Goal: Task Accomplishment & Management: Complete application form

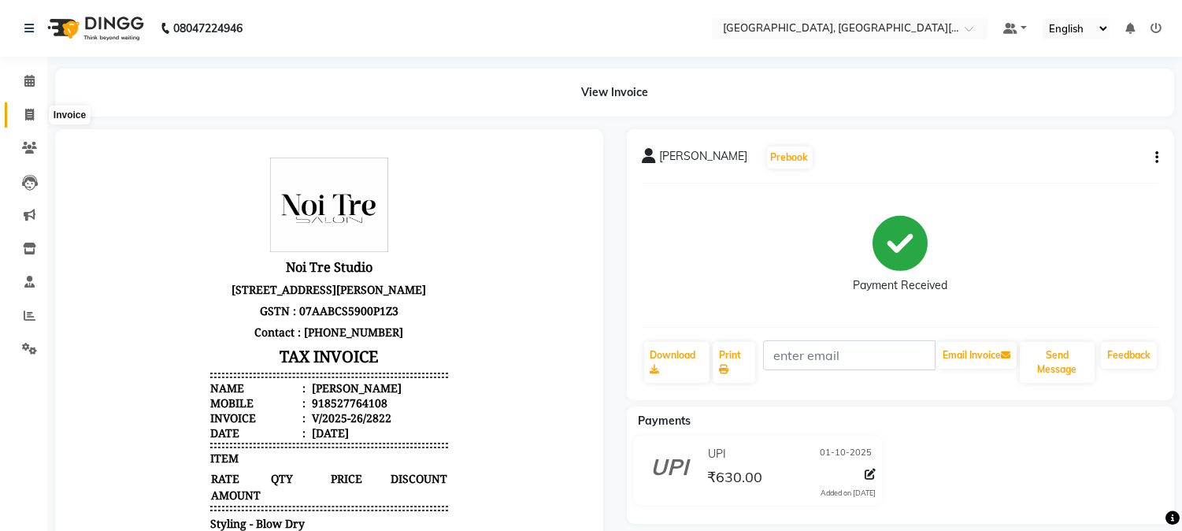
click at [20, 107] on span at bounding box center [30, 115] width 28 height 18
select select "service"
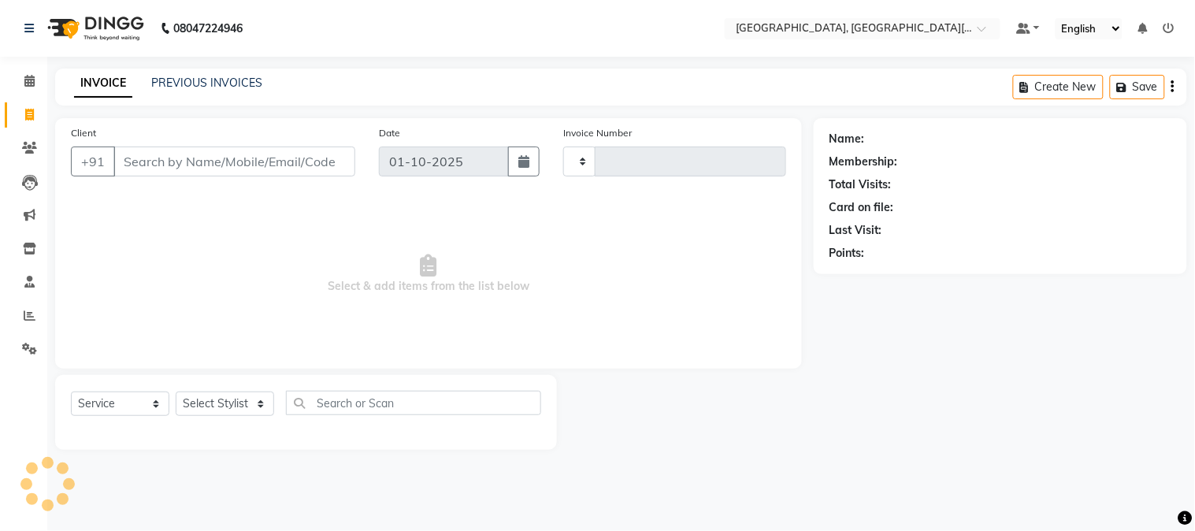
type input "2823"
select select "4884"
click at [241, 156] on input "Client" at bounding box center [234, 161] width 242 height 30
click at [210, 402] on select "Select Stylist [PERSON_NAME] [PERSON_NAME] GAURAV gulshan [PERSON_NAME] Manager…" at bounding box center [225, 403] width 98 height 24
select select "29623"
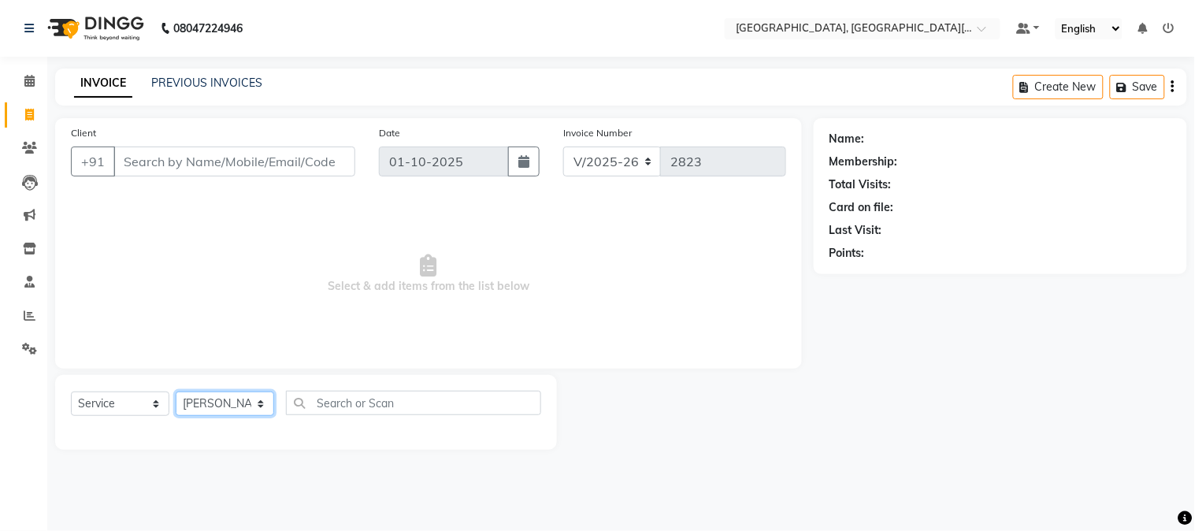
click at [176, 392] on select "Select Stylist [PERSON_NAME] [PERSON_NAME] GAURAV gulshan [PERSON_NAME] Manager…" at bounding box center [225, 403] width 98 height 24
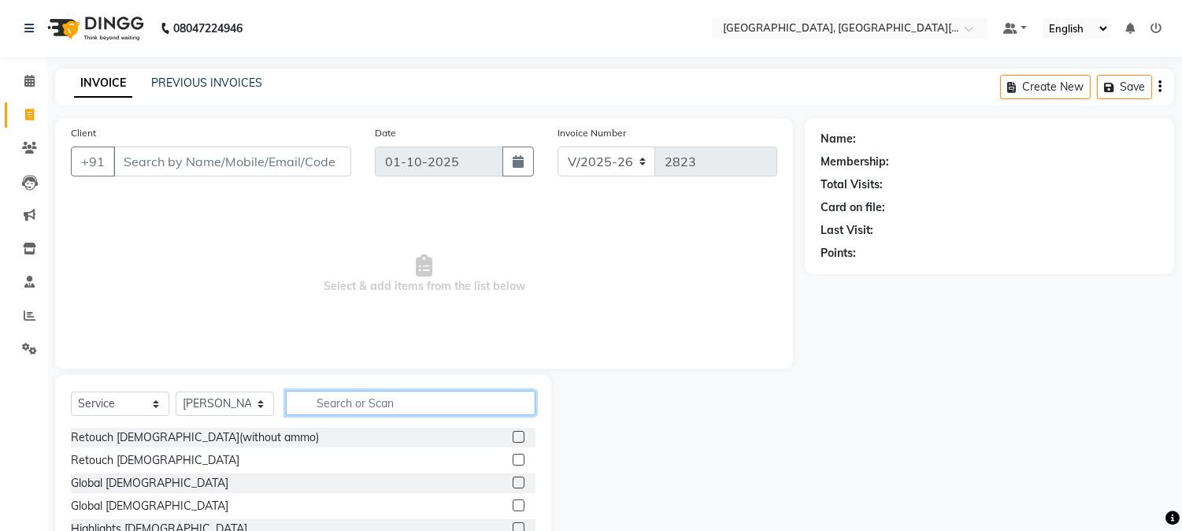
click at [328, 396] on input "text" at bounding box center [411, 403] width 250 height 24
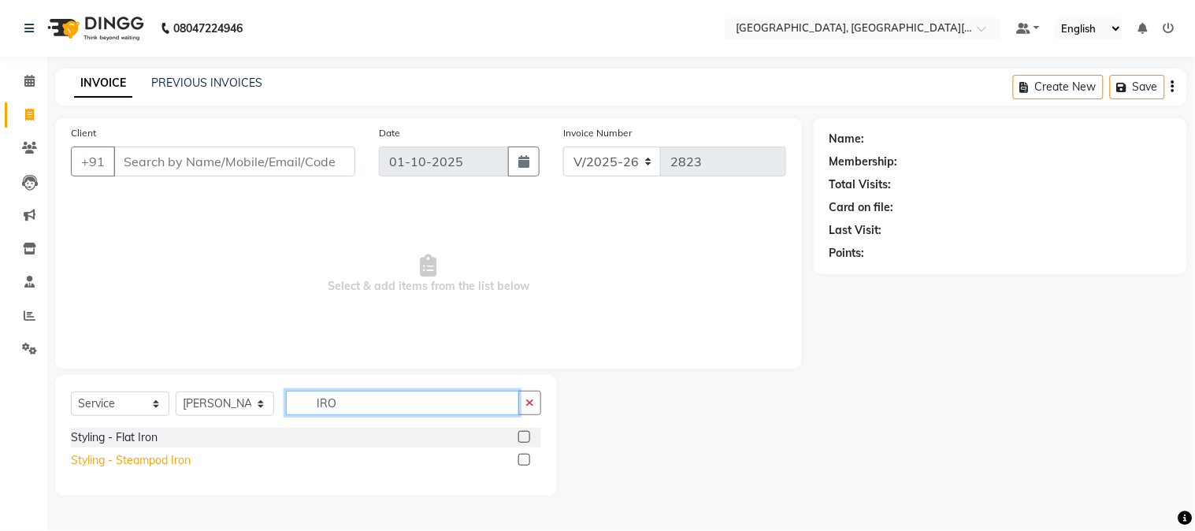
type input "IRO"
click at [144, 460] on div "Styling - Steampod Iron" at bounding box center [131, 460] width 120 height 17
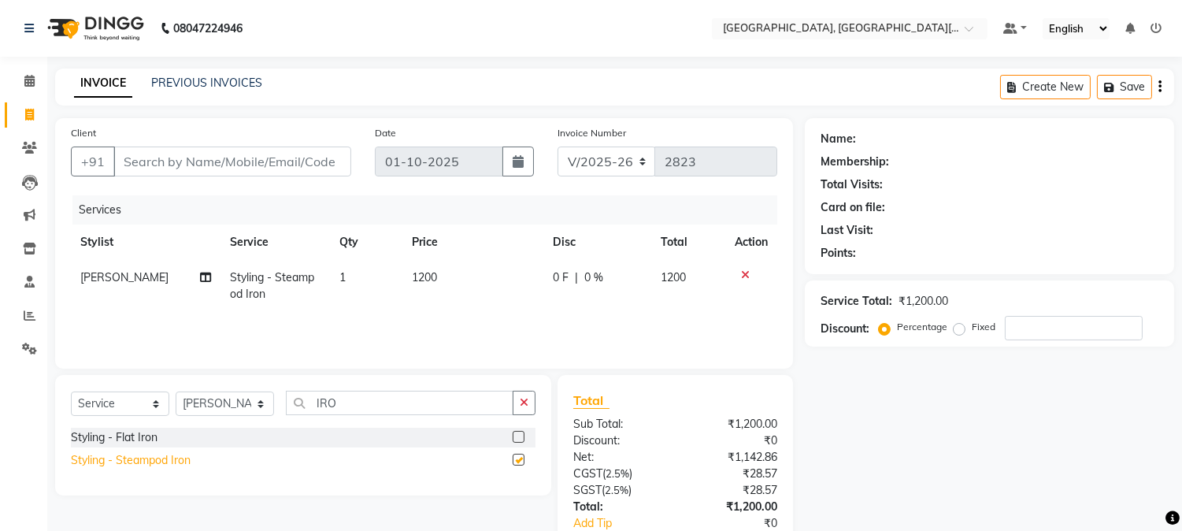
checkbox input "false"
click at [741, 269] on icon at bounding box center [745, 274] width 9 height 11
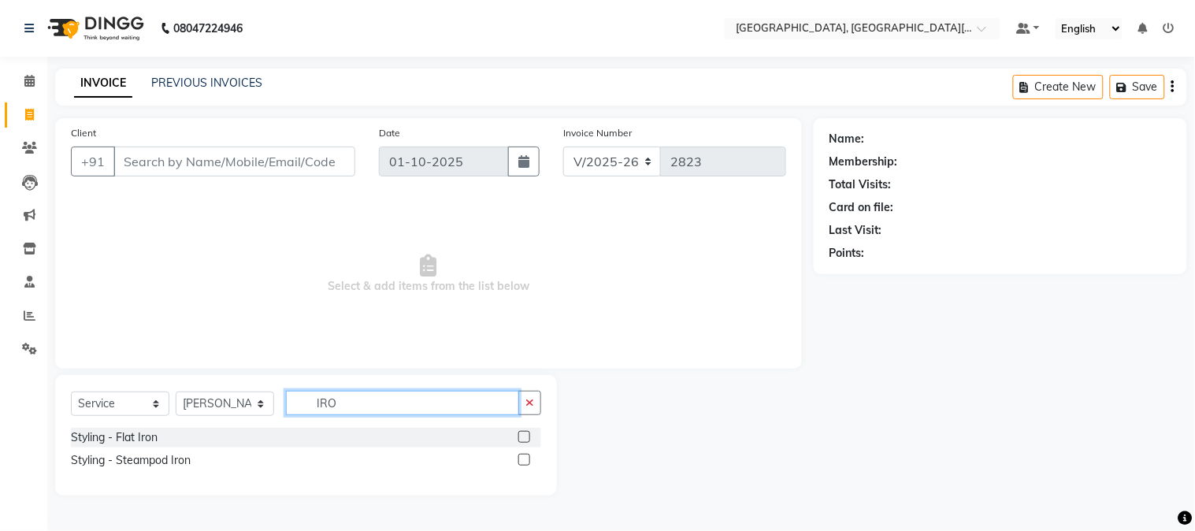
drag, startPoint x: 303, startPoint y: 384, endPoint x: 239, endPoint y: 379, distance: 64.0
click at [239, 379] on div "Select Service Product Membership Package Voucher Prepaid Gift Card Select Styl…" at bounding box center [306, 435] width 502 height 120
type input "TONG"
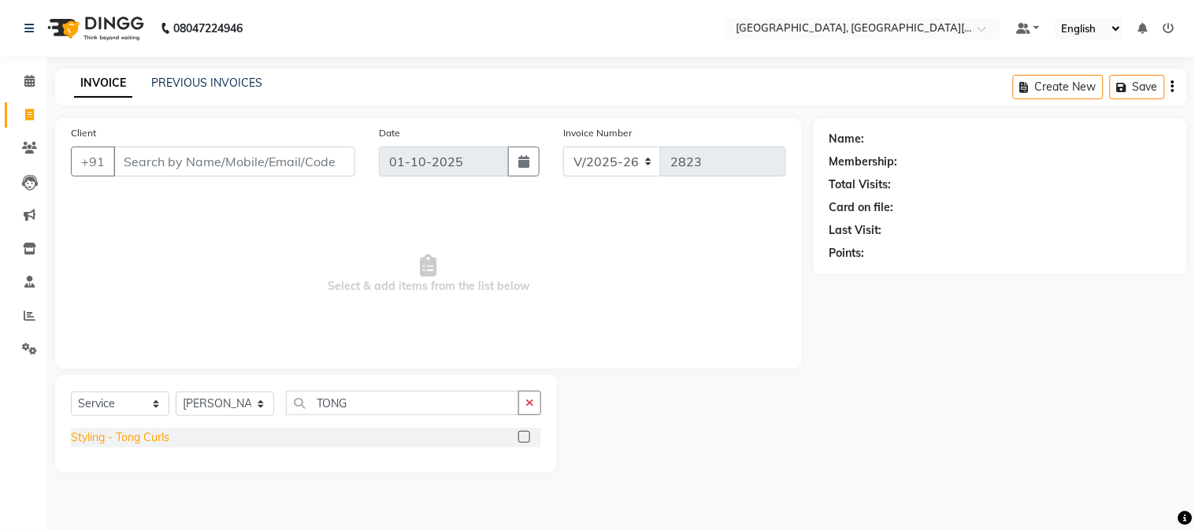
click at [143, 442] on div "Styling - Tong Curls" at bounding box center [120, 437] width 98 height 17
checkbox input "false"
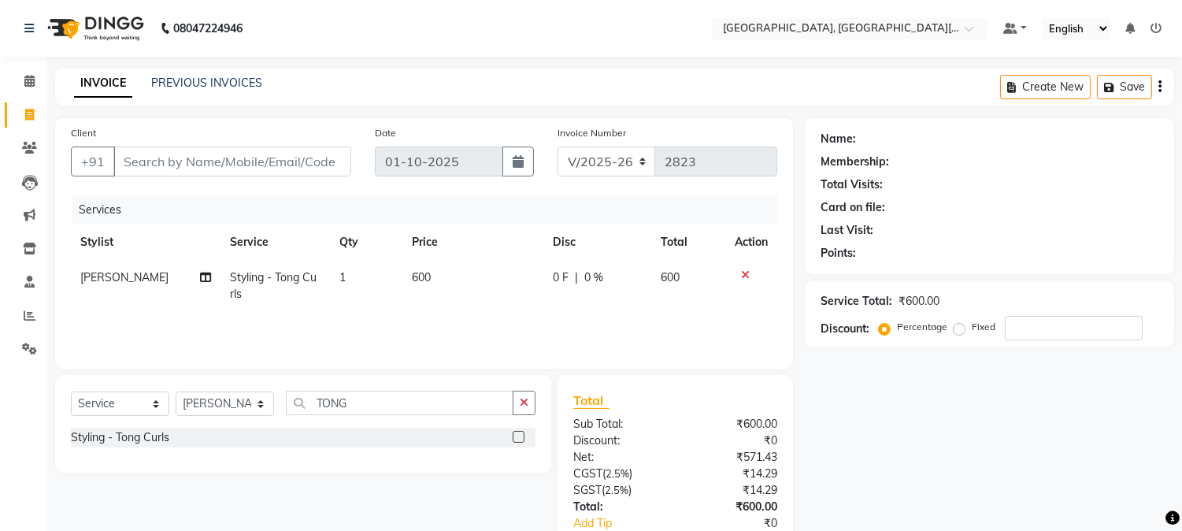
click at [438, 272] on td "600" at bounding box center [472, 286] width 141 height 52
select select "29623"
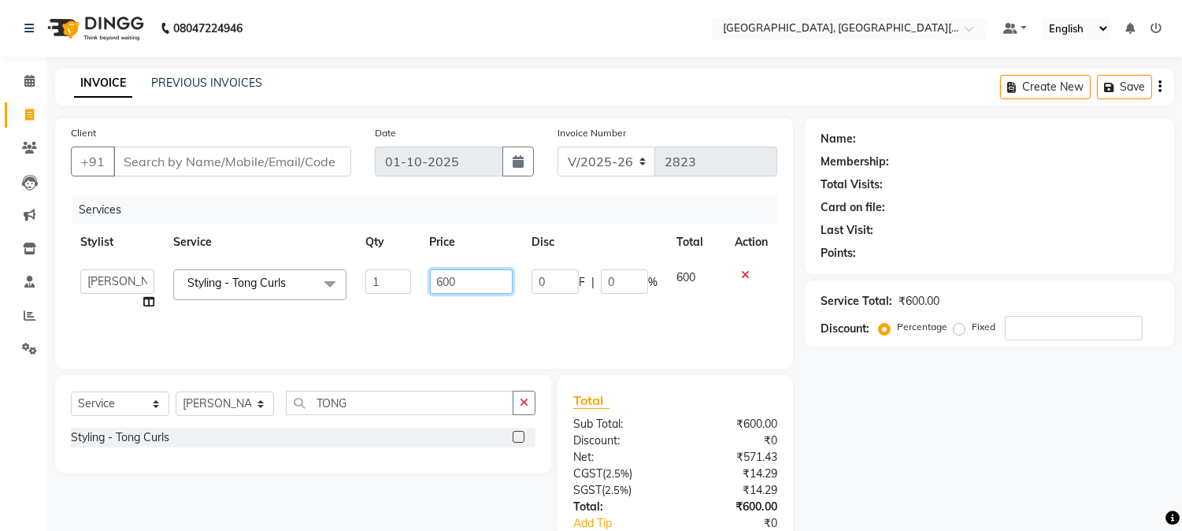
drag, startPoint x: 419, startPoint y: 282, endPoint x: 379, endPoint y: 287, distance: 40.5
click at [380, 287] on tr "[PERSON_NAME] [PERSON_NAME] GAURAV gulshan [PERSON_NAME] Manager [PERSON_NAME] …" at bounding box center [424, 290] width 706 height 60
type input "800"
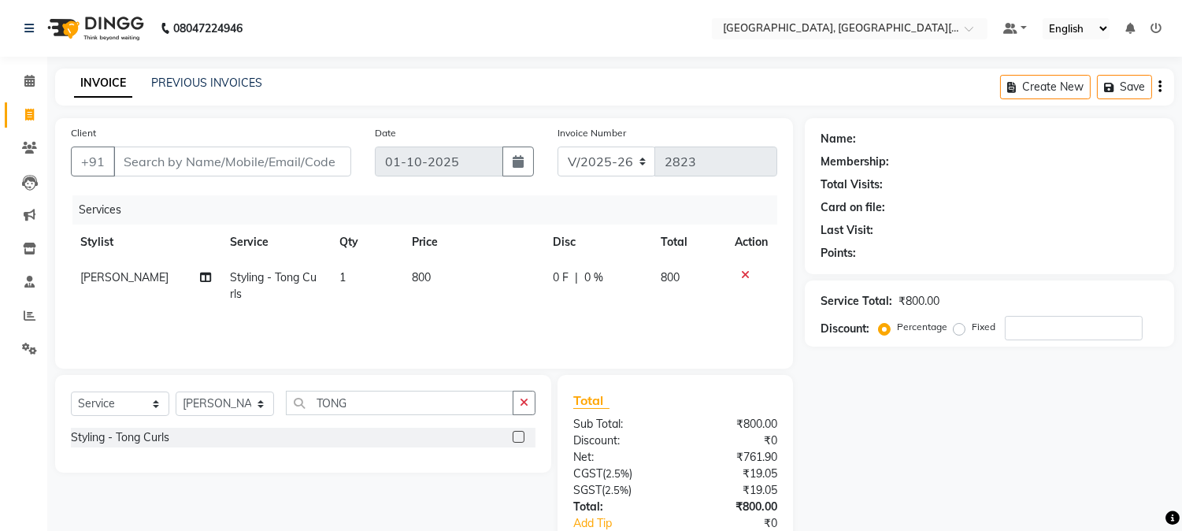
drag, startPoint x: 963, startPoint y: 488, endPoint x: 647, endPoint y: 380, distance: 333.7
click at [962, 488] on div "Name: Membership: Total Visits: Card on file: Last Visit: Points: Service Total…" at bounding box center [995, 362] width 381 height 488
click at [254, 406] on select "Select Stylist [PERSON_NAME] [PERSON_NAME] GAURAV gulshan [PERSON_NAME] Manager…" at bounding box center [225, 403] width 98 height 24
select select "89451"
click at [176, 392] on select "Select Stylist [PERSON_NAME] [PERSON_NAME] GAURAV gulshan [PERSON_NAME] Manager…" at bounding box center [225, 403] width 98 height 24
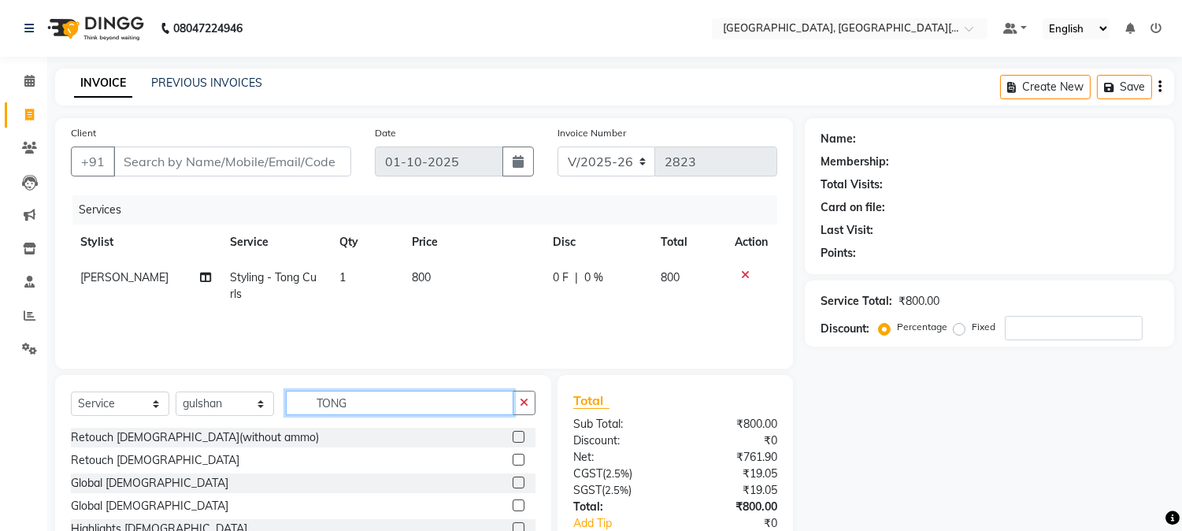
drag, startPoint x: 324, startPoint y: 384, endPoint x: 244, endPoint y: 372, distance: 81.3
click at [245, 371] on div "Client +91 Date [DATE] Invoice Number V/2025 V/[PHONE_NUMBER] Services Stylist …" at bounding box center [424, 362] width 762 height 489
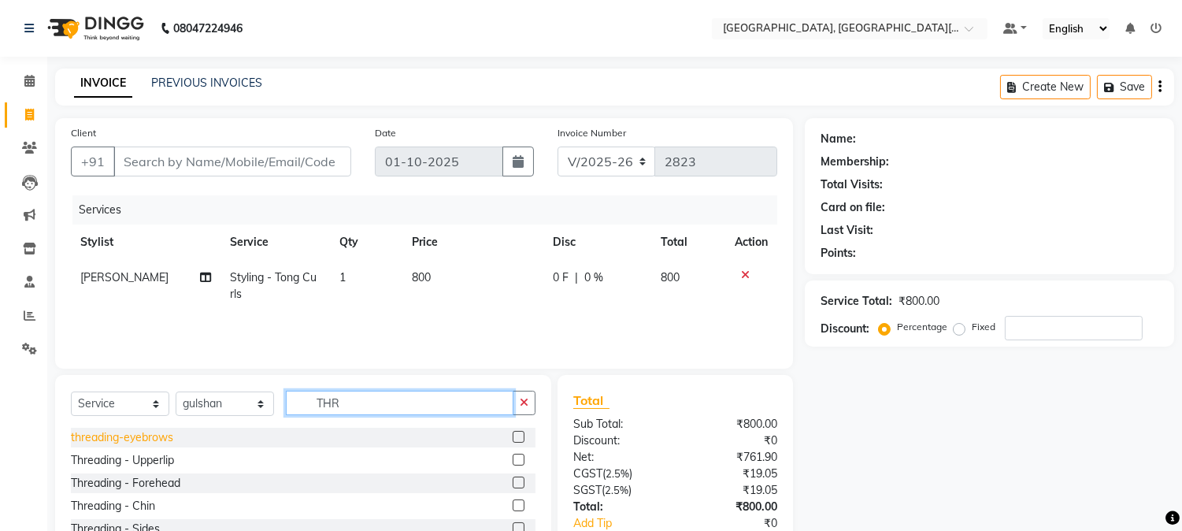
type input "THR"
drag, startPoint x: 140, startPoint y: 435, endPoint x: 136, endPoint y: 449, distance: 14.0
click at [139, 438] on div "threading-eyebrows" at bounding box center [122, 437] width 102 height 17
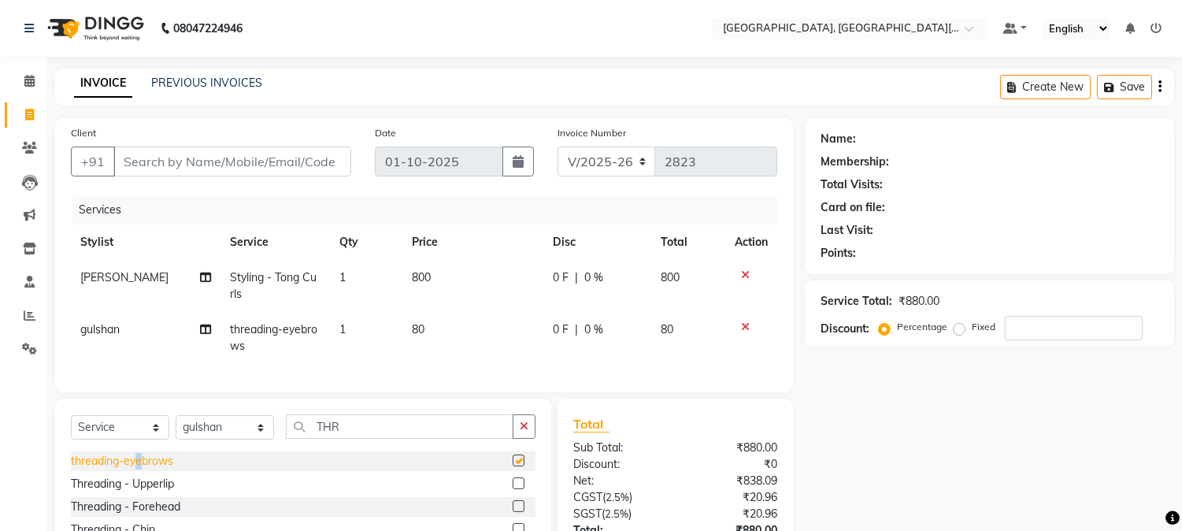
checkbox input "false"
click at [135, 488] on div "Threading - Upperlip" at bounding box center [122, 484] width 103 height 17
checkbox input "false"
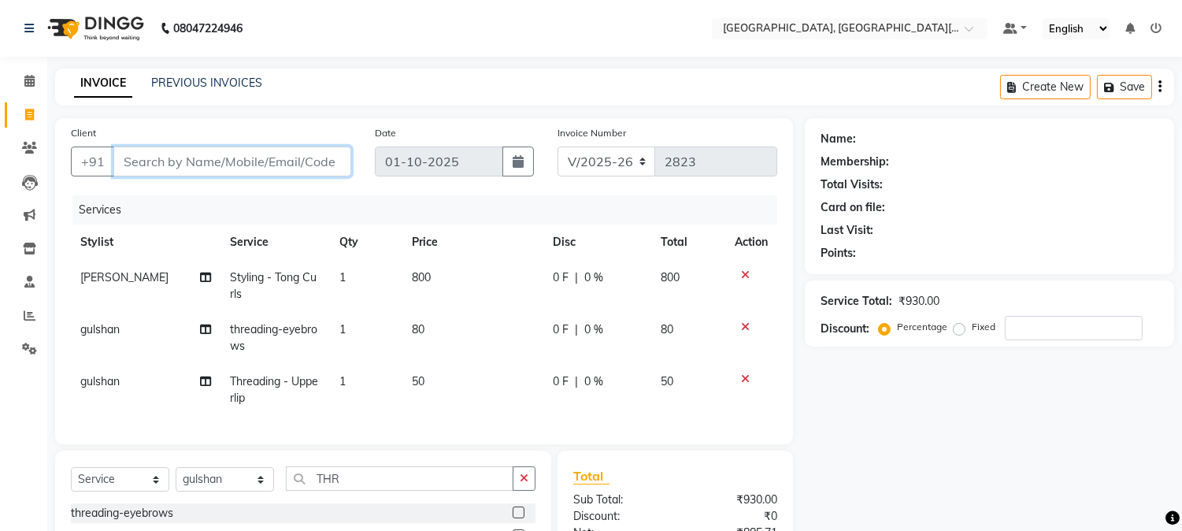
click at [290, 165] on input "Client" at bounding box center [232, 161] width 238 height 30
click at [287, 159] on input "Client" at bounding box center [232, 161] width 238 height 30
type input "9"
type input "0"
type input "9700000109"
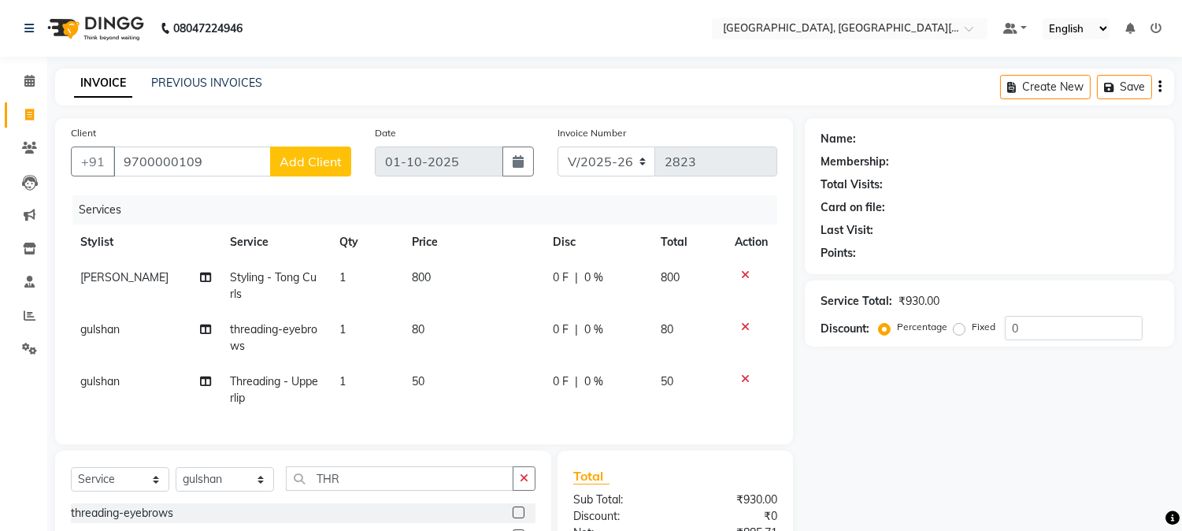
click at [295, 161] on span "Add Client" at bounding box center [311, 162] width 62 height 16
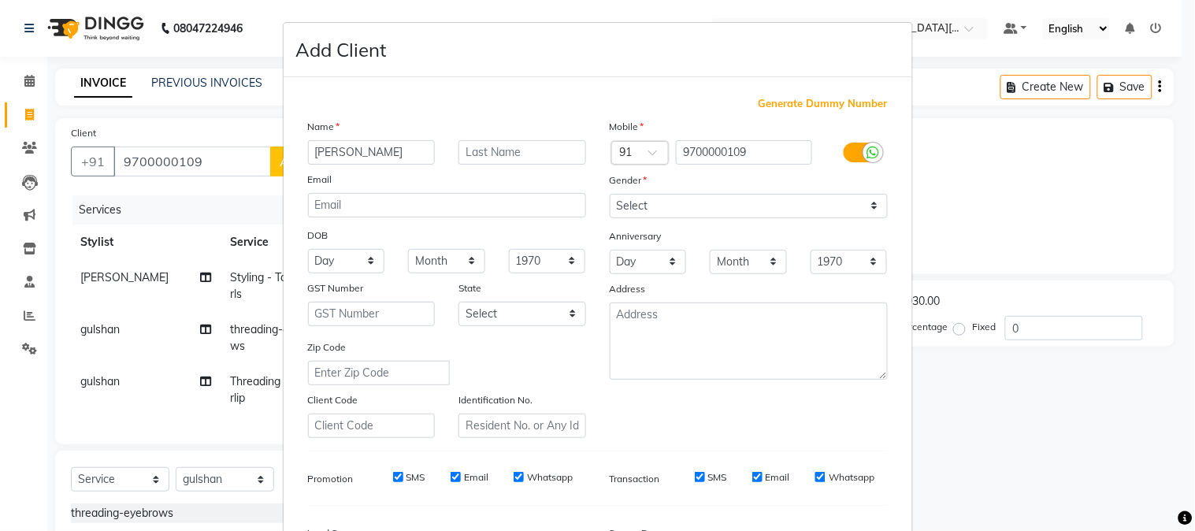
type input "[PERSON_NAME]"
click at [667, 202] on select "Select [DEMOGRAPHIC_DATA] [DEMOGRAPHIC_DATA] Other Prefer Not To Say" at bounding box center [749, 206] width 278 height 24
select select "[DEMOGRAPHIC_DATA]"
click at [610, 194] on select "Select [DEMOGRAPHIC_DATA] [DEMOGRAPHIC_DATA] Other Prefer Not To Say" at bounding box center [749, 206] width 278 height 24
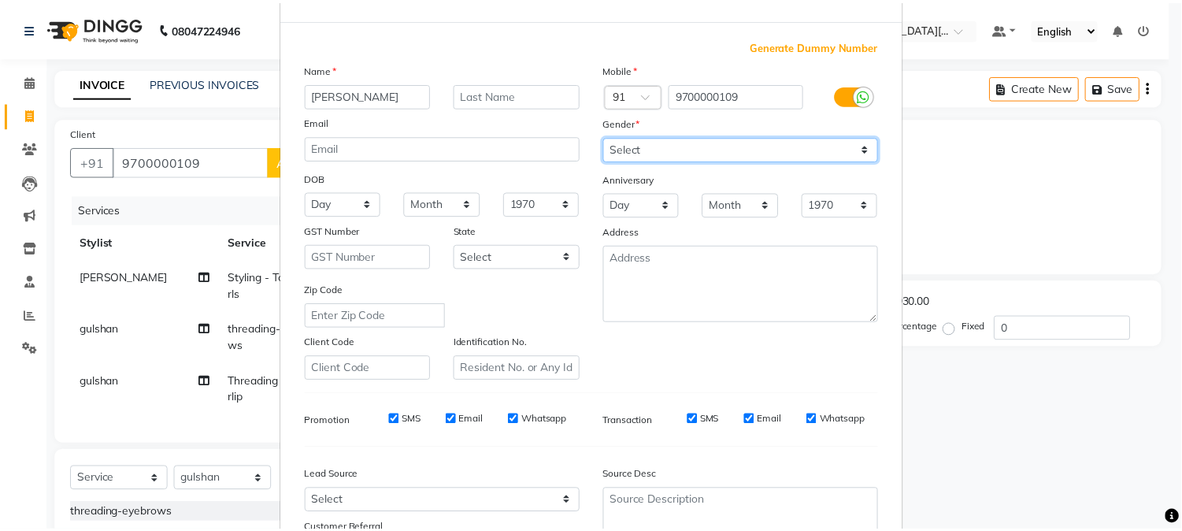
scroll to position [197, 0]
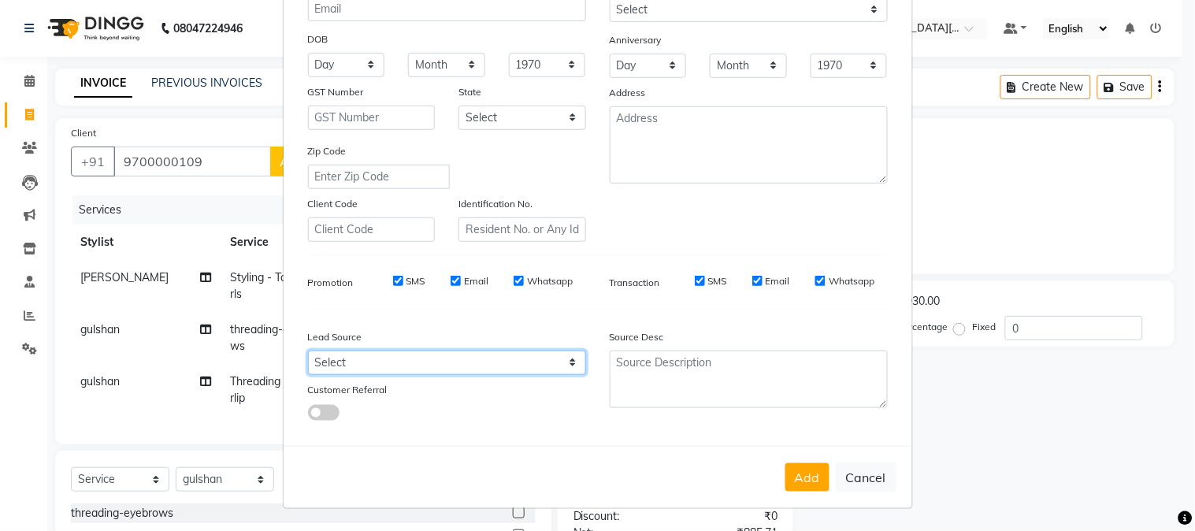
drag, startPoint x: 395, startPoint y: 366, endPoint x: 380, endPoint y: 361, distance: 16.7
click at [395, 365] on select "Select Walk-in Referral Internet Friend Word of Mouth Advertisement Facebook Ju…" at bounding box center [447, 362] width 278 height 24
select select "32608"
click at [308, 350] on select "Select Walk-in Referral Internet Friend Word of Mouth Advertisement Facebook Ju…" at bounding box center [447, 362] width 278 height 24
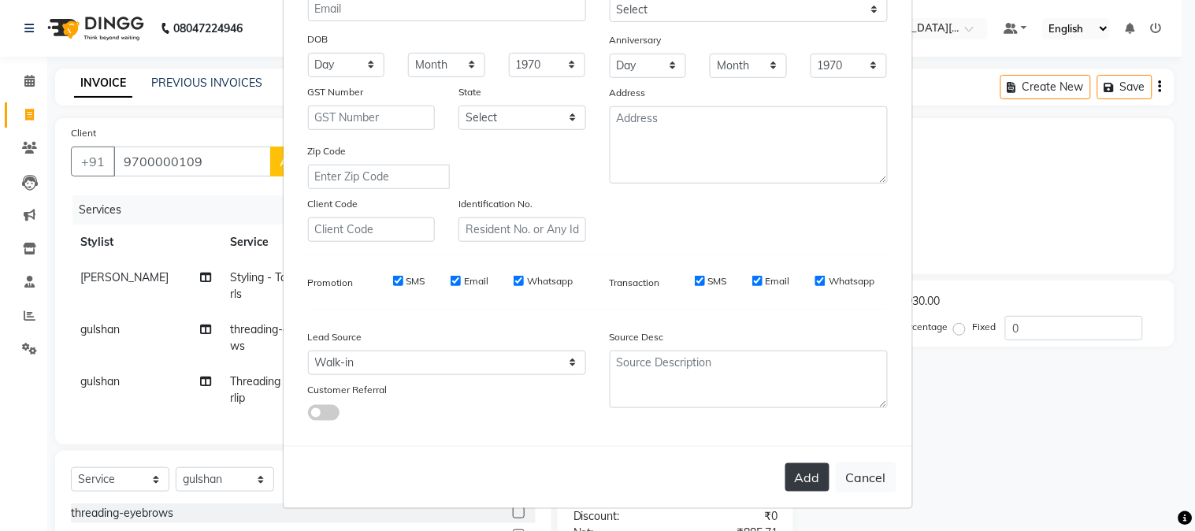
click at [798, 467] on button "Add" at bounding box center [807, 477] width 44 height 28
select select
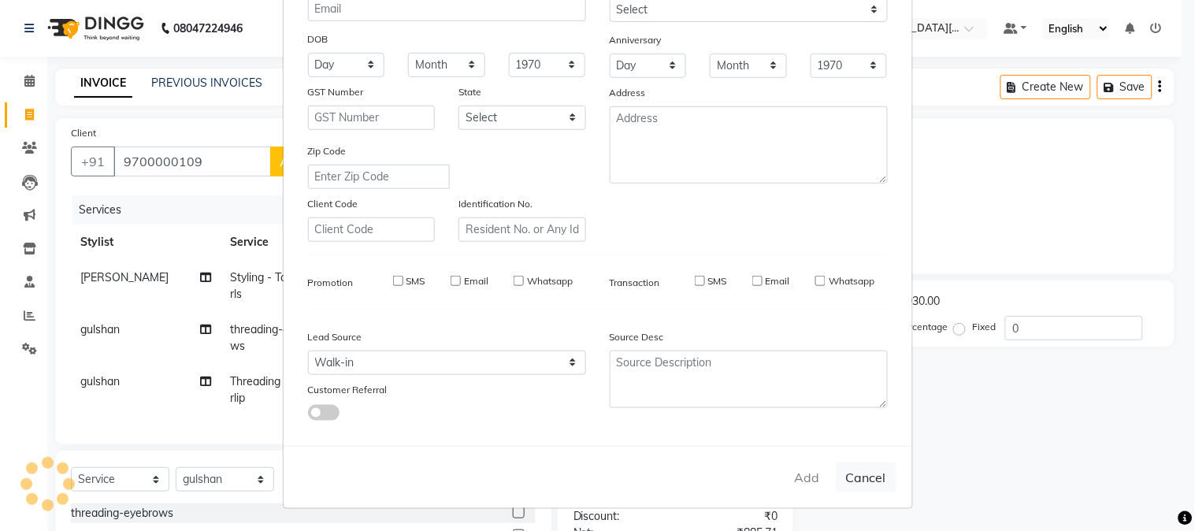
select select
checkbox input "false"
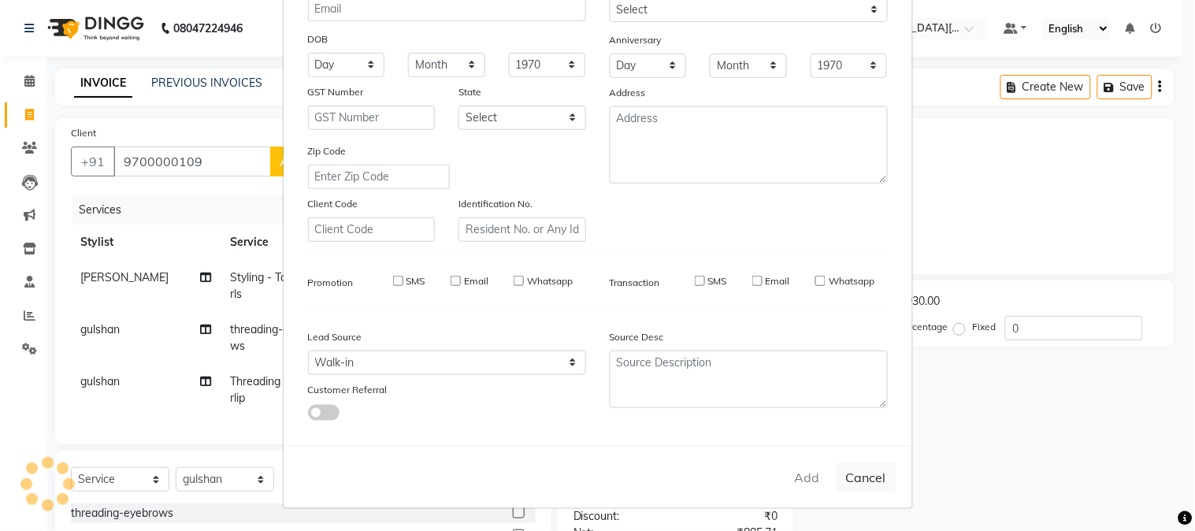
checkbox input "false"
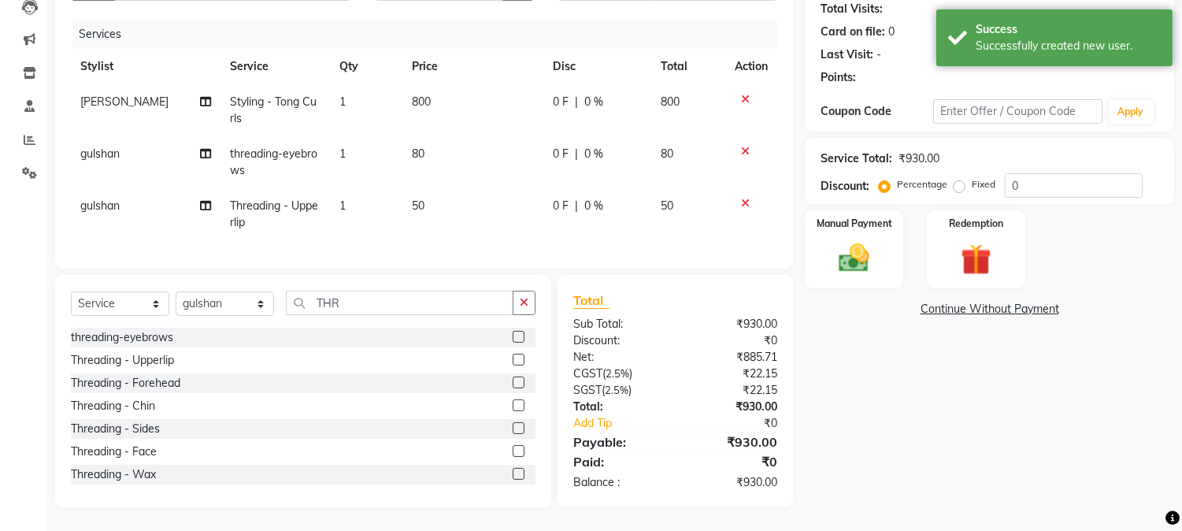
scroll to position [189, 0]
click at [854, 240] on img at bounding box center [854, 258] width 52 height 37
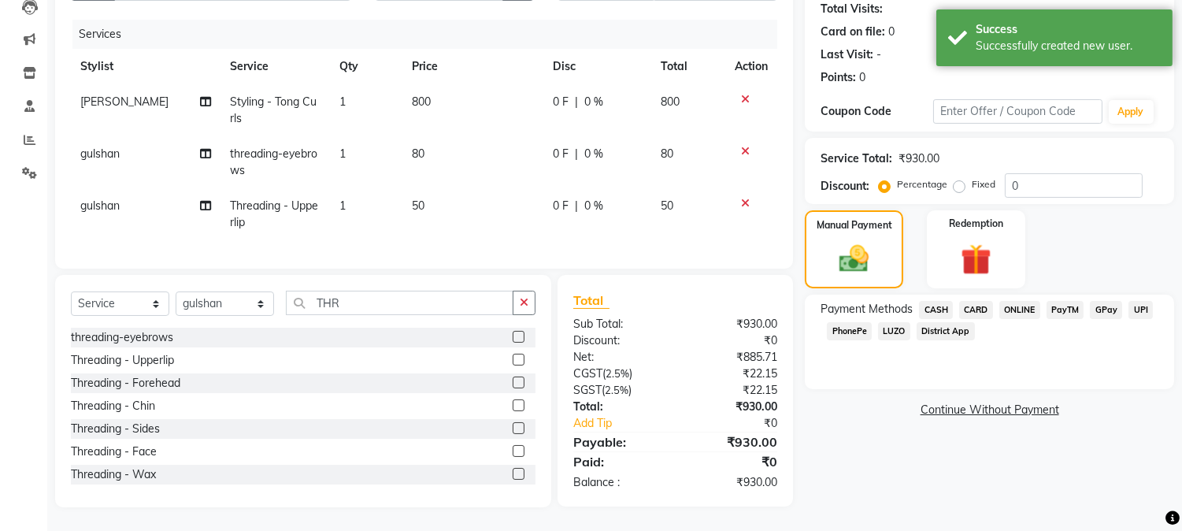
click at [939, 301] on span "CASH" at bounding box center [936, 310] width 34 height 18
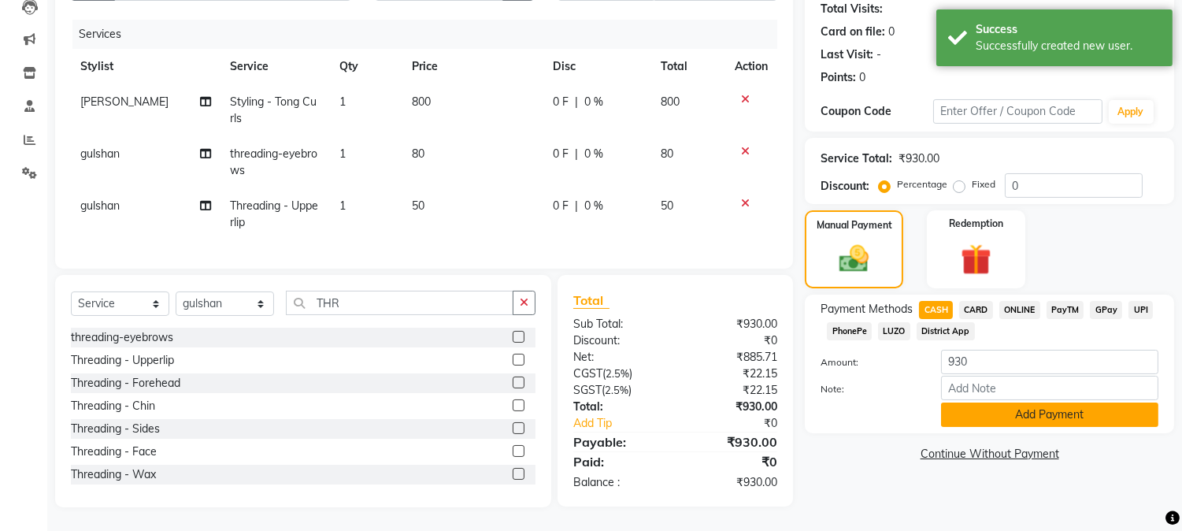
click at [1051, 402] on button "Add Payment" at bounding box center [1049, 414] width 217 height 24
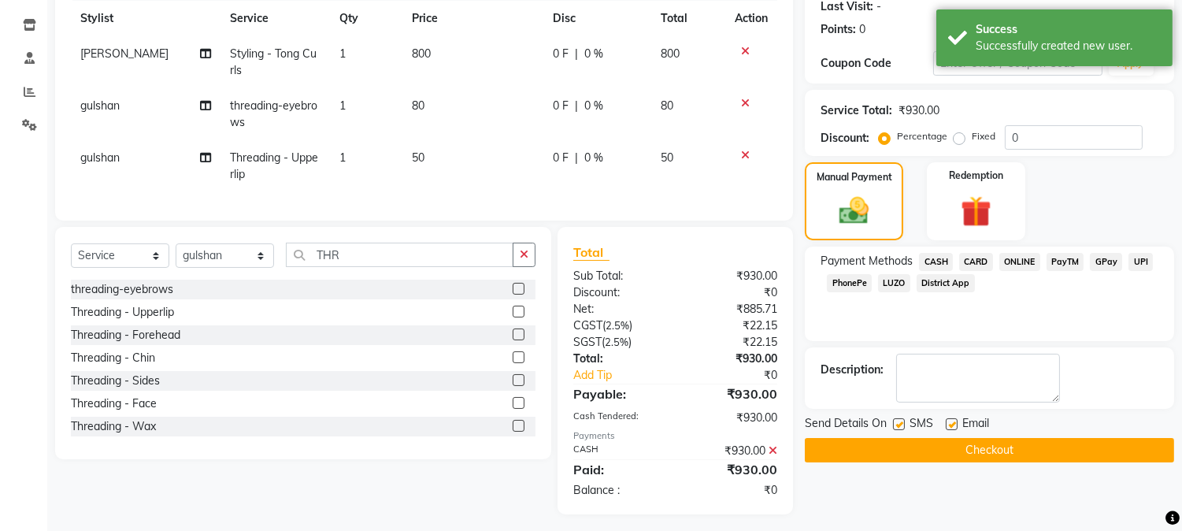
scroll to position [243, 0]
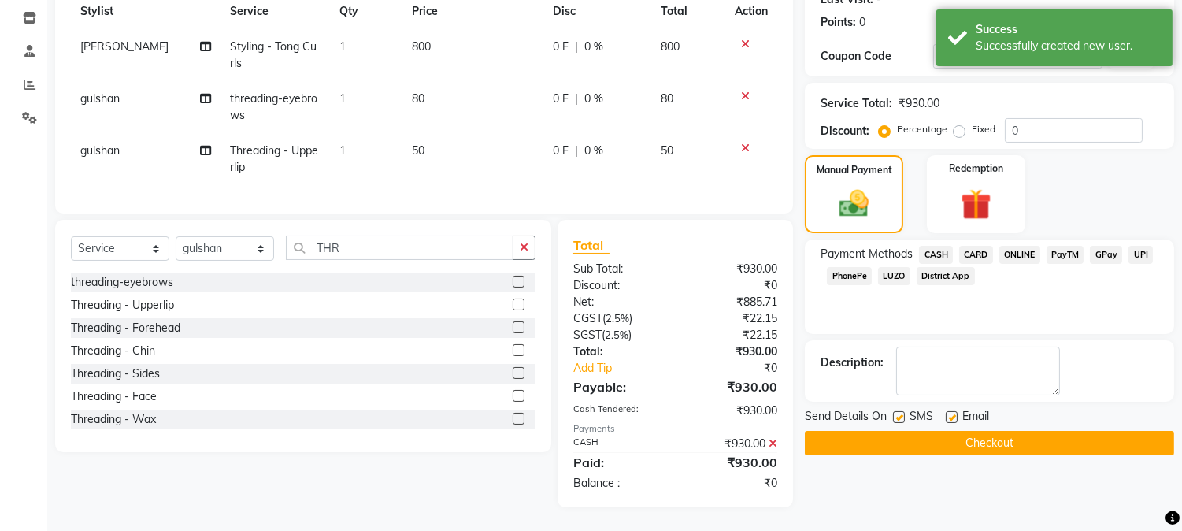
click at [986, 431] on button "Checkout" at bounding box center [989, 443] width 369 height 24
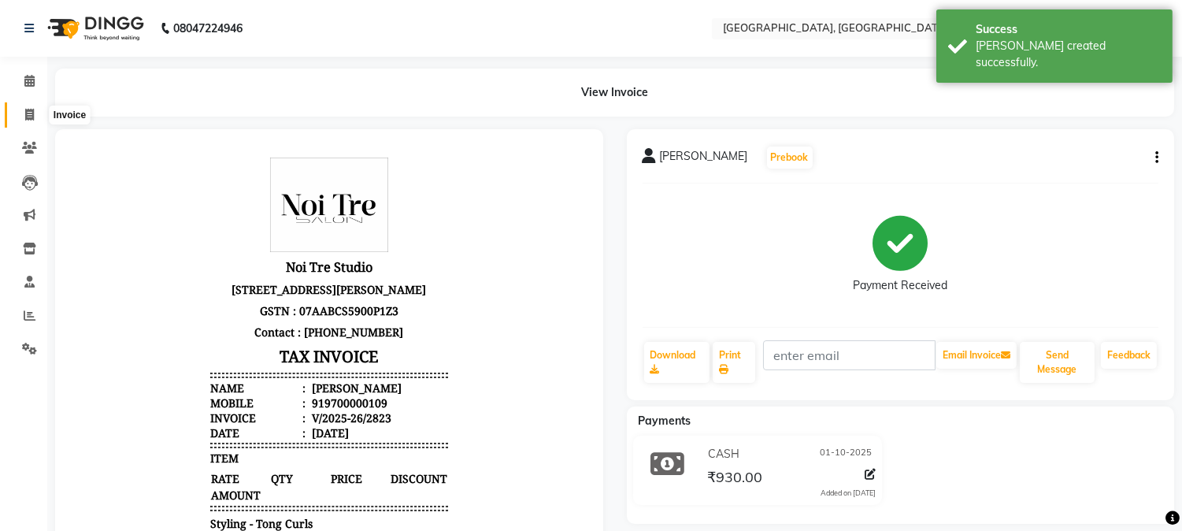
click at [24, 107] on span at bounding box center [30, 115] width 28 height 18
select select "4884"
select select "service"
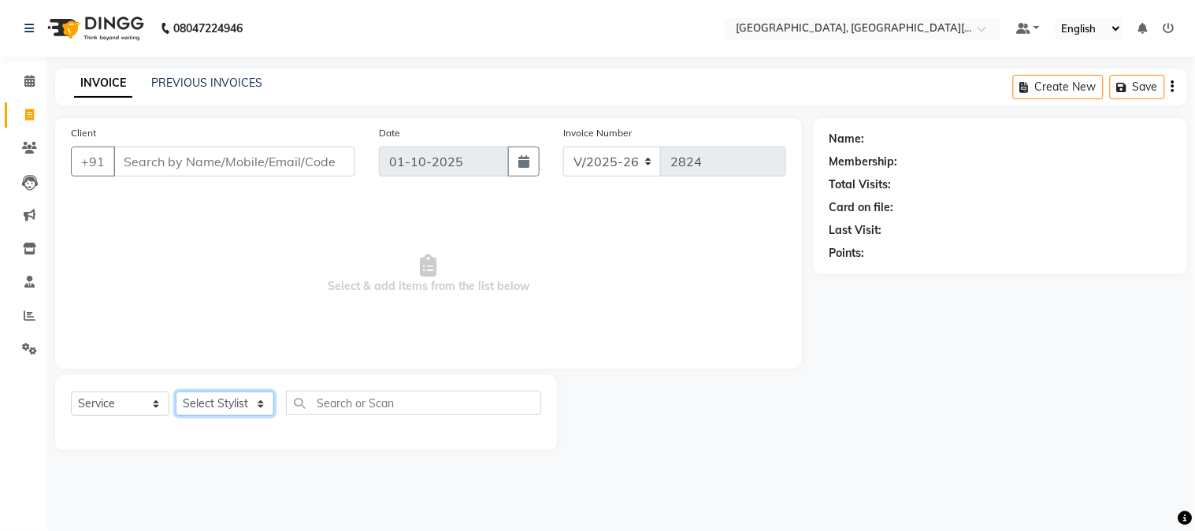
click at [217, 400] on select "Select Stylist [PERSON_NAME] [PERSON_NAME] GAURAV gulshan [PERSON_NAME] Manager…" at bounding box center [225, 403] width 98 height 24
select select "89451"
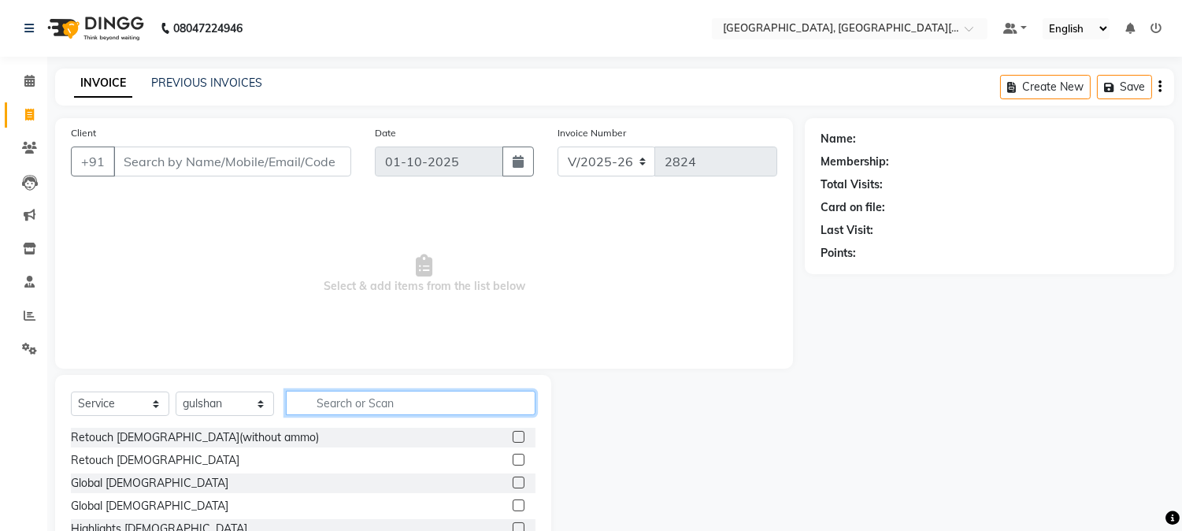
click at [369, 410] on input "text" at bounding box center [411, 403] width 250 height 24
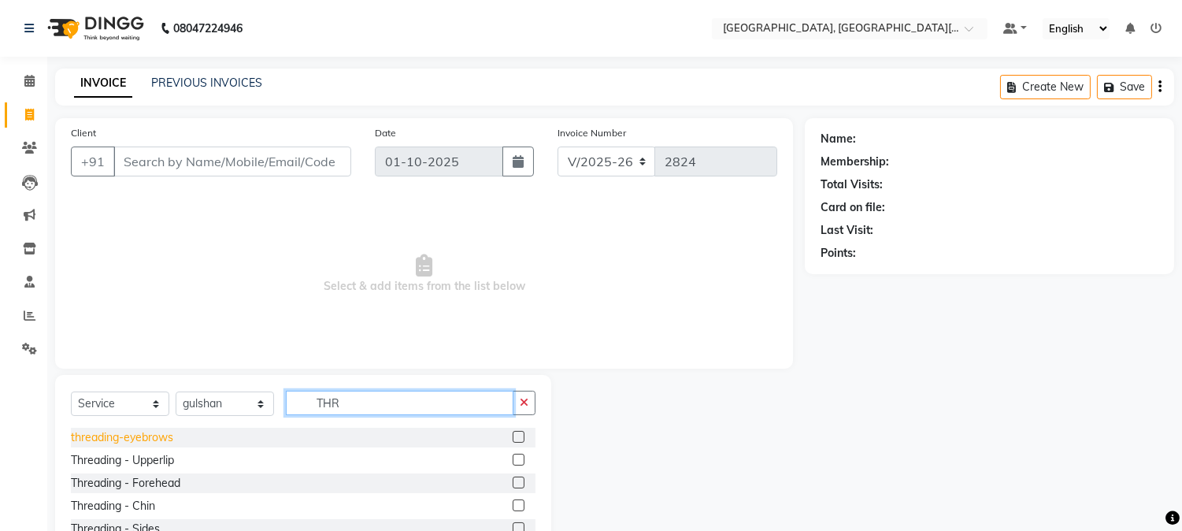
type input "THR"
click at [122, 442] on div "threading-eyebrows" at bounding box center [122, 437] width 102 height 17
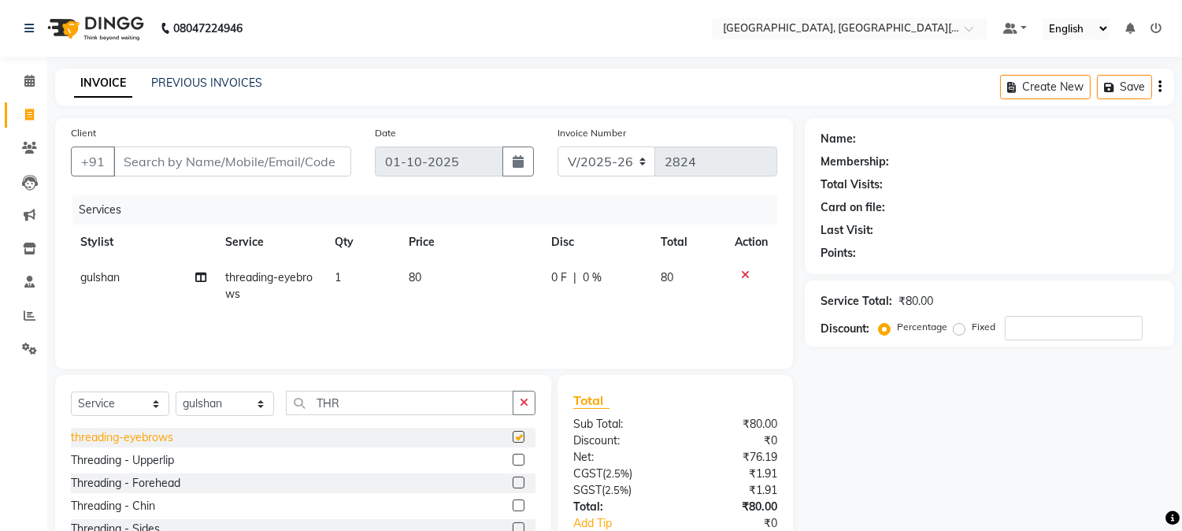
checkbox input "false"
click at [306, 158] on input "Client" at bounding box center [232, 161] width 238 height 30
type input "N"
type input "0"
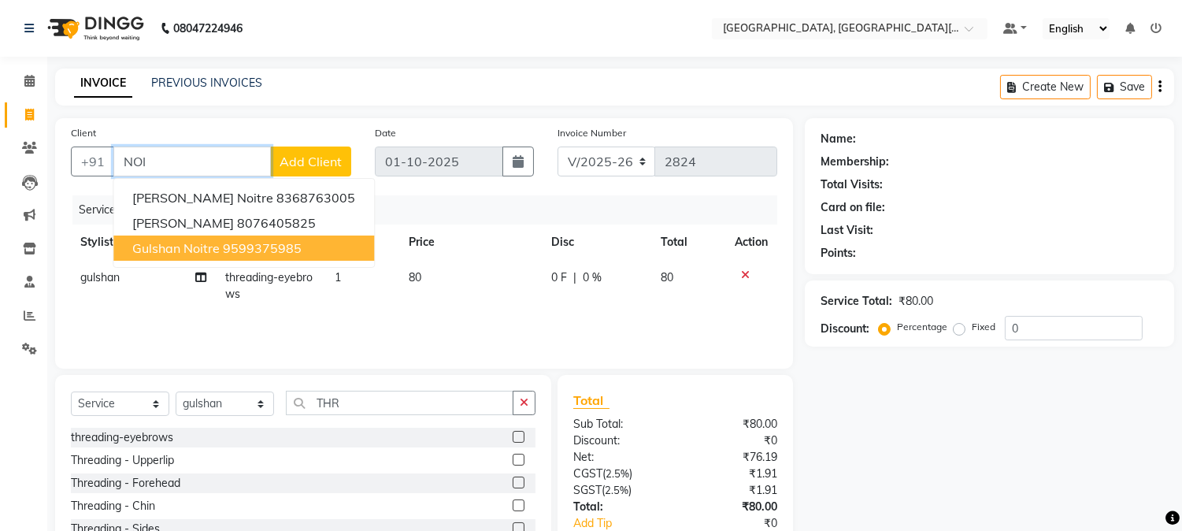
click at [191, 247] on span "gulshan noitre" at bounding box center [175, 248] width 87 height 16
type input "9599375985"
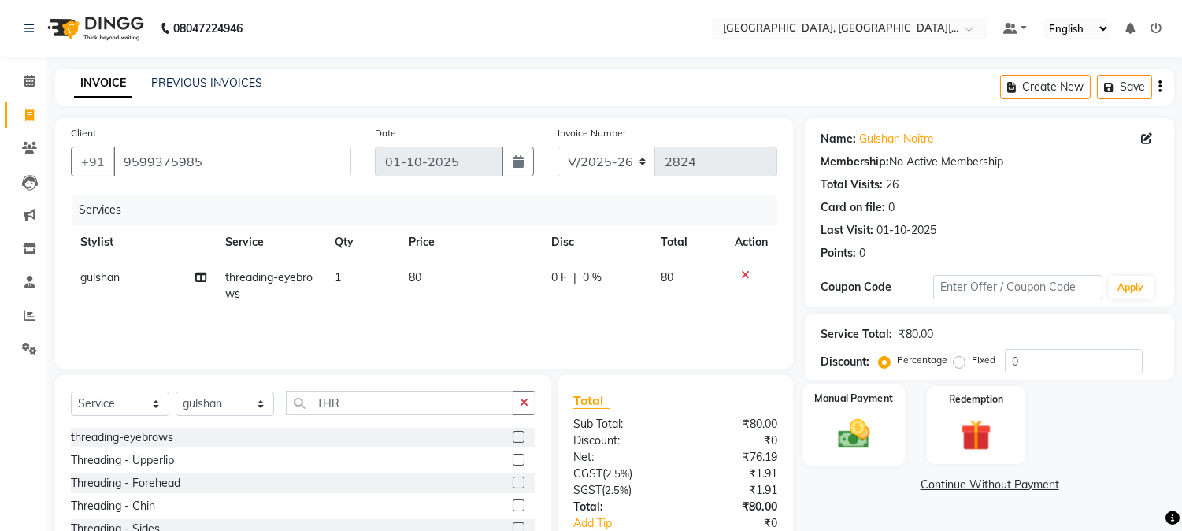
click at [849, 427] on img at bounding box center [854, 434] width 52 height 37
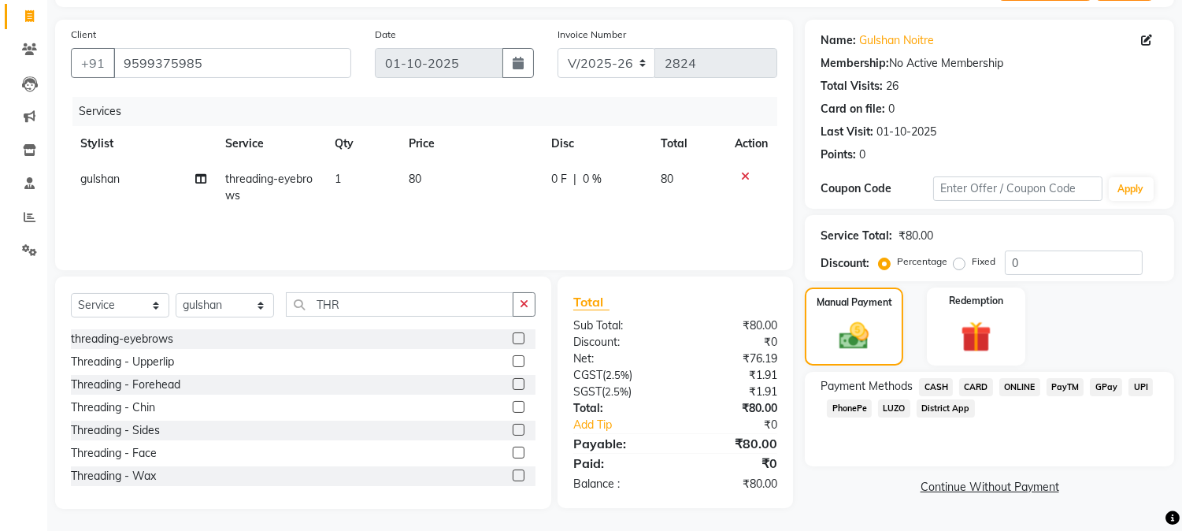
scroll to position [99, 0]
click at [935, 380] on span "CASH" at bounding box center [936, 386] width 34 height 18
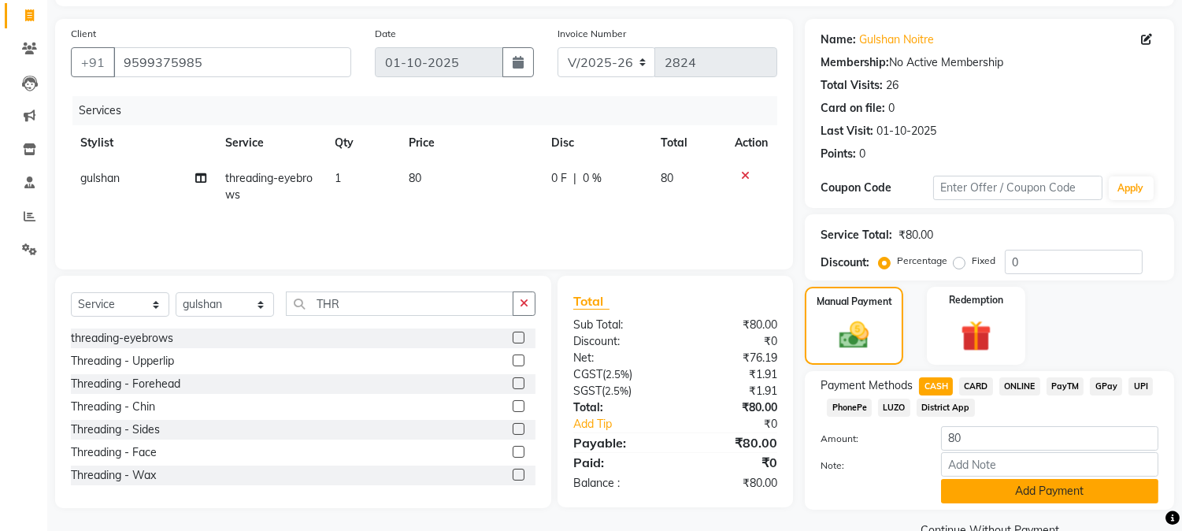
click at [1032, 483] on button "Add Payment" at bounding box center [1049, 491] width 217 height 24
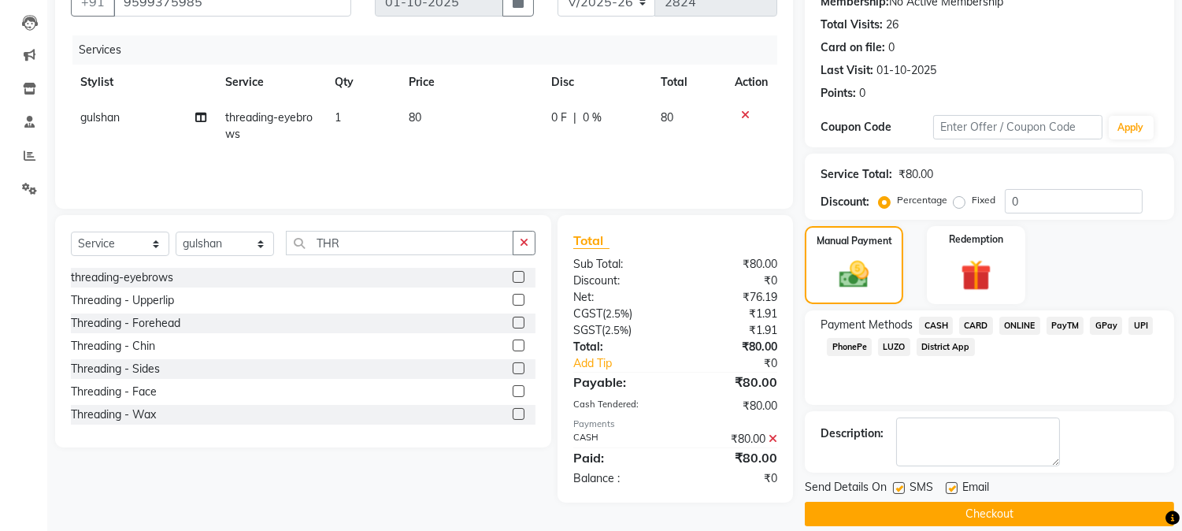
scroll to position [177, 0]
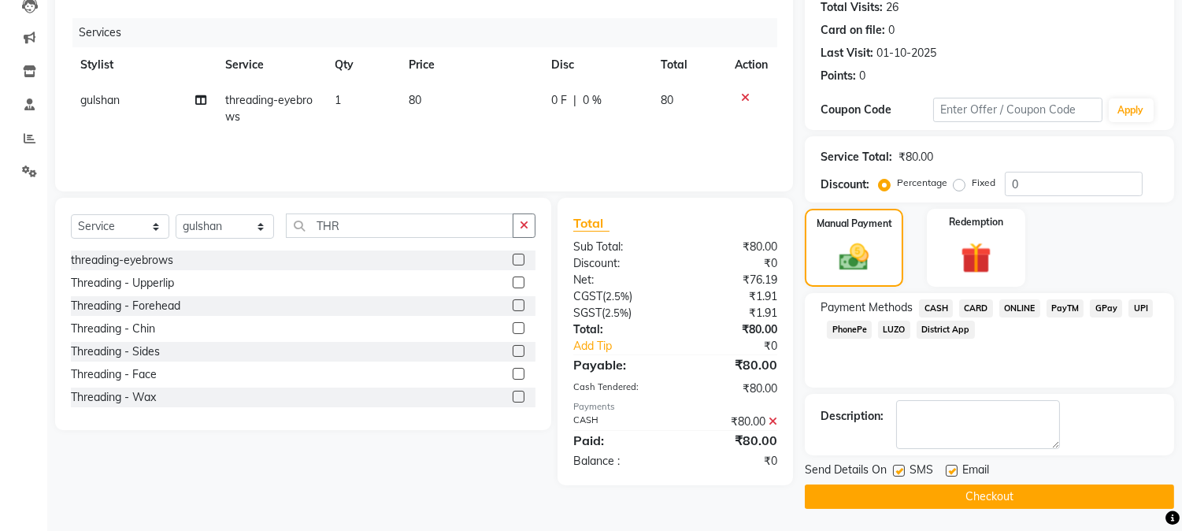
click at [983, 493] on button "Checkout" at bounding box center [989, 496] width 369 height 24
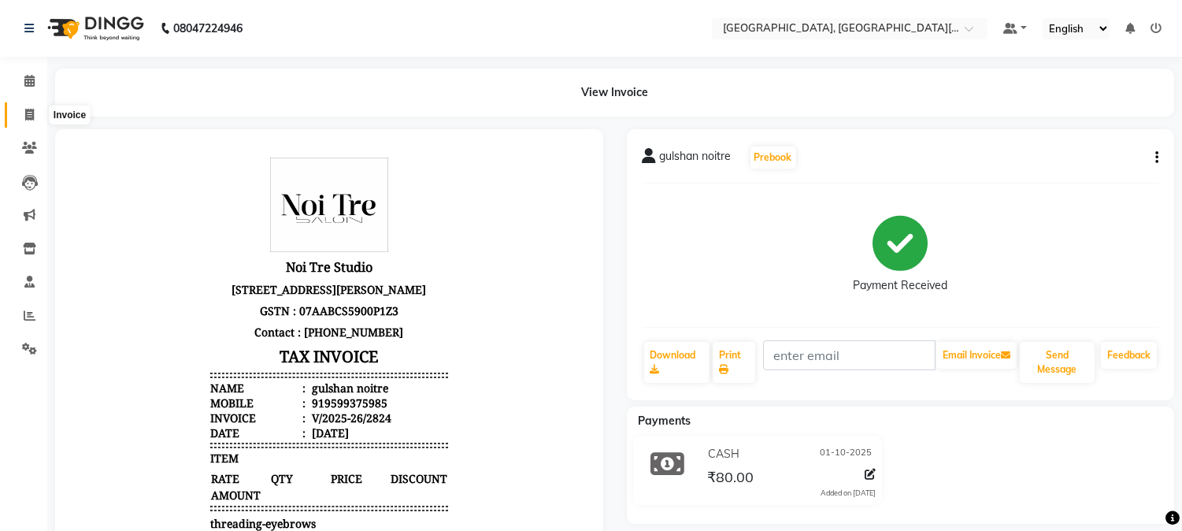
click at [32, 110] on icon at bounding box center [29, 115] width 9 height 12
select select "service"
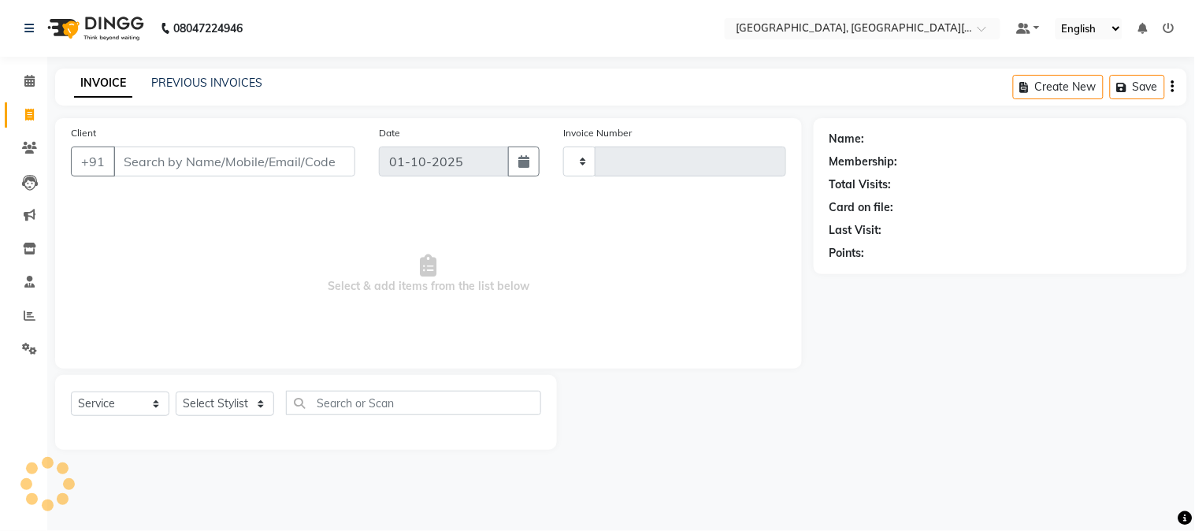
type input "2825"
select select "4884"
click at [252, 155] on input "Client" at bounding box center [234, 161] width 242 height 30
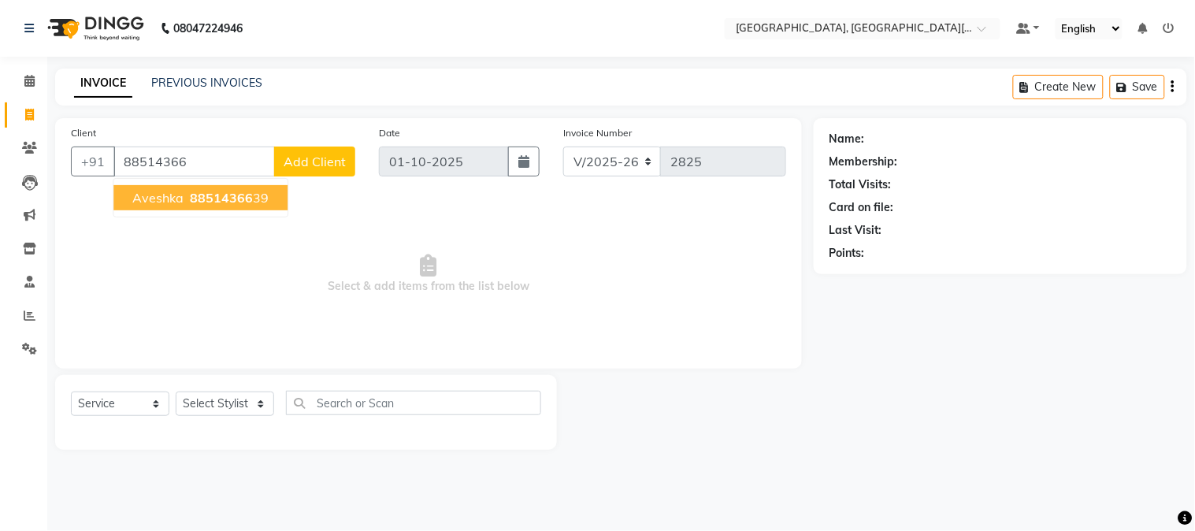
click at [210, 193] on span "88514366" at bounding box center [221, 198] width 63 height 16
type input "8851436639"
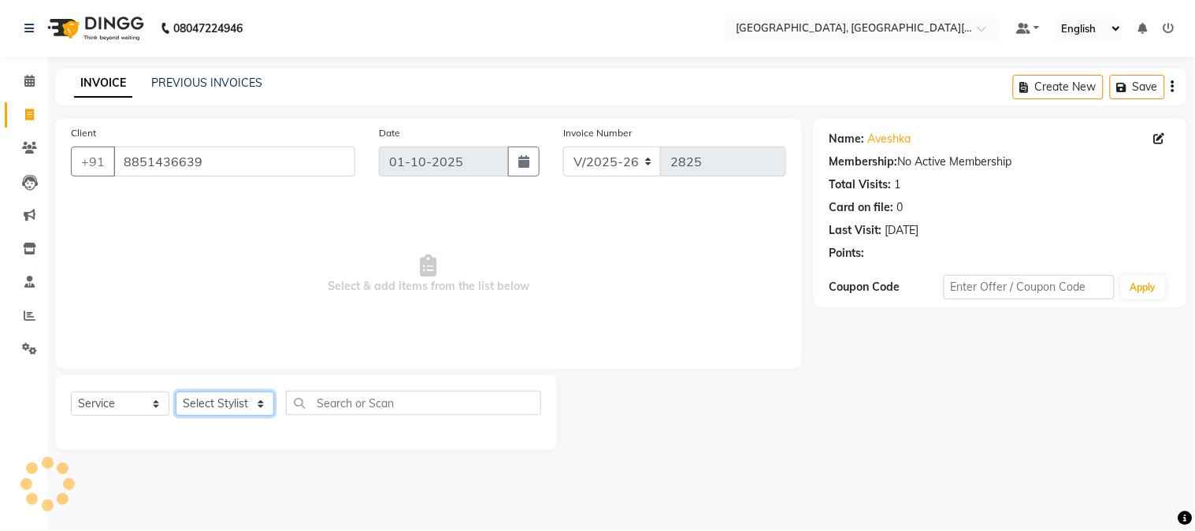
click at [242, 402] on select "Select Stylist [PERSON_NAME] [PERSON_NAME] GAURAV gulshan [PERSON_NAME] Manager…" at bounding box center [225, 403] width 98 height 24
select select "36851"
click at [176, 392] on select "Select Stylist [PERSON_NAME] [PERSON_NAME] GAURAV gulshan [PERSON_NAME] Manager…" at bounding box center [225, 403] width 98 height 24
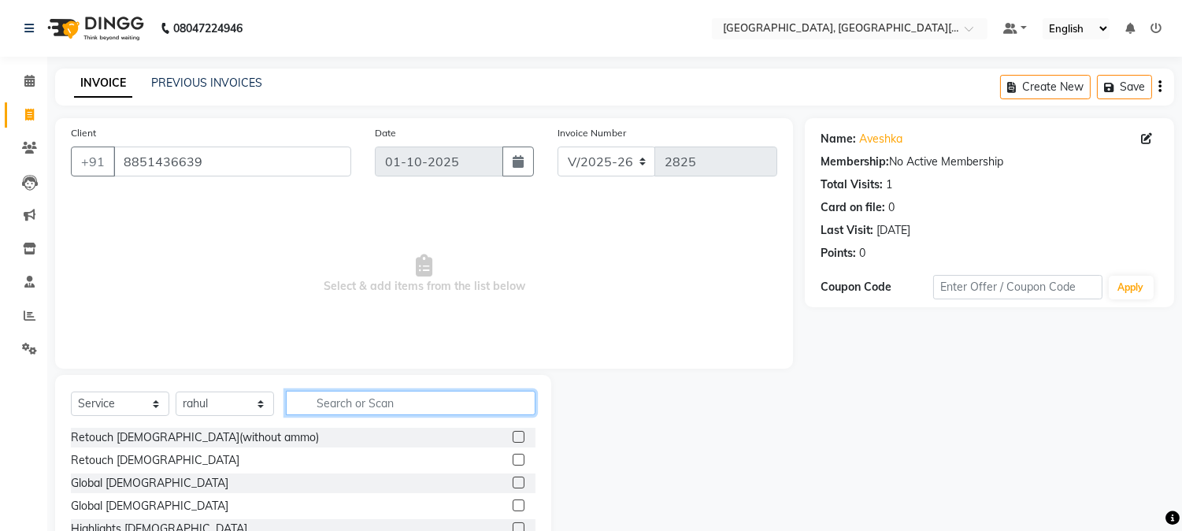
click at [375, 402] on input "text" at bounding box center [411, 403] width 250 height 24
type input "CUT"
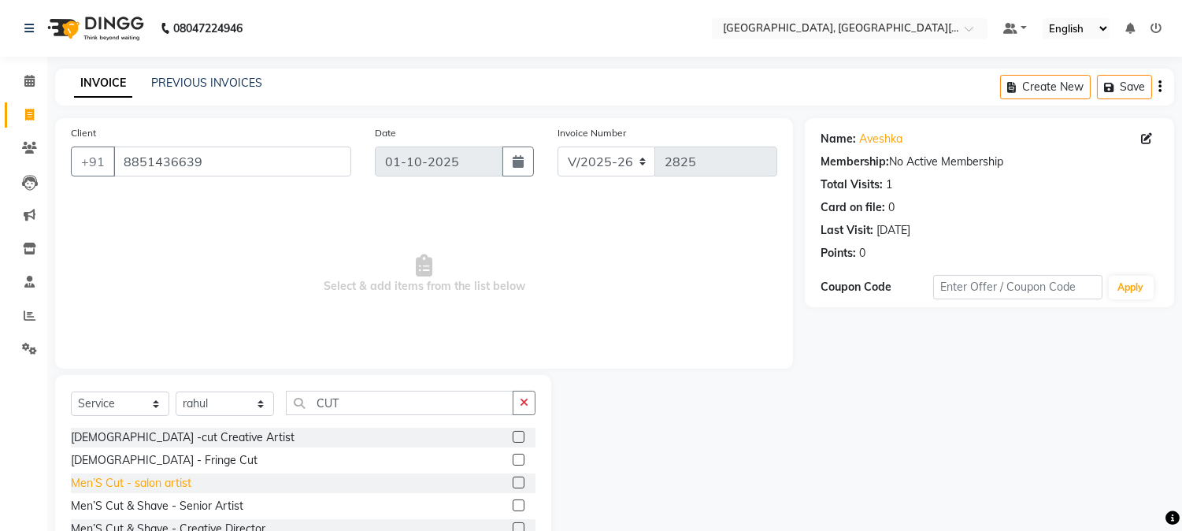
click at [134, 486] on div "Men’S Cut - salon artist" at bounding box center [131, 483] width 120 height 17
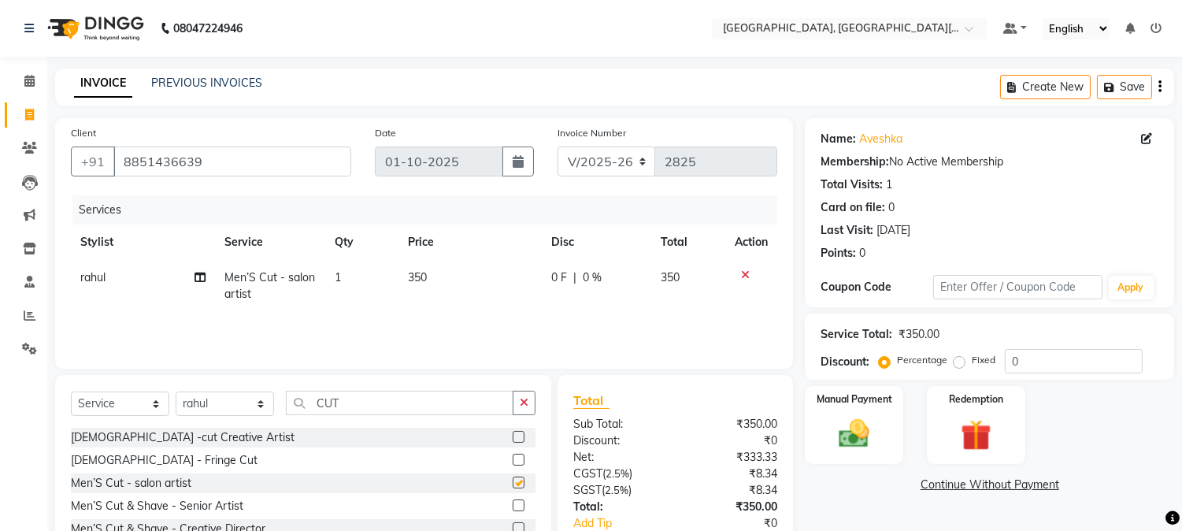
checkbox input "false"
drag, startPoint x: 364, startPoint y: 395, endPoint x: 254, endPoint y: 372, distance: 112.6
click at [254, 372] on div "Client [PHONE_NUMBER] Date [DATE] Invoice Number V/2025 V/[PHONE_NUMBER] Servic…" at bounding box center [424, 362] width 762 height 488
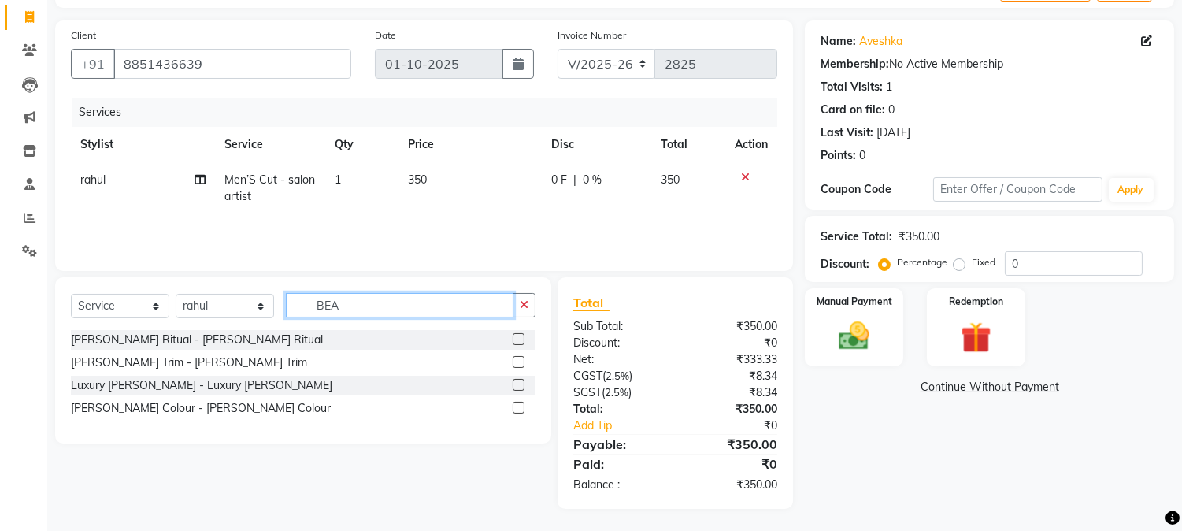
scroll to position [98, 0]
type input "BEA"
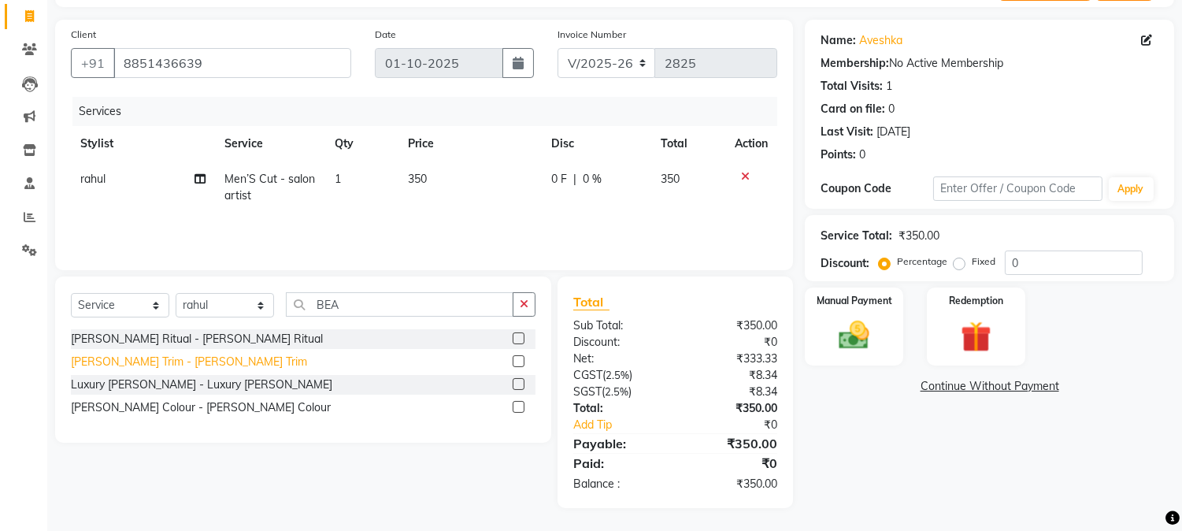
click at [135, 364] on div "[PERSON_NAME] Trim - [PERSON_NAME] Trim" at bounding box center [189, 362] width 236 height 17
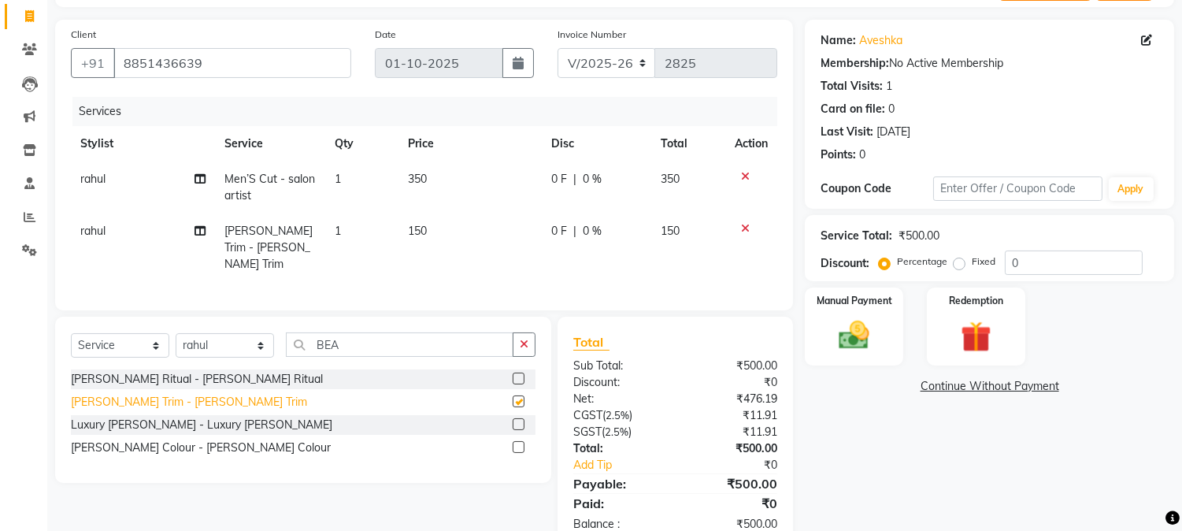
checkbox input "false"
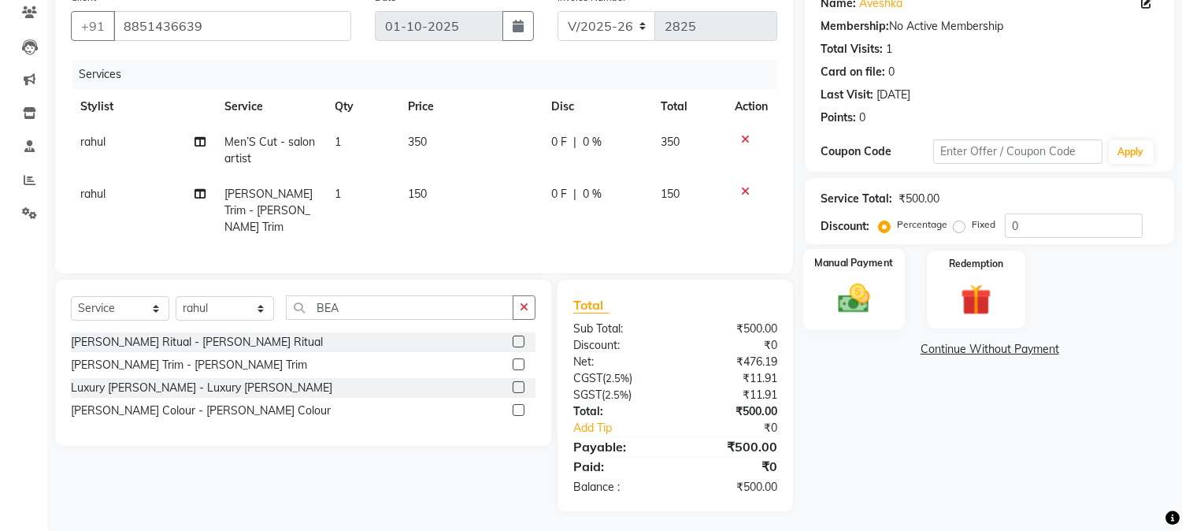
click at [851, 297] on img at bounding box center [854, 298] width 52 height 37
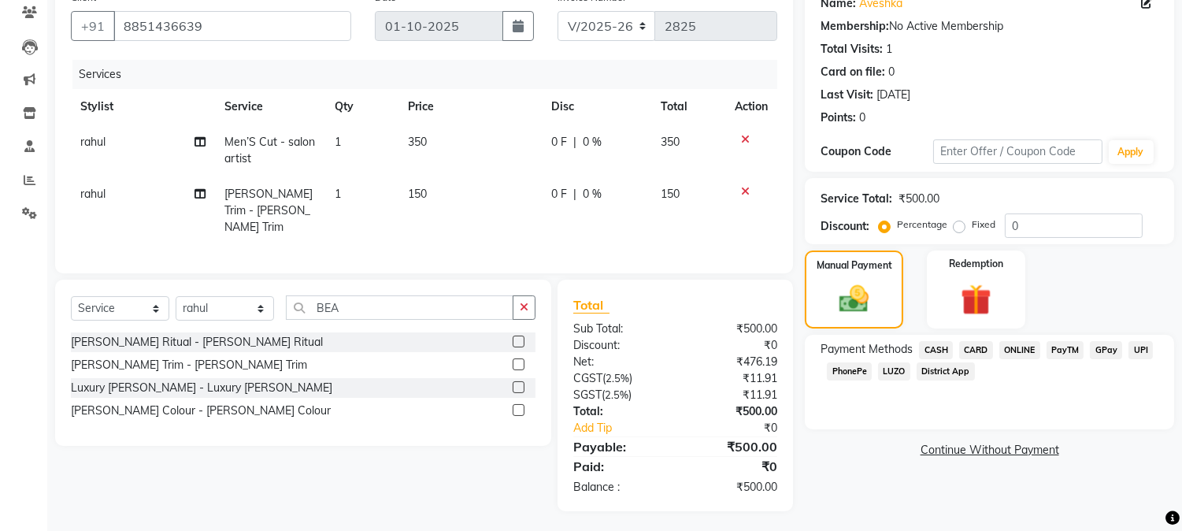
click at [1142, 349] on span "UPI" at bounding box center [1140, 350] width 24 height 18
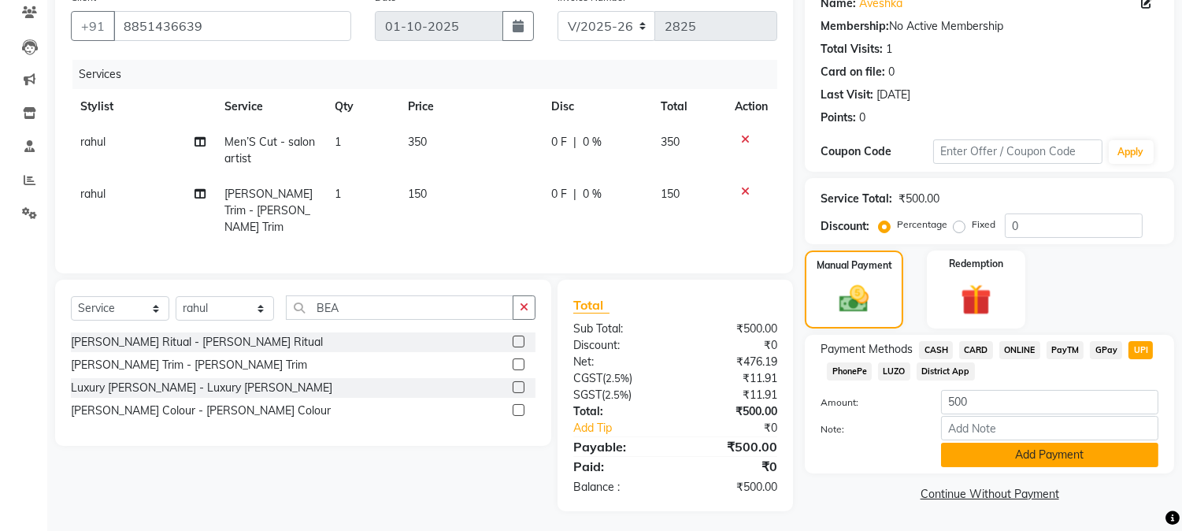
click at [1044, 450] on button "Add Payment" at bounding box center [1049, 455] width 217 height 24
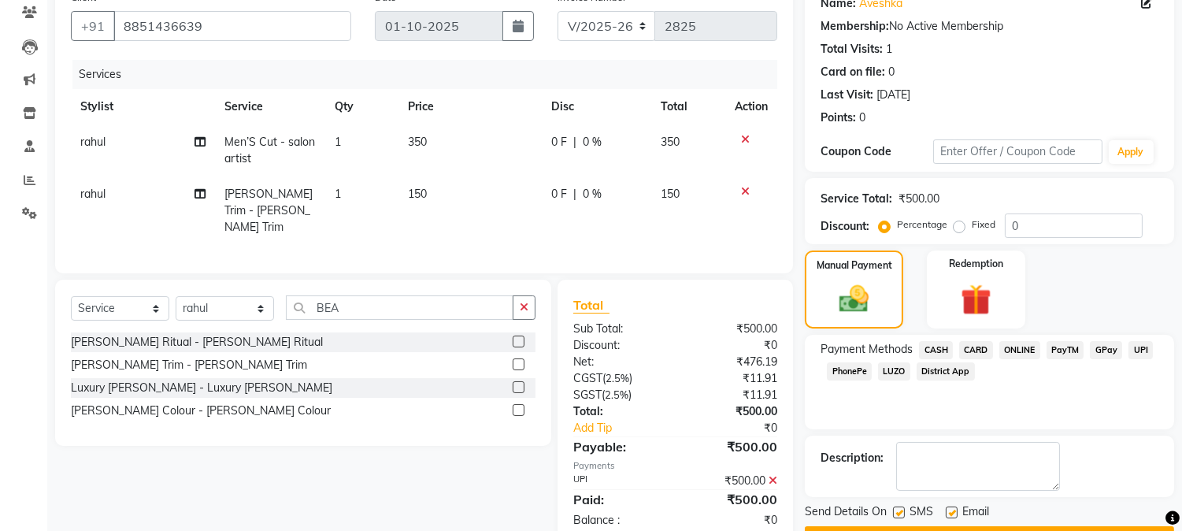
scroll to position [177, 0]
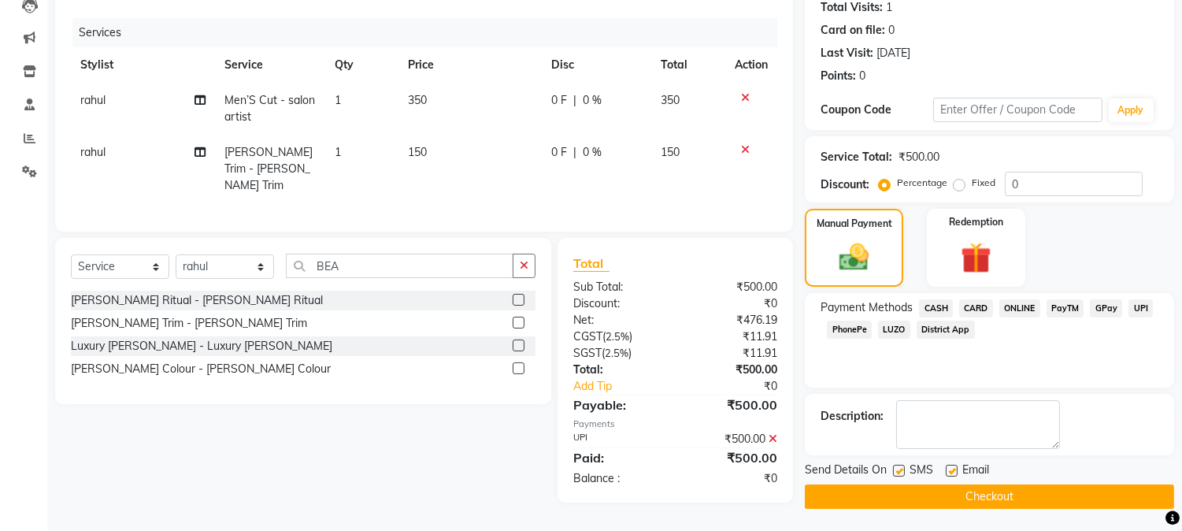
click at [999, 497] on button "Checkout" at bounding box center [989, 496] width 369 height 24
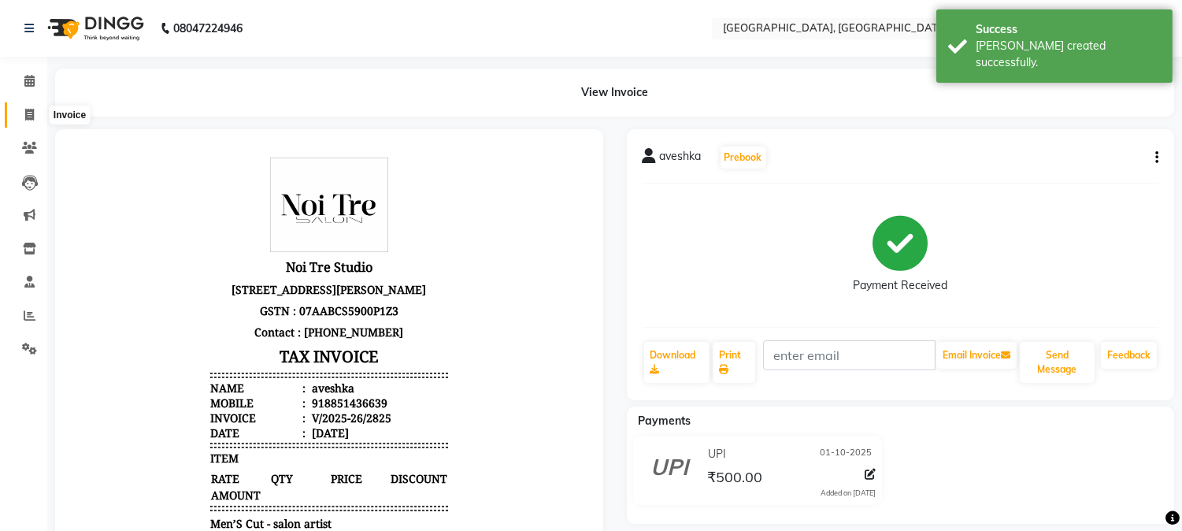
click at [30, 106] on span at bounding box center [30, 115] width 28 height 18
select select "service"
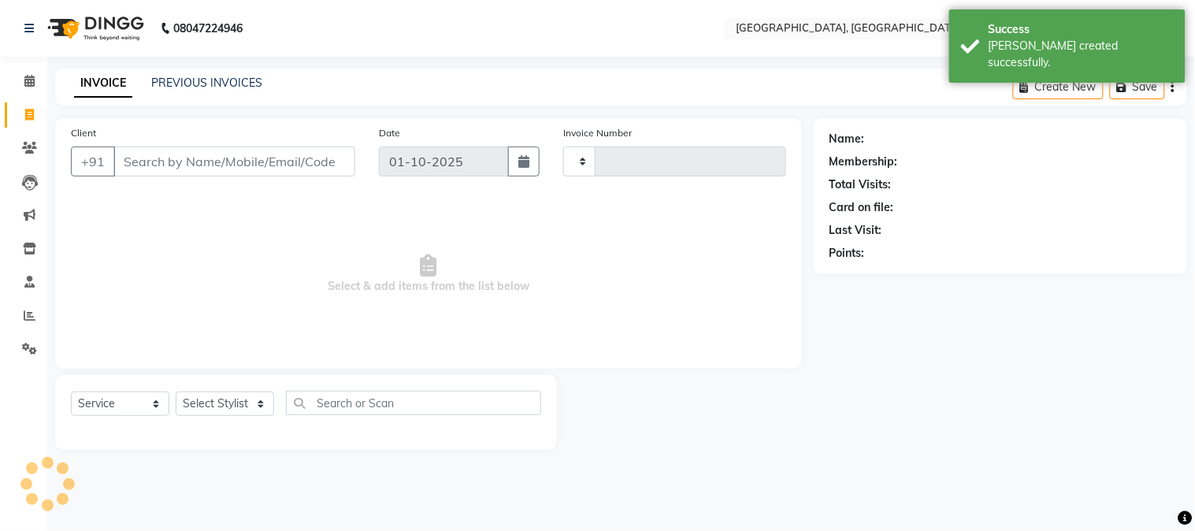
type input "2826"
select select "4884"
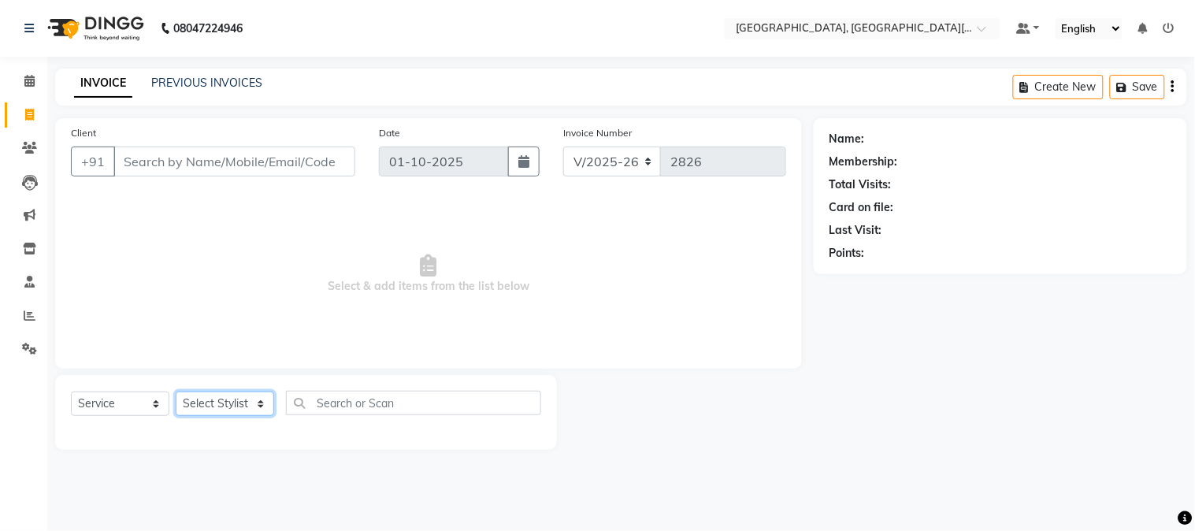
drag, startPoint x: 203, startPoint y: 406, endPoint x: 203, endPoint y: 395, distance: 11.0
click at [203, 402] on select "Select Stylist [PERSON_NAME] [PERSON_NAME] GAURAV gulshan [PERSON_NAME] Manager…" at bounding box center [225, 403] width 98 height 24
click at [328, 161] on input "Client" at bounding box center [234, 161] width 242 height 30
click at [331, 161] on input "Client" at bounding box center [234, 161] width 242 height 30
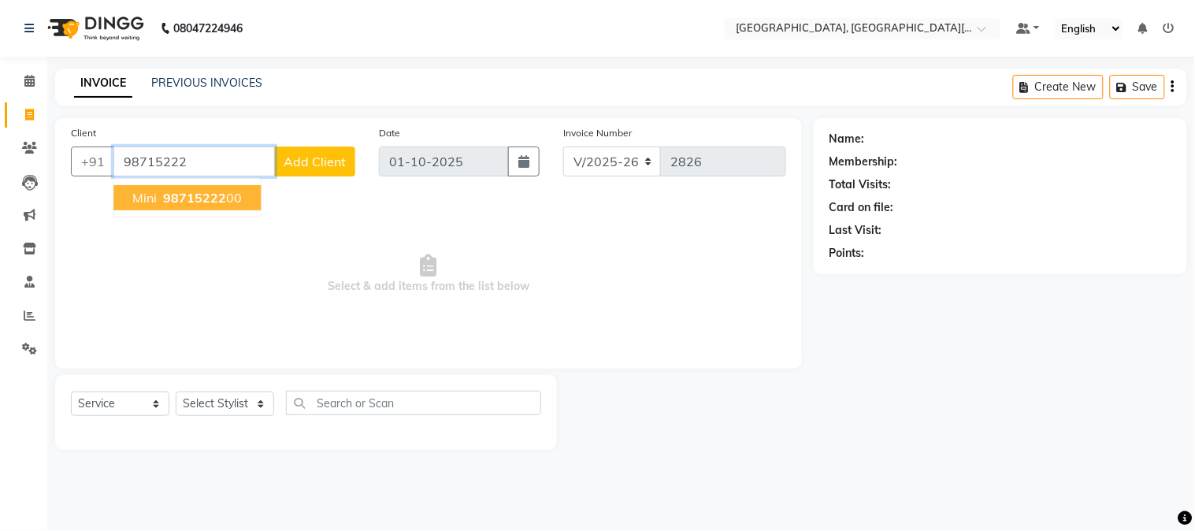
click at [181, 200] on span "98715222" at bounding box center [194, 198] width 63 height 16
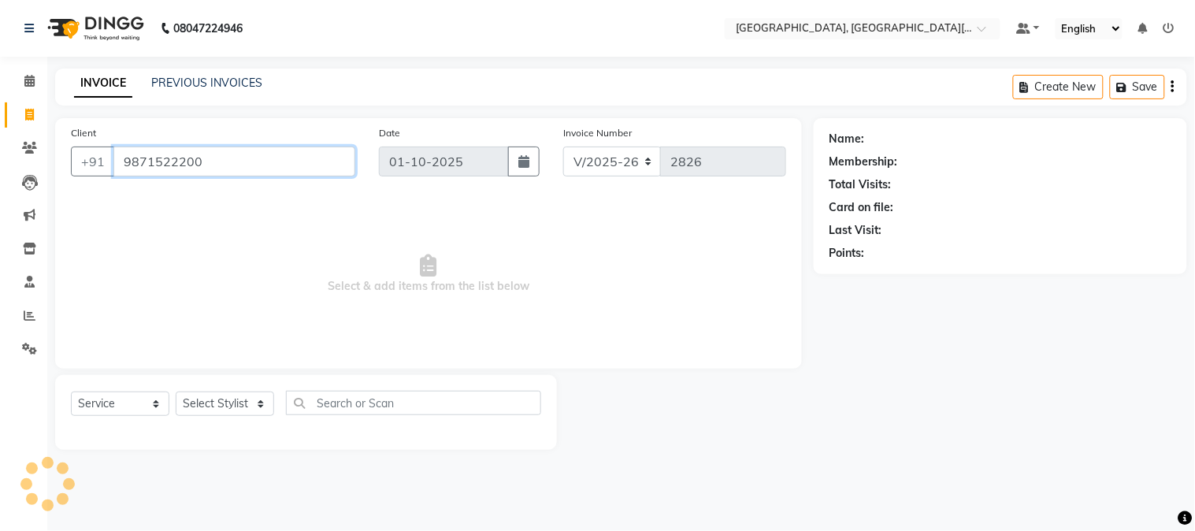
type input "9871522200"
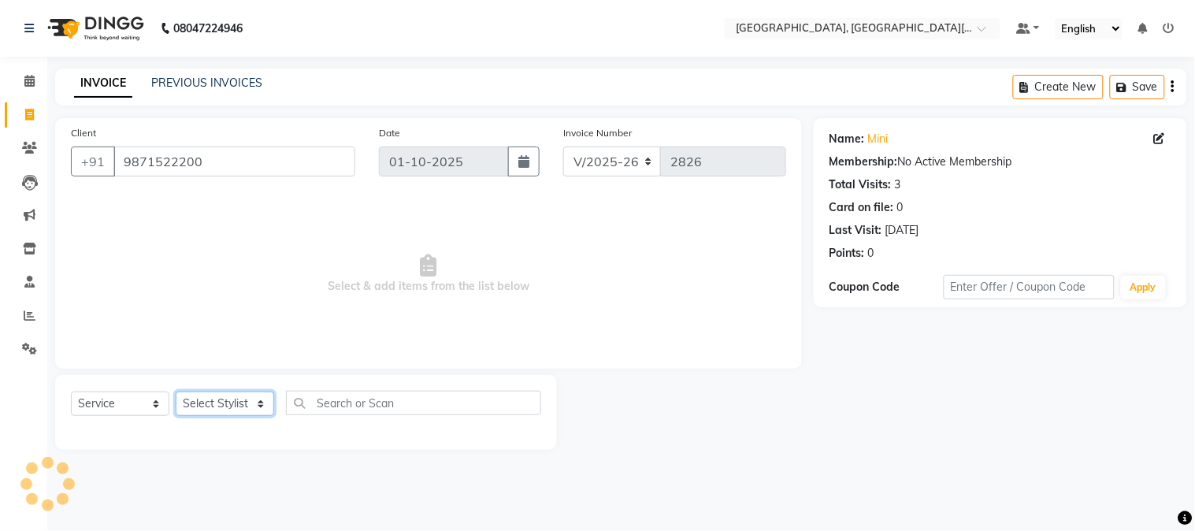
click at [232, 400] on select "Select Stylist [PERSON_NAME] [PERSON_NAME] GAURAV gulshan [PERSON_NAME] Manager…" at bounding box center [225, 403] width 98 height 24
select select "29621"
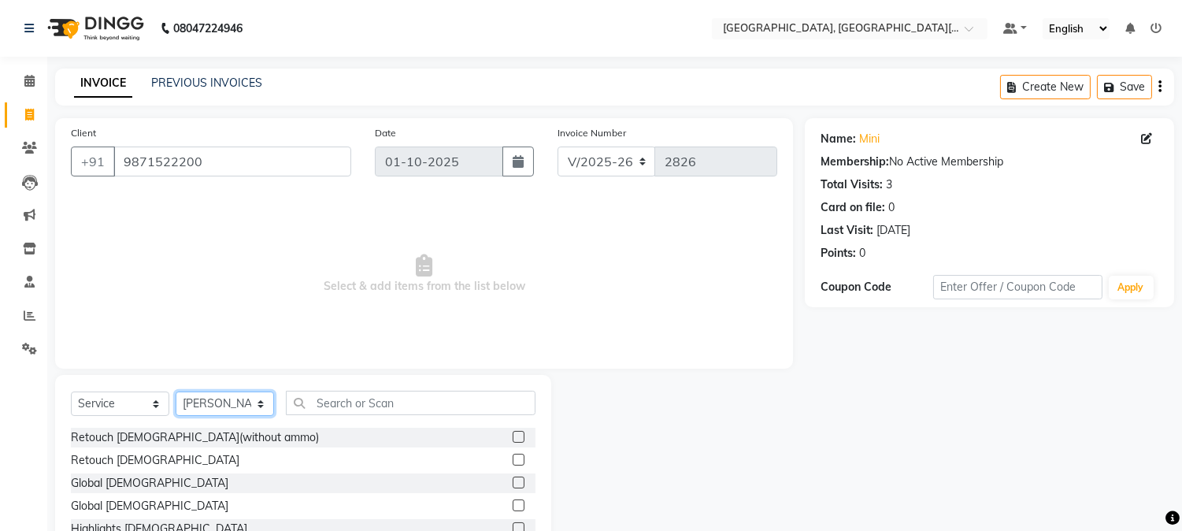
click at [228, 402] on select "Select Stylist [PERSON_NAME] [PERSON_NAME] GAURAV gulshan [PERSON_NAME] Manager…" at bounding box center [225, 403] width 98 height 24
click at [328, 399] on input "text" at bounding box center [411, 403] width 250 height 24
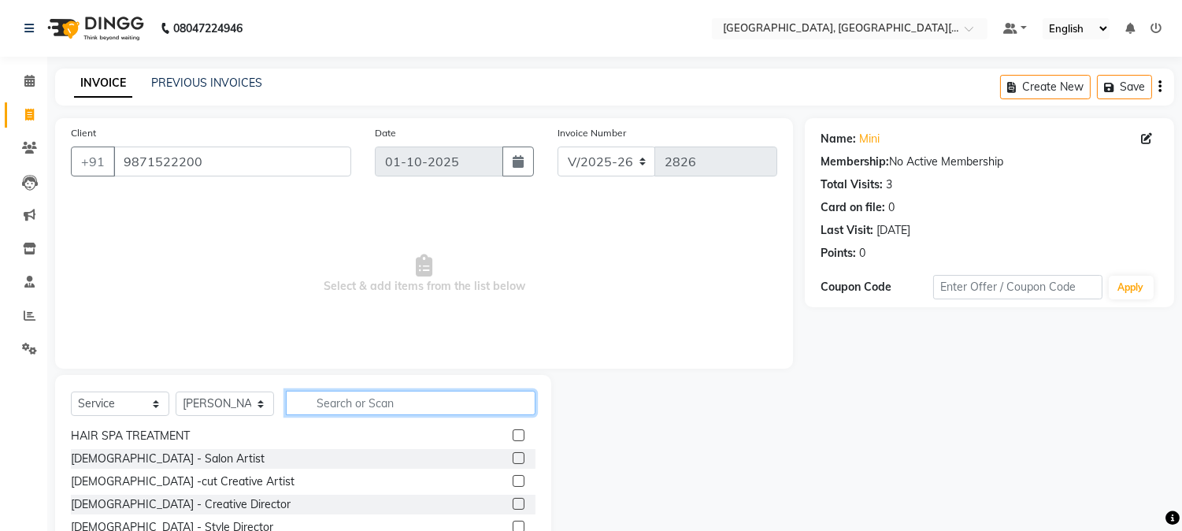
scroll to position [262, 0]
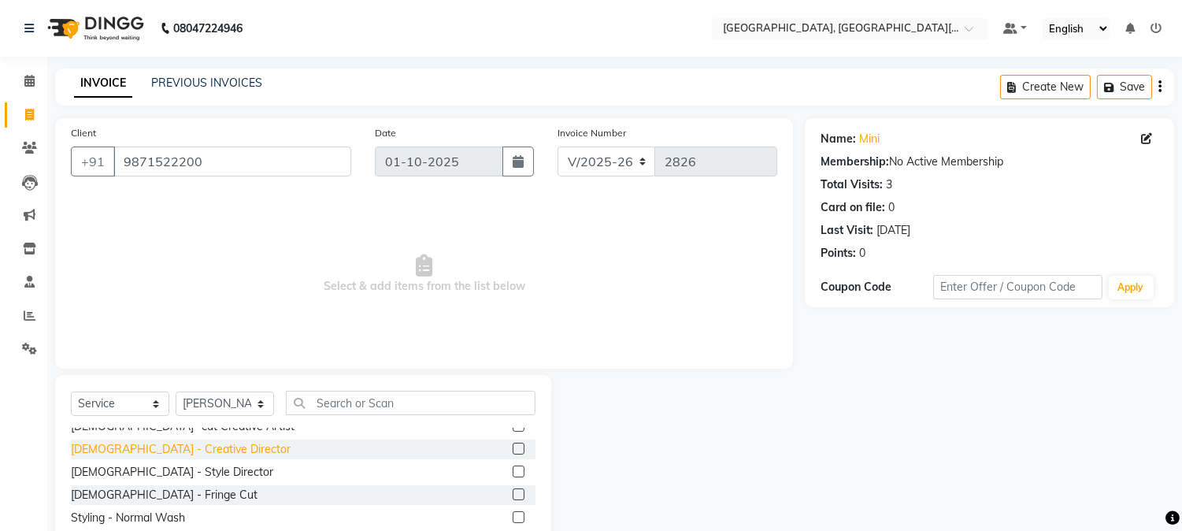
click at [132, 455] on div "[DEMOGRAPHIC_DATA] - Creative Director" at bounding box center [181, 449] width 220 height 17
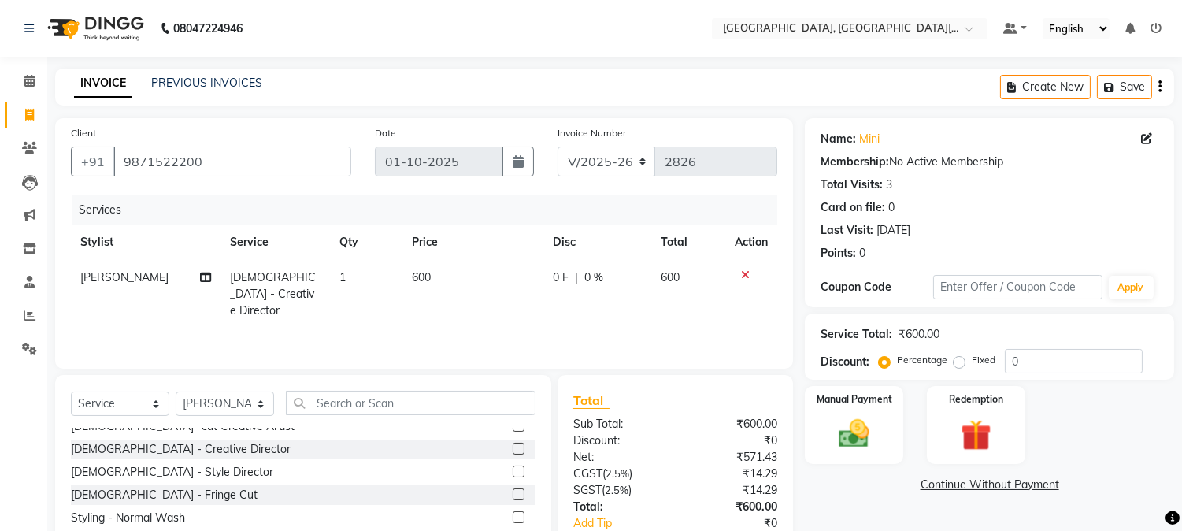
click at [106, 458] on div "[DEMOGRAPHIC_DATA] - Creative Director" at bounding box center [303, 449] width 465 height 20
click at [109, 449] on div "[DEMOGRAPHIC_DATA] - Creative Director" at bounding box center [181, 449] width 220 height 17
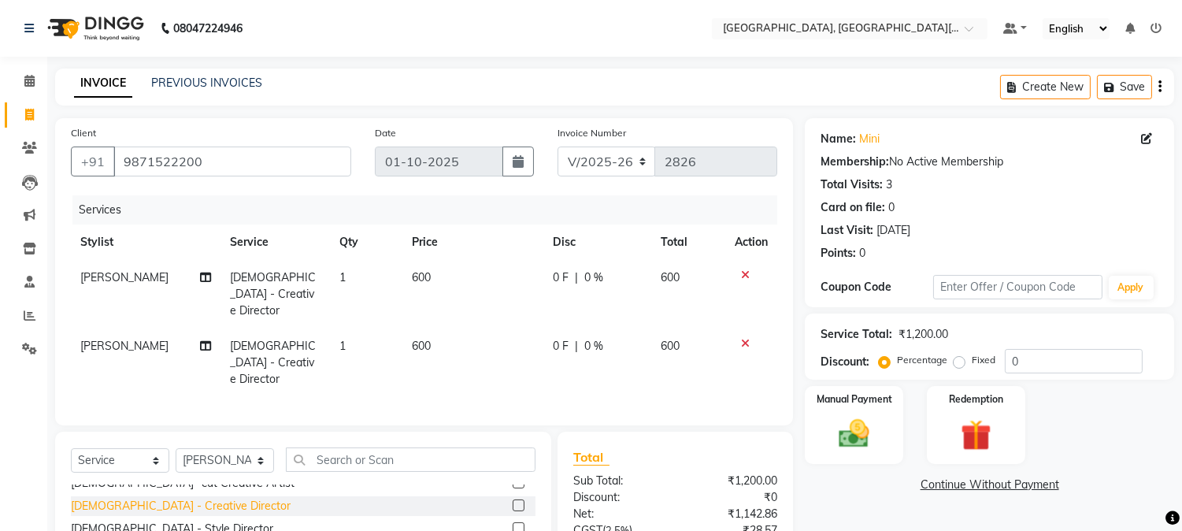
click at [122, 498] on div "[DEMOGRAPHIC_DATA] - Creative Director" at bounding box center [181, 506] width 220 height 17
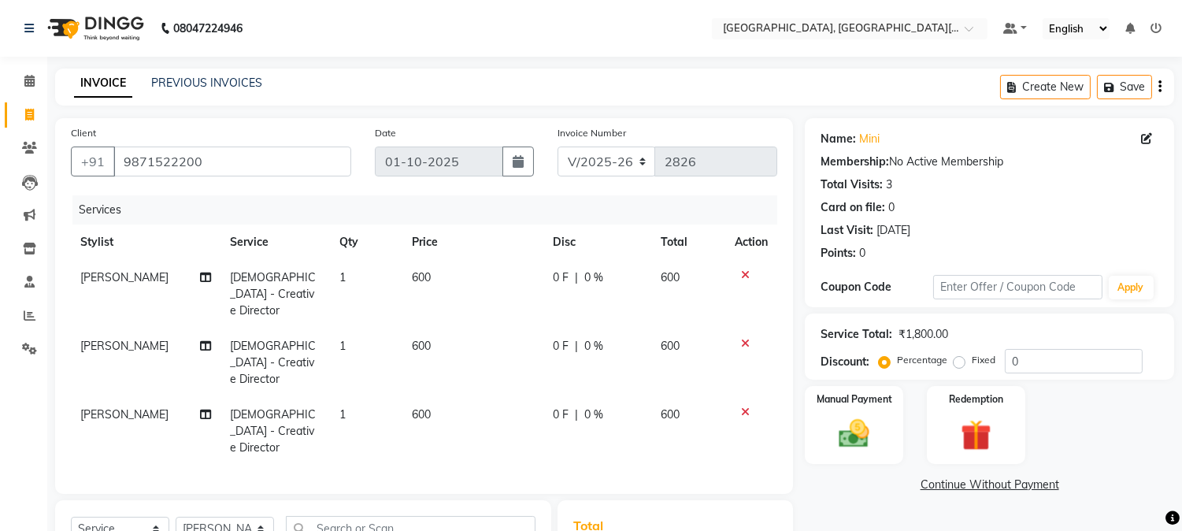
checkbox input "false"
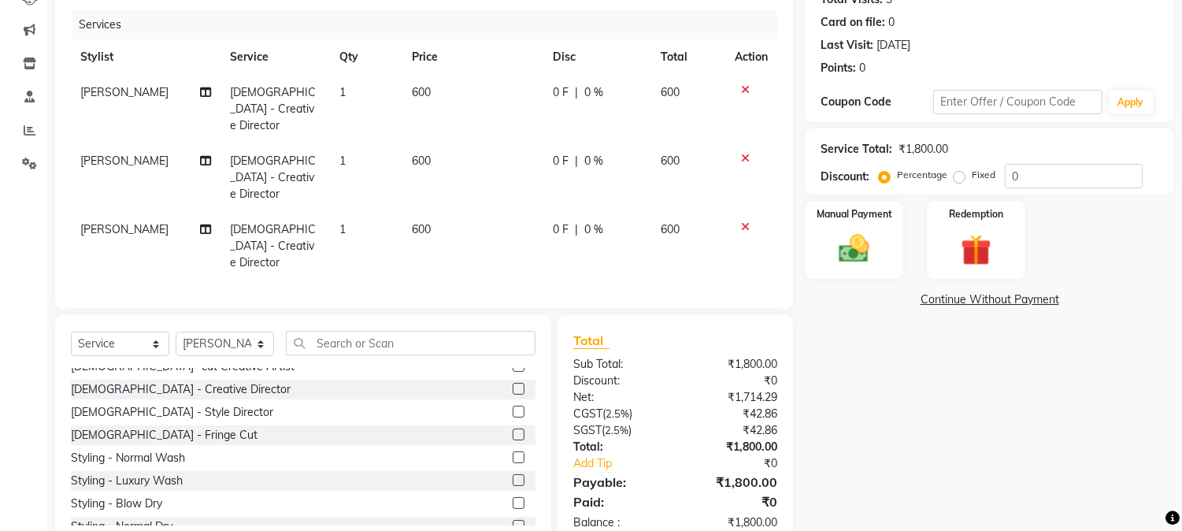
scroll to position [187, 0]
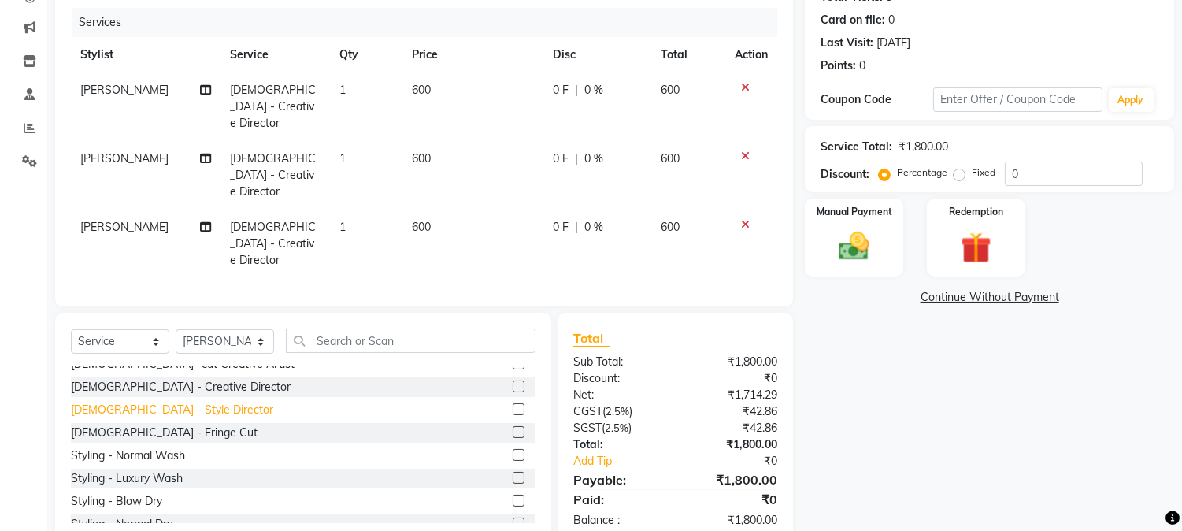
click at [132, 402] on div "[DEMOGRAPHIC_DATA] - Style Director" at bounding box center [172, 410] width 202 height 17
checkbox input "false"
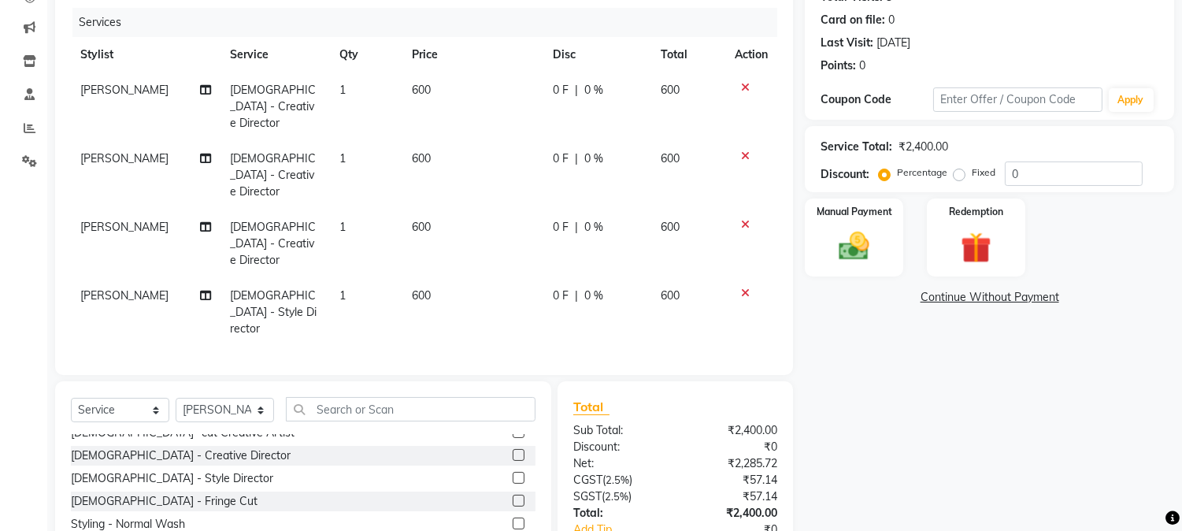
click at [743, 287] on icon at bounding box center [745, 292] width 9 height 11
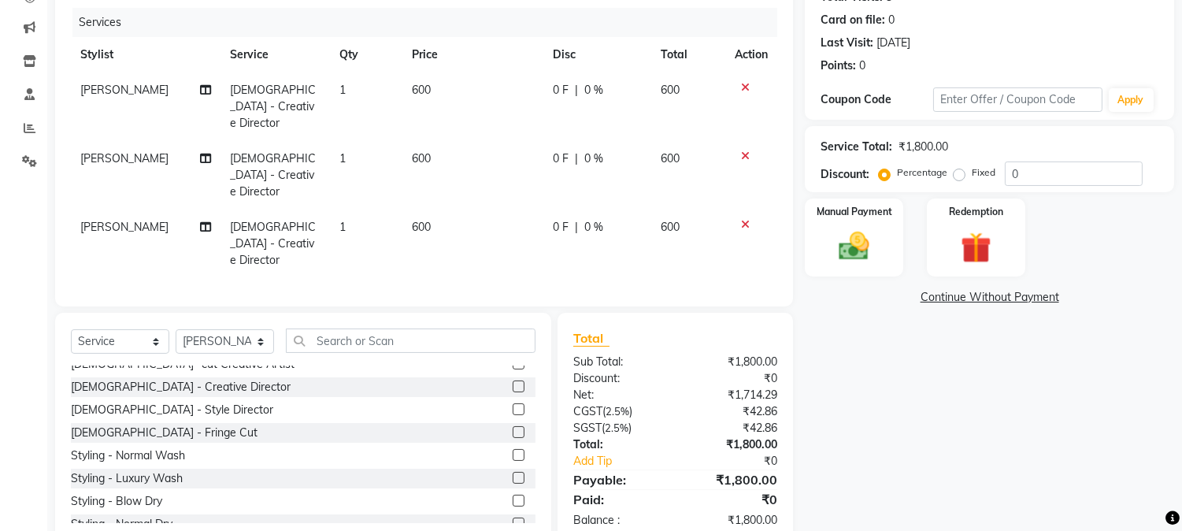
click at [741, 209] on td at bounding box center [751, 243] width 52 height 69
drag, startPoint x: 743, startPoint y: 132, endPoint x: 747, endPoint y: 146, distance: 14.5
click at [745, 150] on icon at bounding box center [745, 155] width 9 height 11
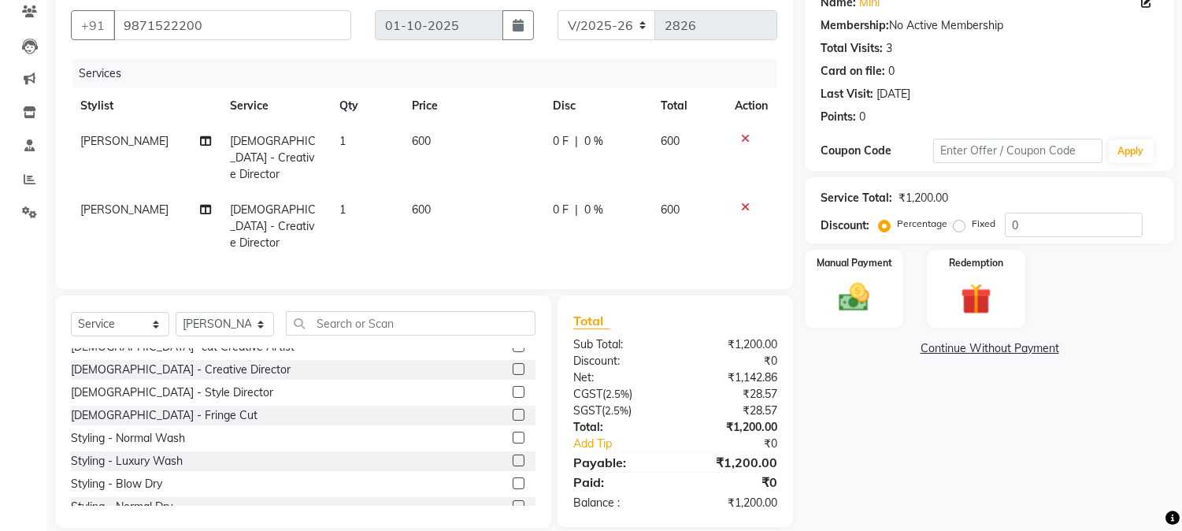
click at [743, 192] on td at bounding box center [751, 226] width 52 height 69
click at [743, 128] on td at bounding box center [751, 158] width 52 height 69
click at [741, 134] on icon at bounding box center [745, 138] width 9 height 11
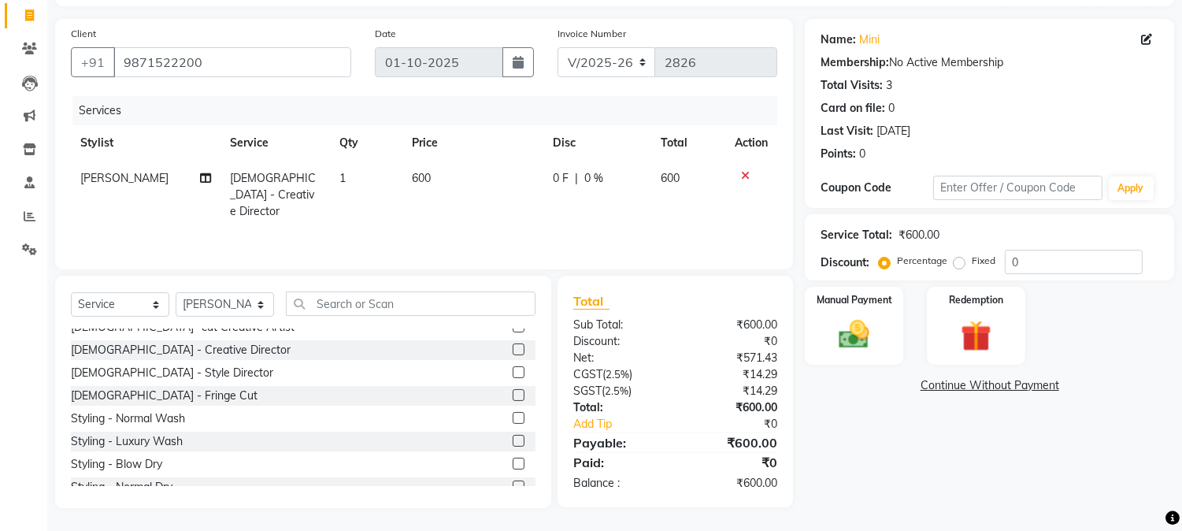
click at [743, 176] on icon at bounding box center [745, 175] width 9 height 11
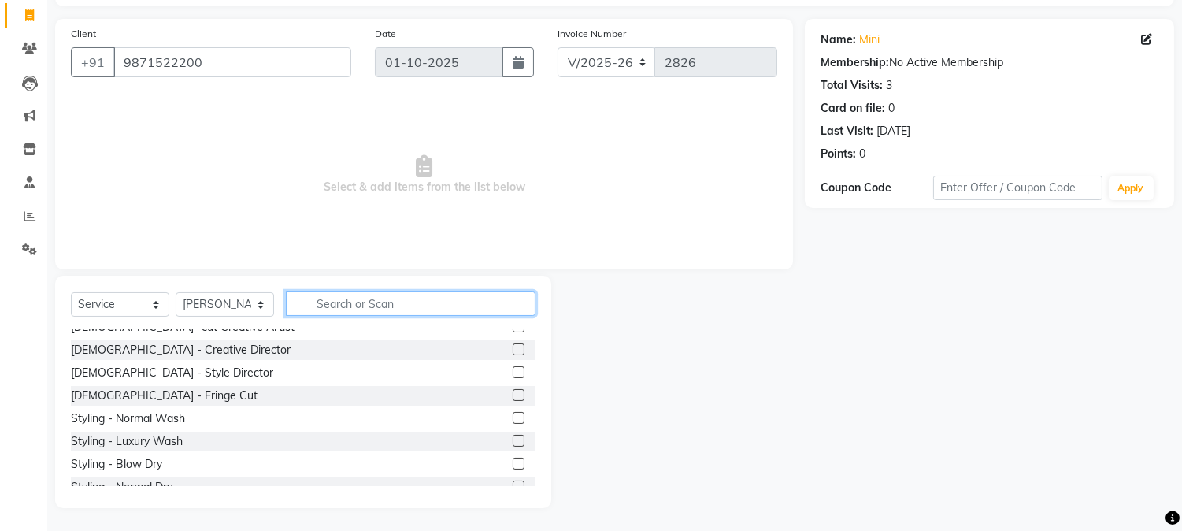
click at [339, 302] on input "text" at bounding box center [411, 303] width 250 height 24
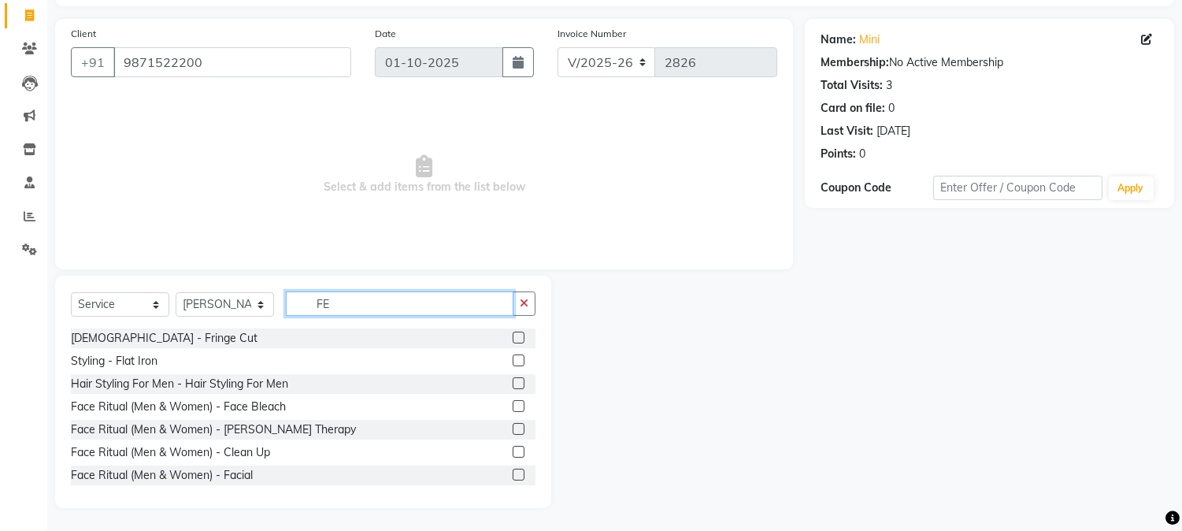
scroll to position [0, 0]
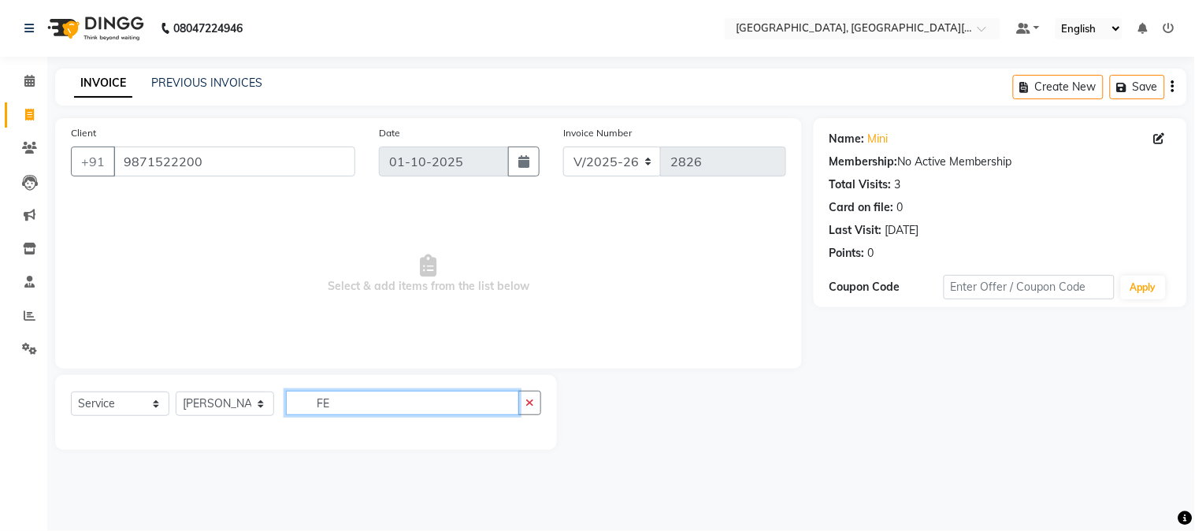
type input "F"
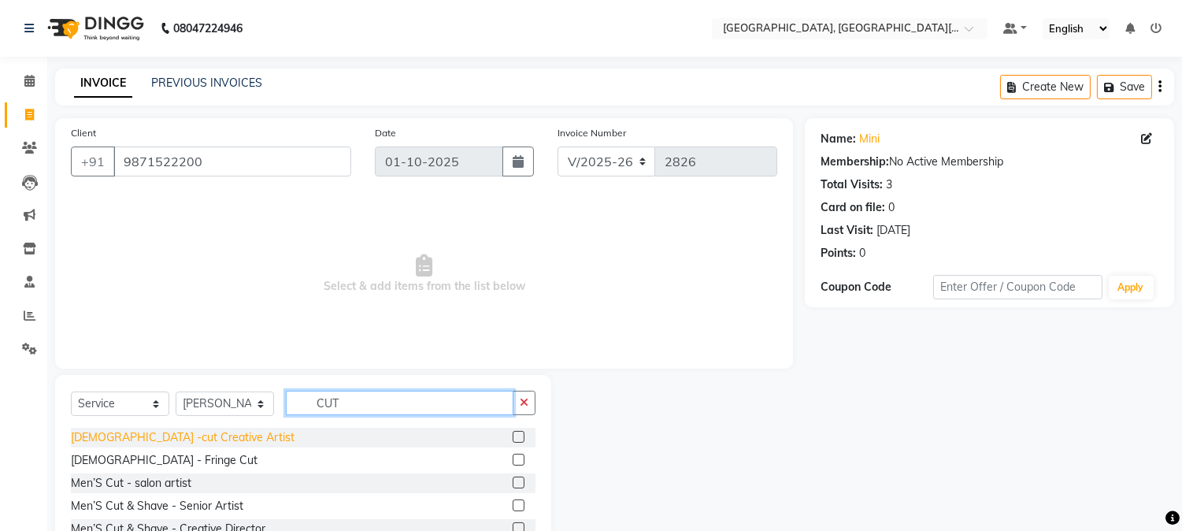
type input "CUT"
click at [132, 439] on div "[DEMOGRAPHIC_DATA] -cut Creative Artist" at bounding box center [183, 437] width 224 height 17
checkbox input "false"
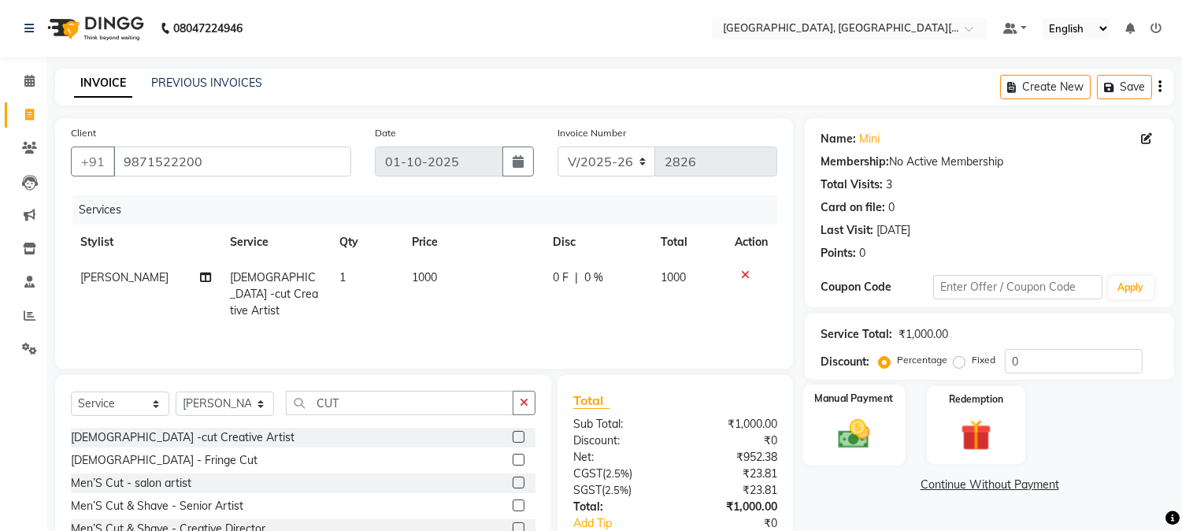
click at [816, 429] on div "Manual Payment" at bounding box center [854, 424] width 102 height 80
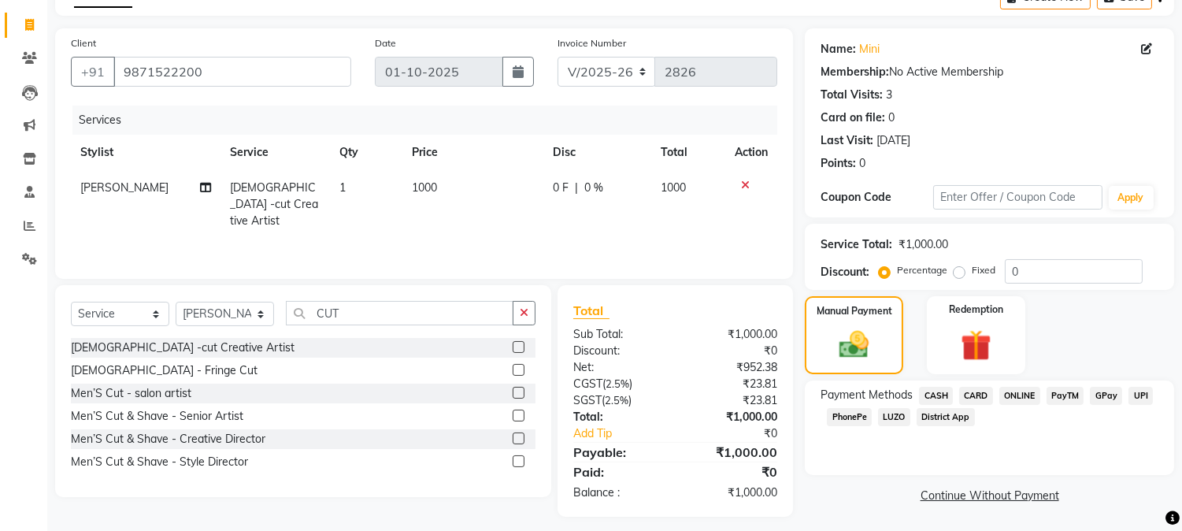
scroll to position [98, 0]
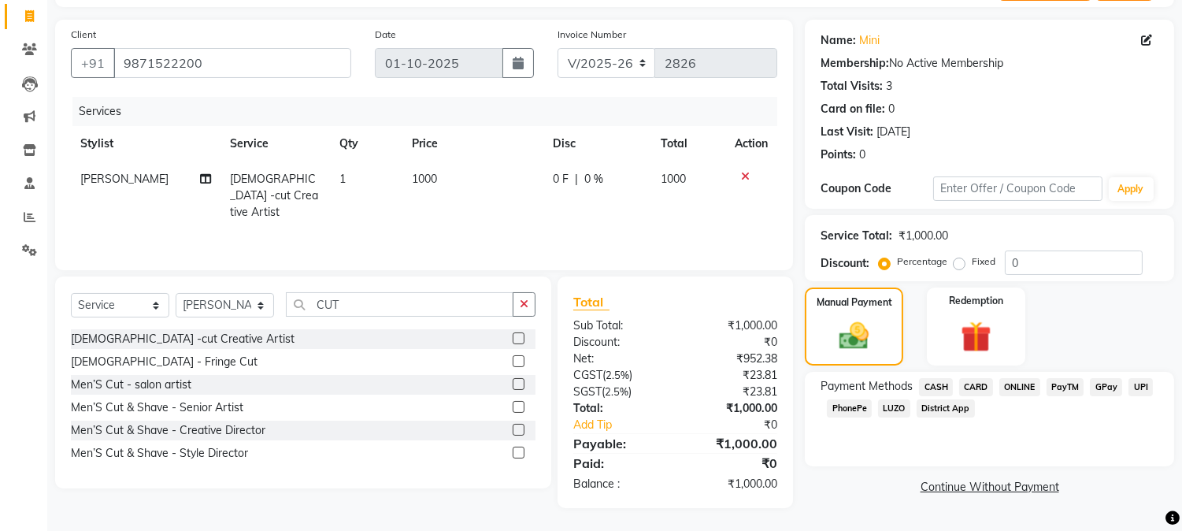
click at [1146, 380] on span "UPI" at bounding box center [1140, 387] width 24 height 18
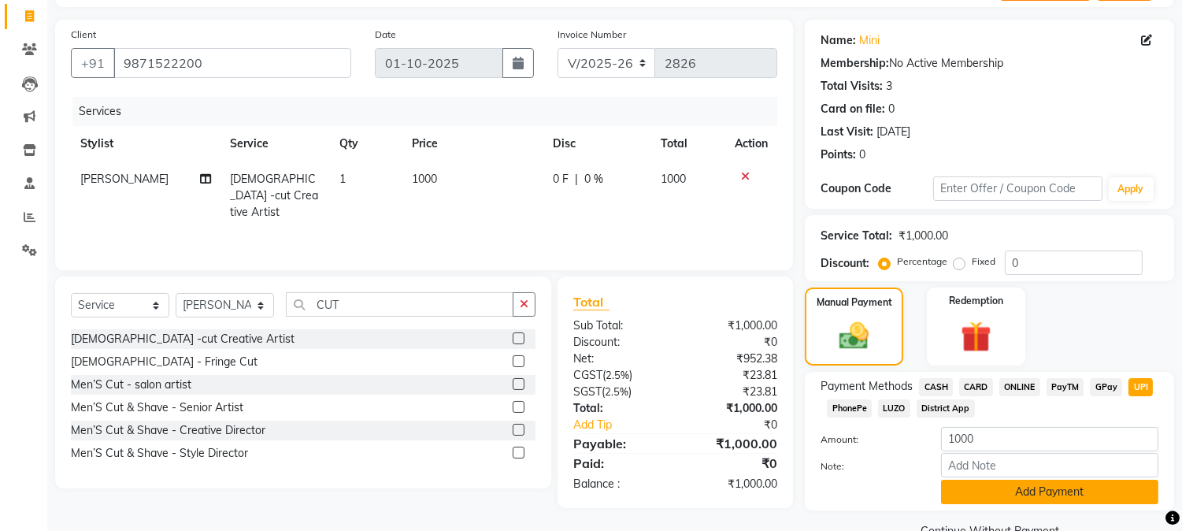
click at [1055, 491] on button "Add Payment" at bounding box center [1049, 492] width 217 height 24
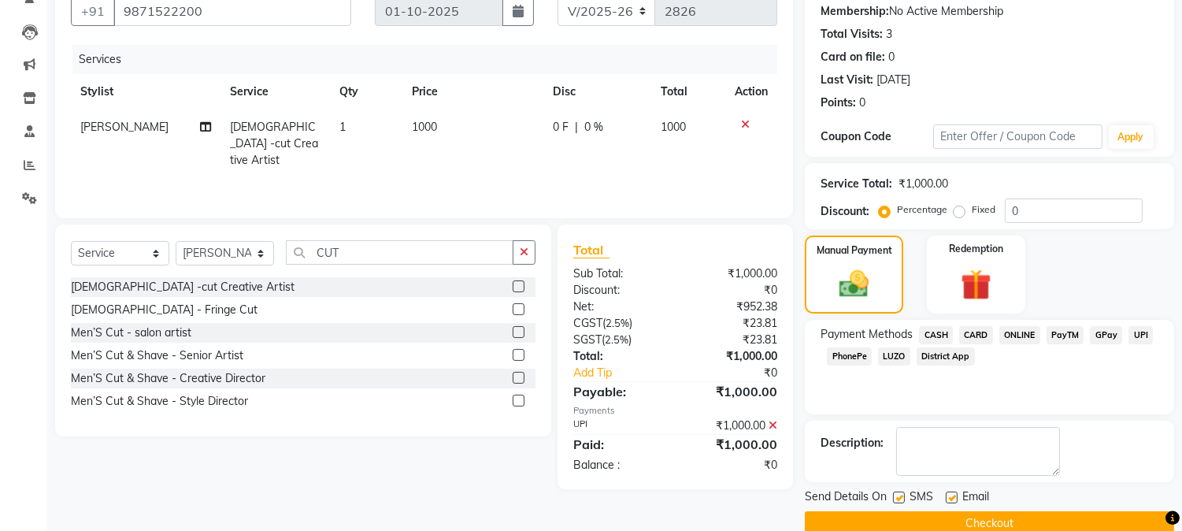
scroll to position [177, 0]
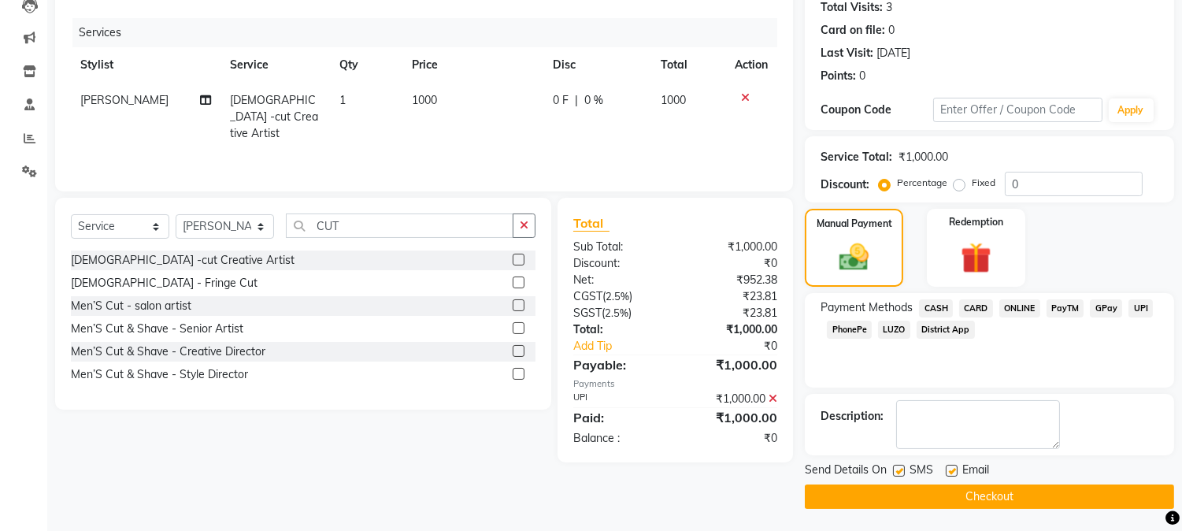
click at [1008, 490] on button "Checkout" at bounding box center [989, 496] width 369 height 24
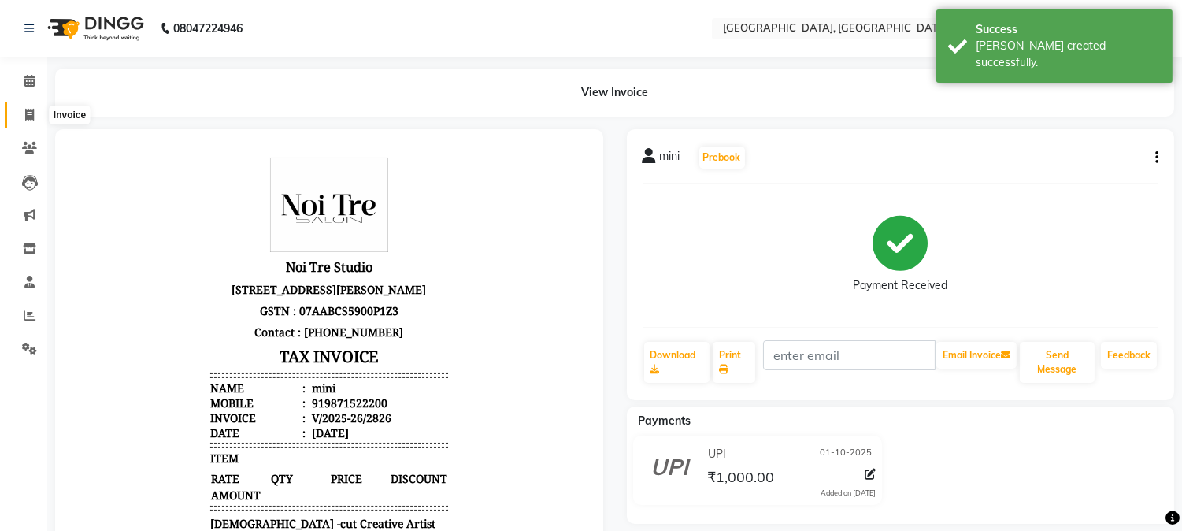
click at [26, 113] on icon at bounding box center [29, 115] width 9 height 12
select select "4884"
select select "service"
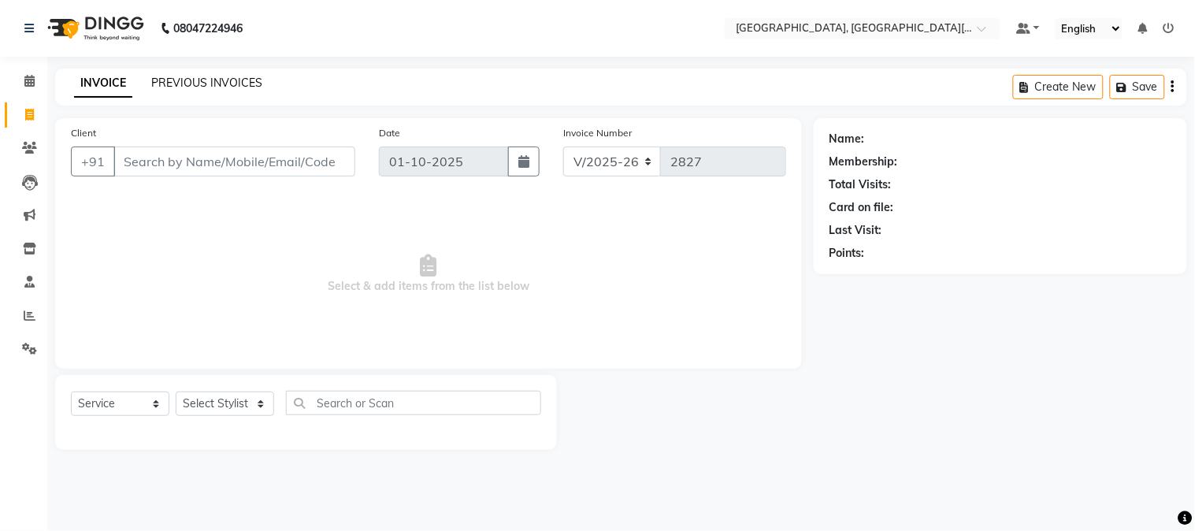
click at [183, 76] on link "PREVIOUS INVOICES" at bounding box center [206, 83] width 111 height 14
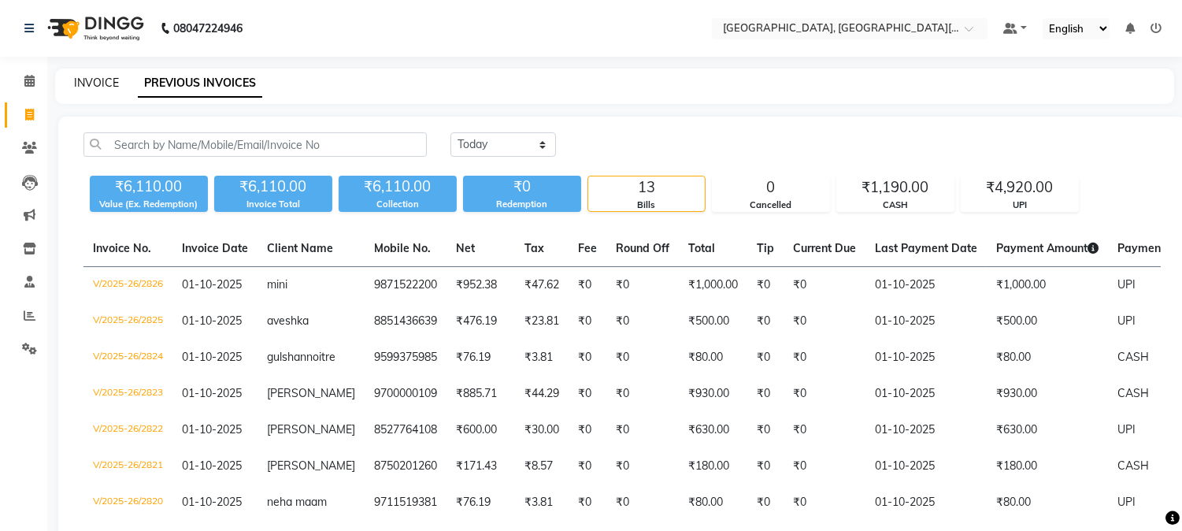
click at [101, 79] on link "INVOICE" at bounding box center [96, 83] width 45 height 14
select select "service"
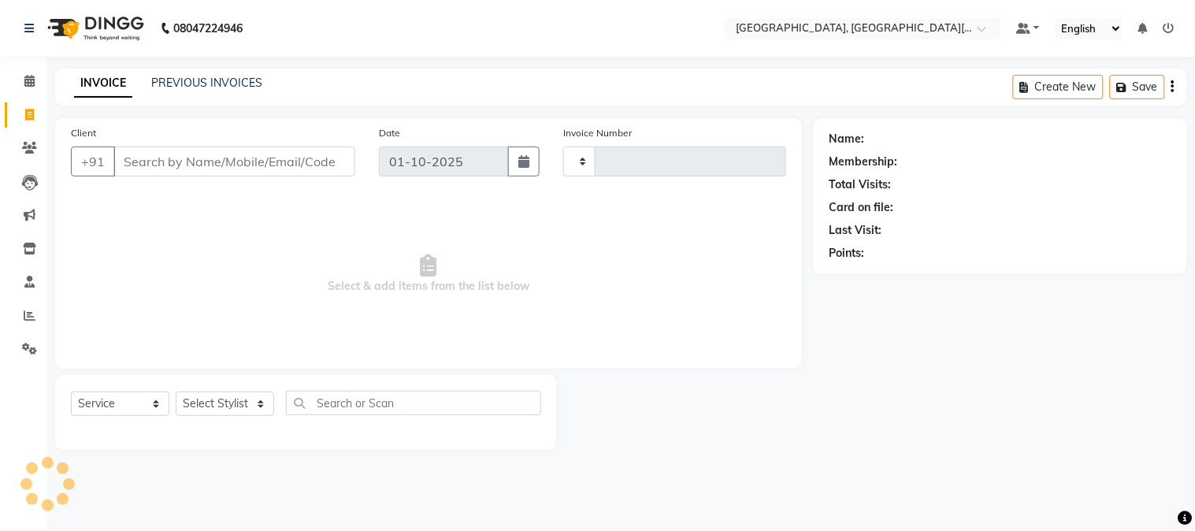
type input "2827"
select select "4884"
click at [246, 79] on link "PREVIOUS INVOICES" at bounding box center [206, 83] width 111 height 14
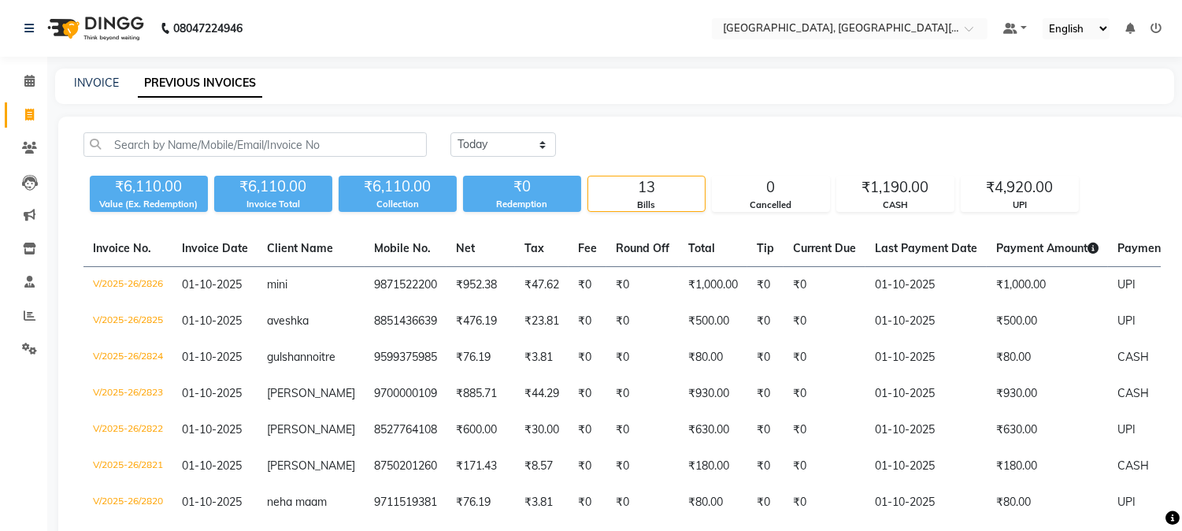
click at [100, 90] on div "INVOICE" at bounding box center [96, 83] width 45 height 17
click at [95, 80] on link "INVOICE" at bounding box center [96, 83] width 45 height 14
select select "4884"
select select "service"
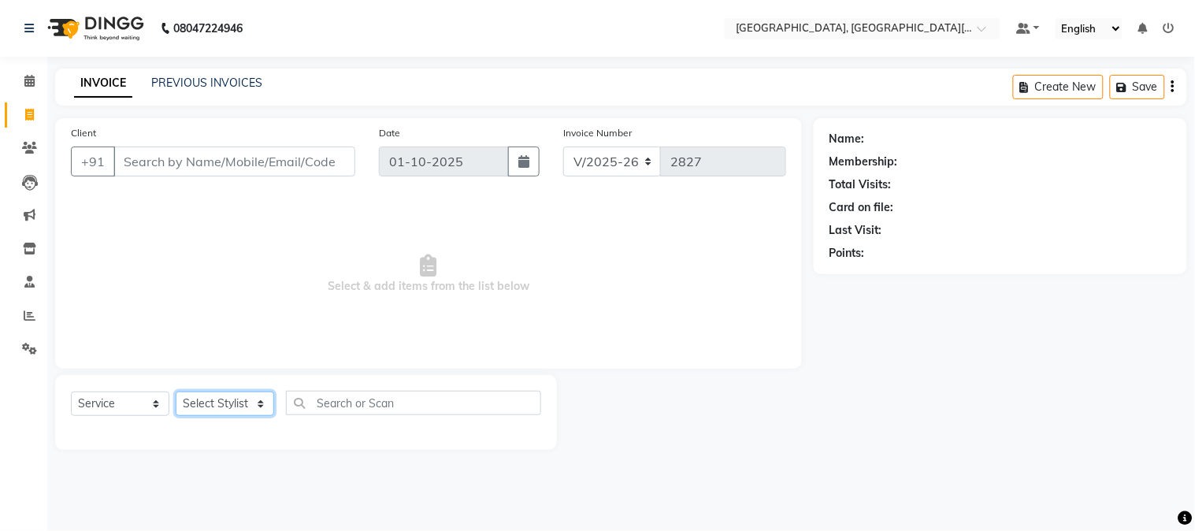
drag, startPoint x: 206, startPoint y: 404, endPoint x: 217, endPoint y: 397, distance: 13.8
click at [206, 404] on select "Select Stylist [PERSON_NAME] [PERSON_NAME] GAURAV gulshan [PERSON_NAME] Manager…" at bounding box center [225, 403] width 98 height 24
click at [339, 153] on input "Client" at bounding box center [234, 161] width 242 height 30
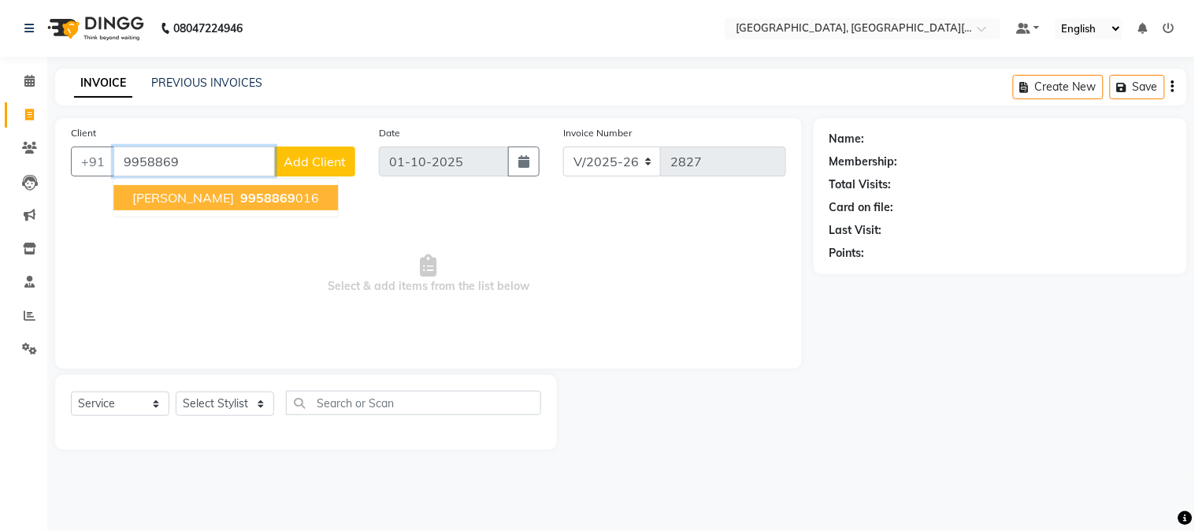
click at [242, 186] on button "[PERSON_NAME] 9958869 016" at bounding box center [225, 197] width 224 height 25
type input "9958869016"
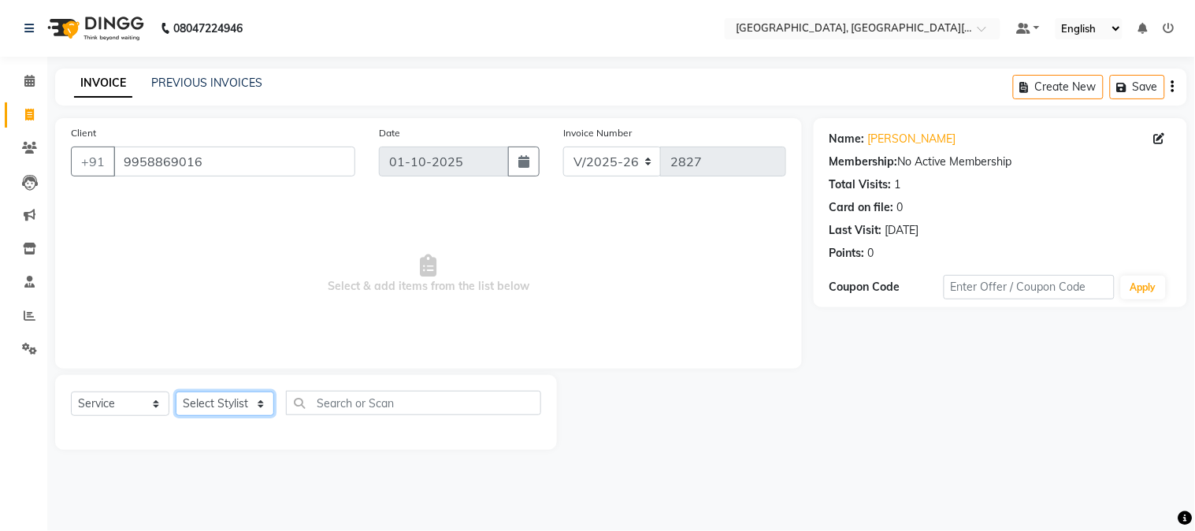
click at [232, 400] on select "Select Stylist [PERSON_NAME] [PERSON_NAME] GAURAV gulshan [PERSON_NAME] Manager…" at bounding box center [225, 403] width 98 height 24
select select "89451"
click at [176, 392] on select "Select Stylist [PERSON_NAME] [PERSON_NAME] GAURAV gulshan [PERSON_NAME] Manager…" at bounding box center [225, 403] width 98 height 24
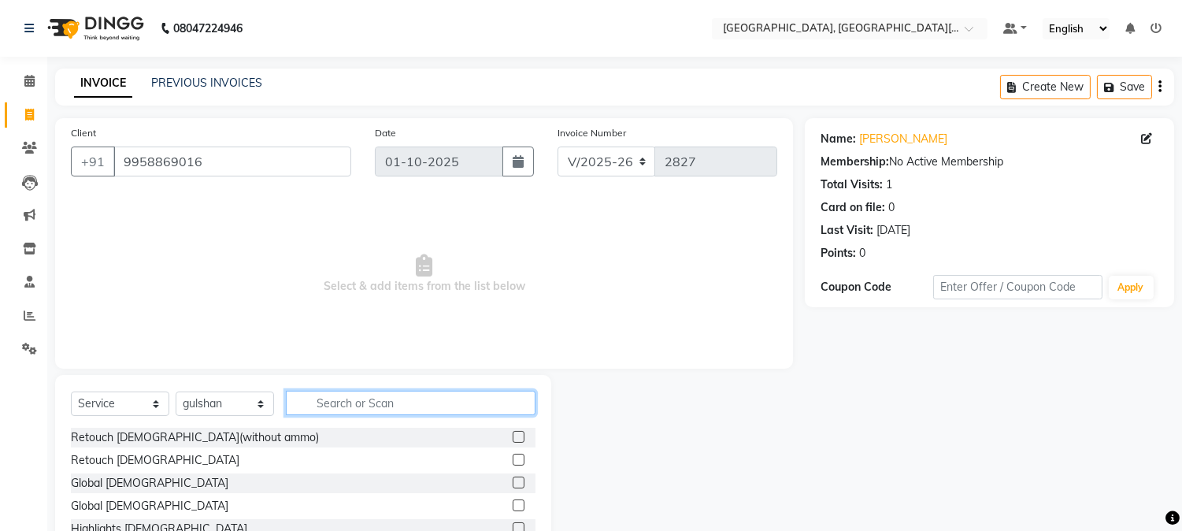
click at [353, 405] on input "text" at bounding box center [411, 403] width 250 height 24
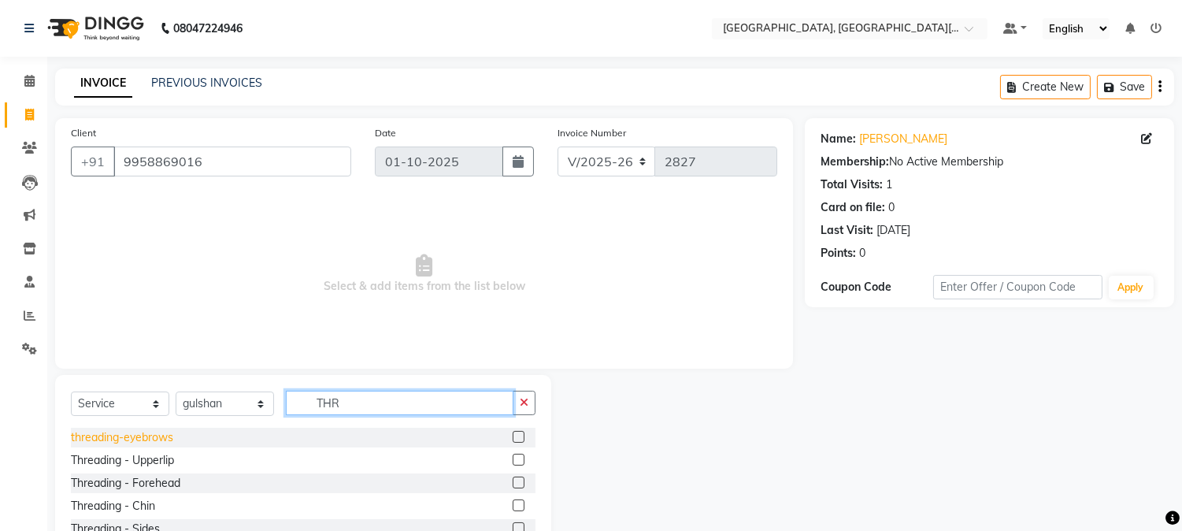
type input "THR"
click at [114, 435] on div "threading-eyebrows" at bounding box center [122, 437] width 102 height 17
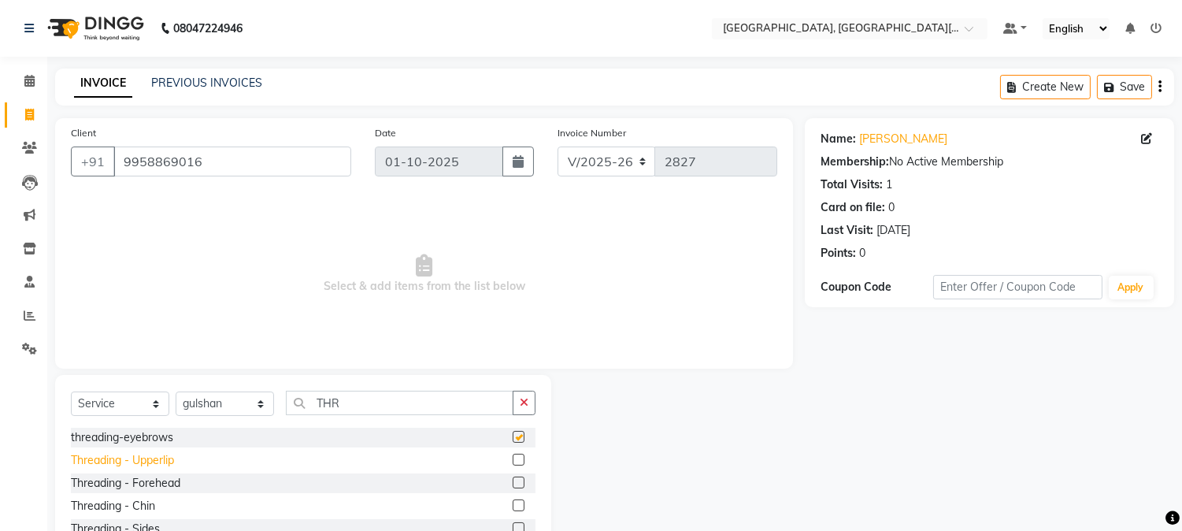
checkbox input "false"
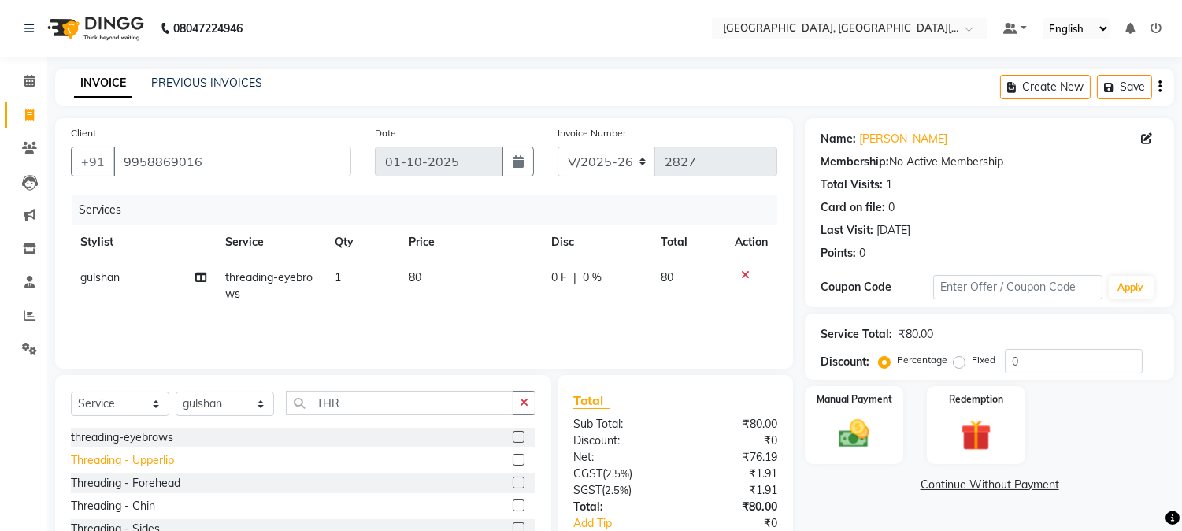
click at [142, 455] on div "Threading - Upperlip" at bounding box center [122, 460] width 103 height 17
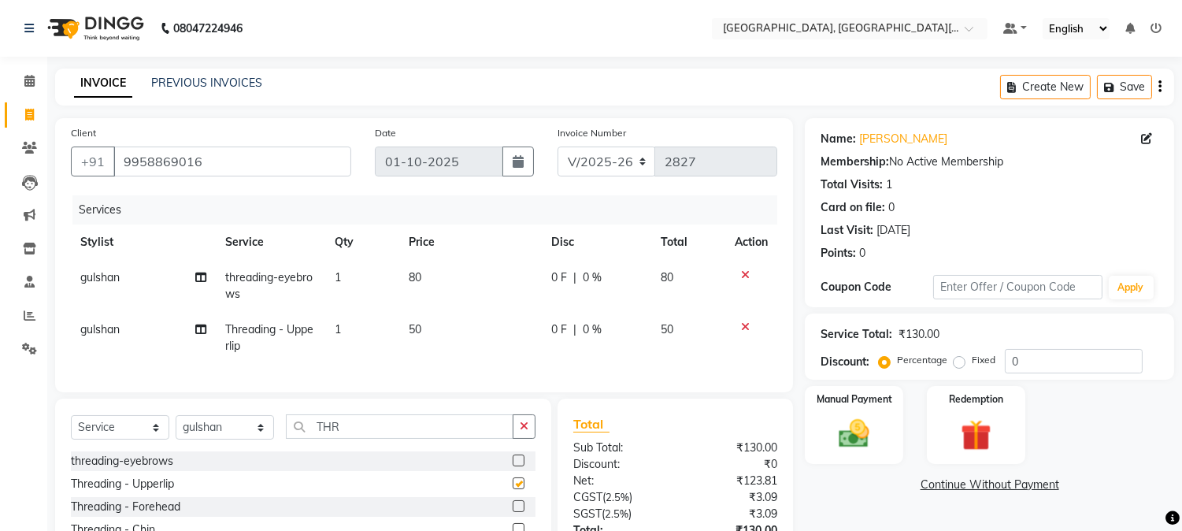
checkbox input "false"
click at [147, 515] on div "Threading - Forehead" at bounding box center [125, 506] width 109 height 17
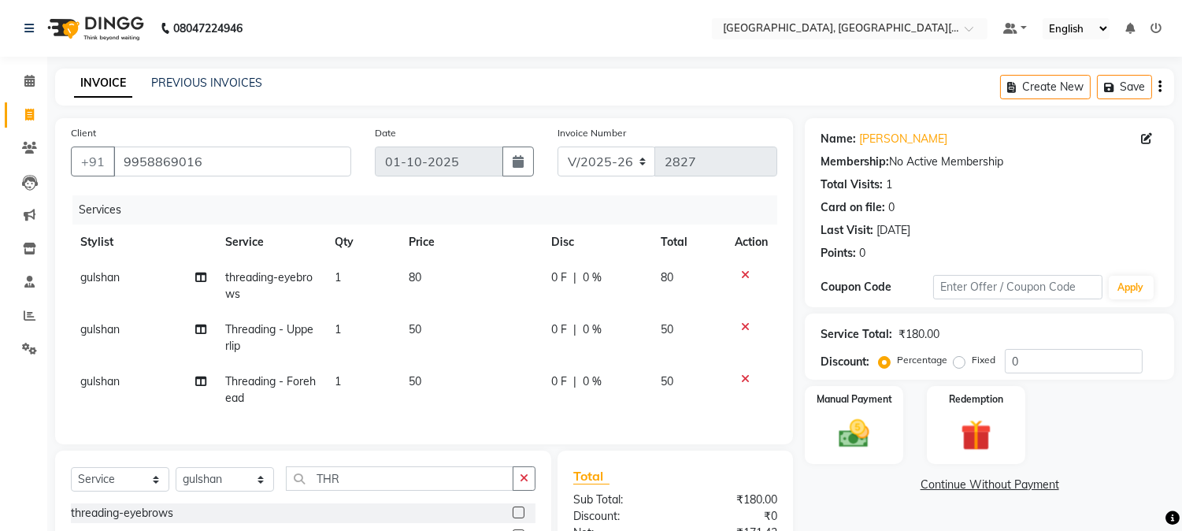
checkbox input "false"
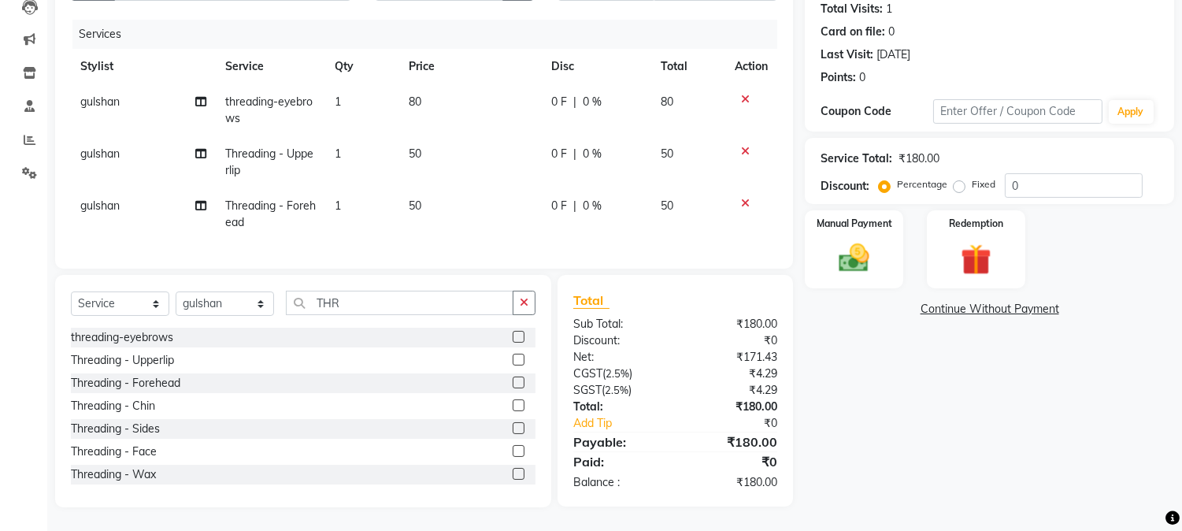
scroll to position [189, 0]
click at [855, 240] on img at bounding box center [854, 258] width 52 height 37
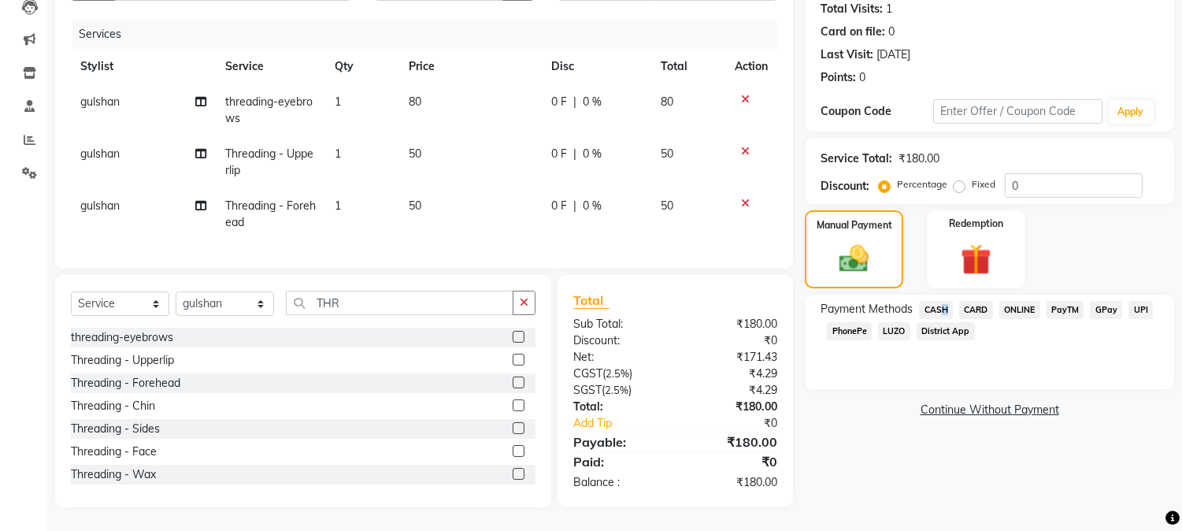
drag, startPoint x: 935, startPoint y: 295, endPoint x: 943, endPoint y: 295, distance: 8.7
click at [943, 301] on span "CASH" at bounding box center [936, 310] width 34 height 18
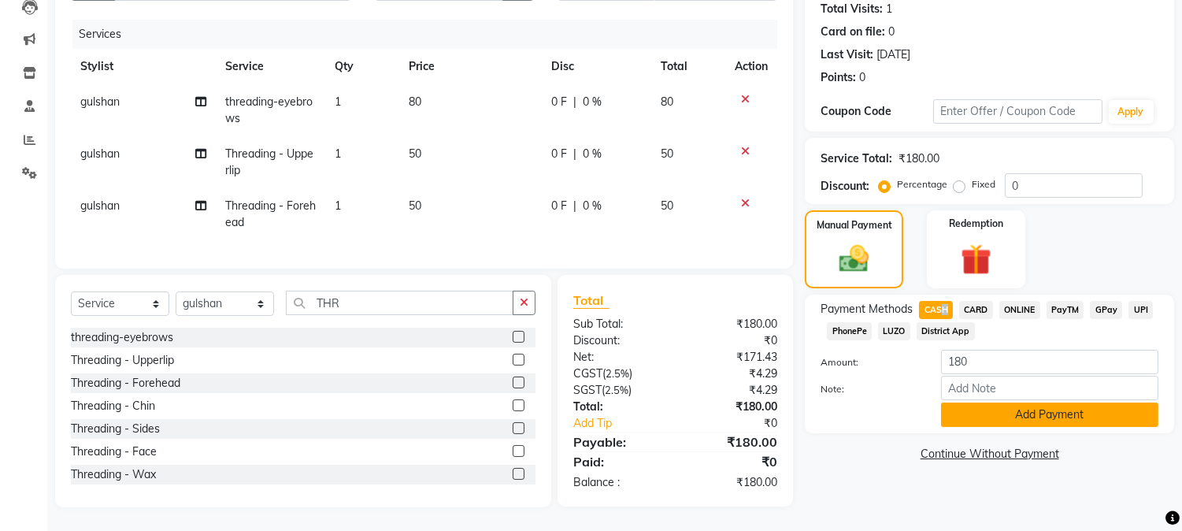
click at [1045, 402] on button "Add Payment" at bounding box center [1049, 414] width 217 height 24
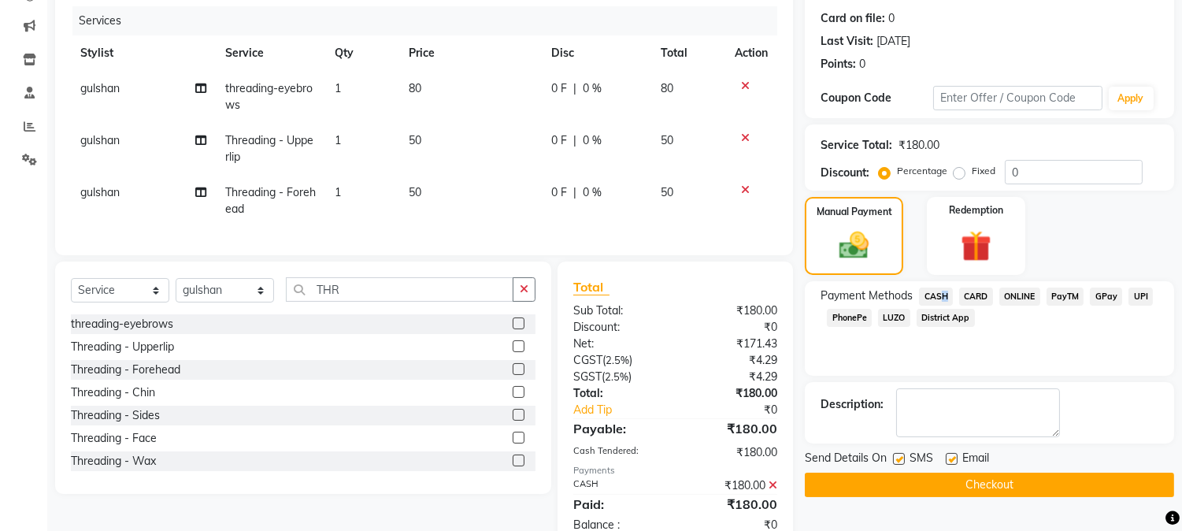
click at [1004, 484] on button "Checkout" at bounding box center [989, 485] width 369 height 24
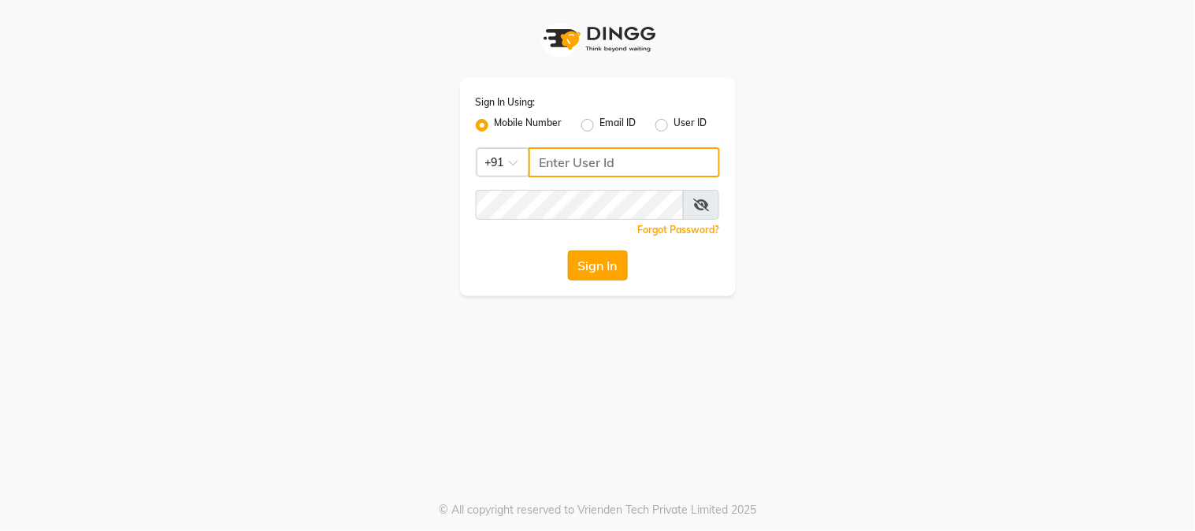
type input "8448189292"
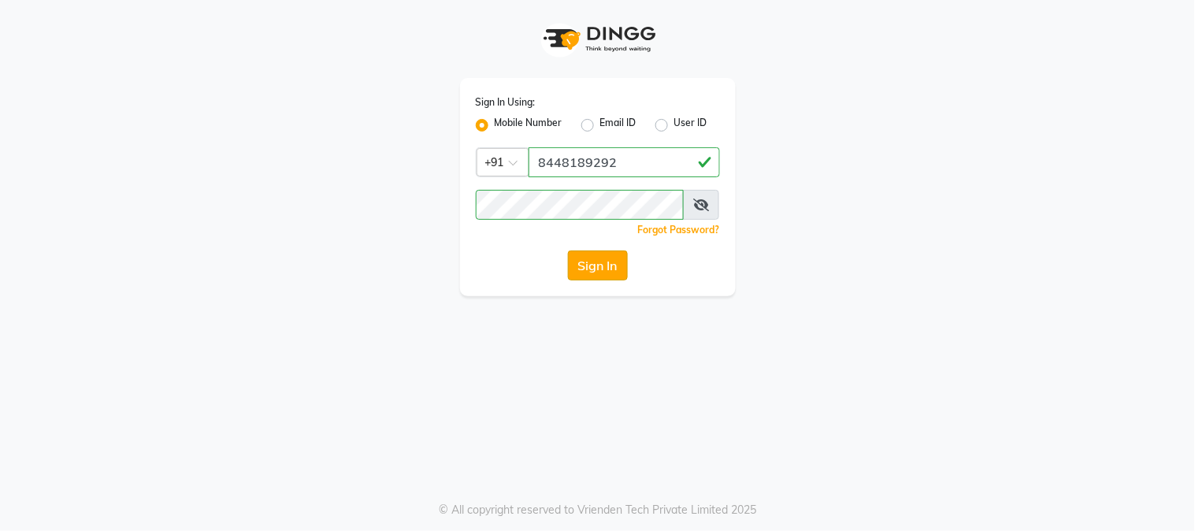
click at [605, 262] on button "Sign In" at bounding box center [598, 265] width 60 height 30
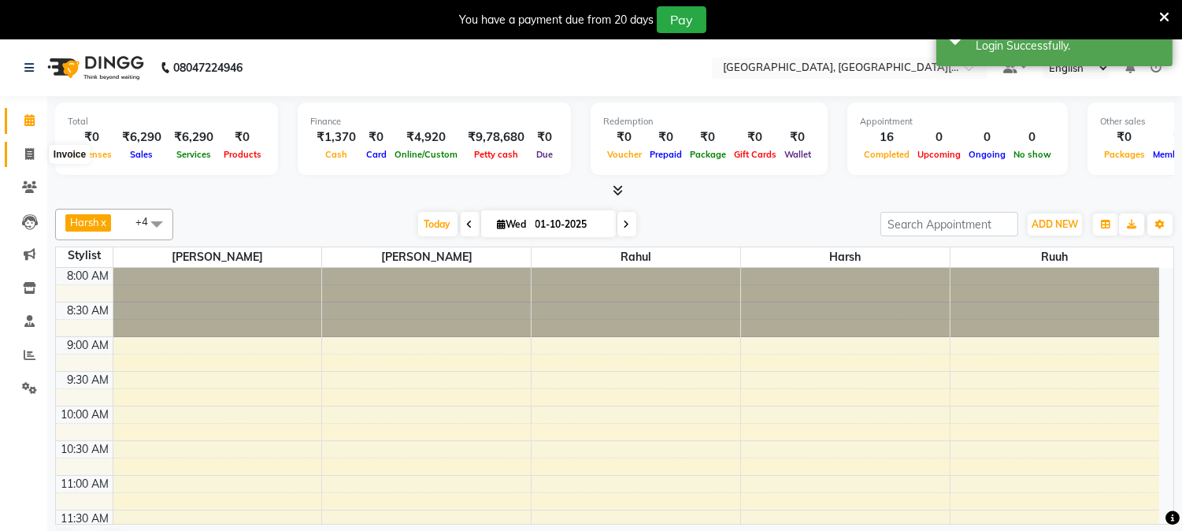
click at [25, 154] on icon at bounding box center [29, 154] width 9 height 12
select select "4884"
select select "service"
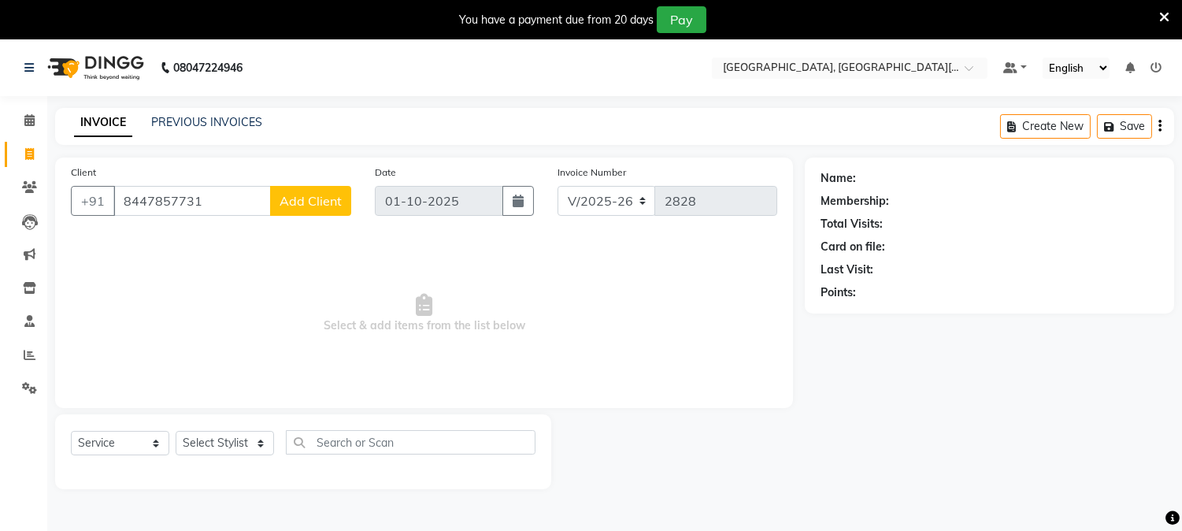
type input "8447857731"
click at [344, 198] on button "Add Client" at bounding box center [310, 201] width 81 height 30
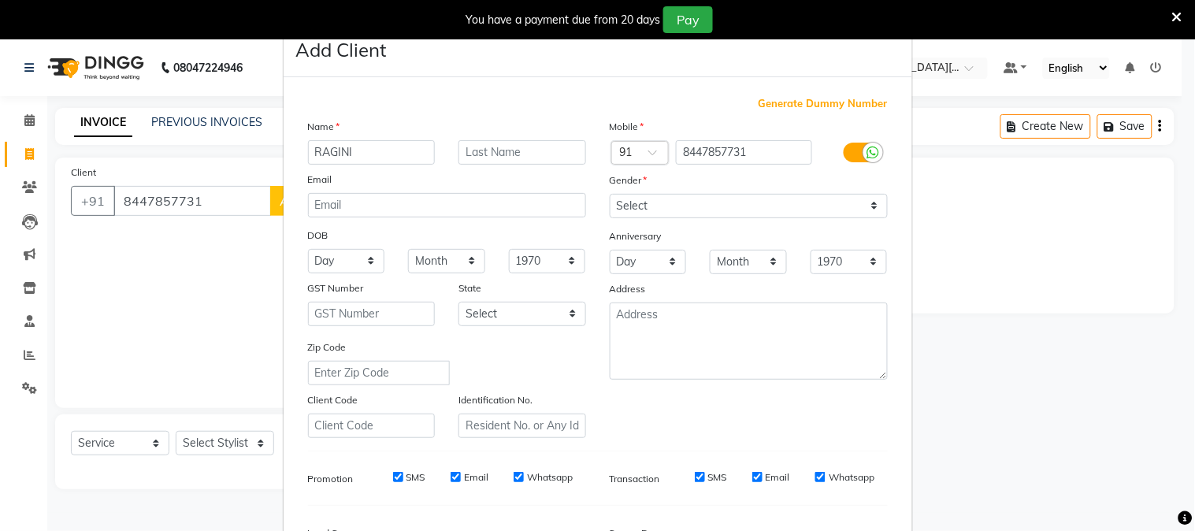
type input "RAGINI"
click at [685, 202] on select "Select [DEMOGRAPHIC_DATA] [DEMOGRAPHIC_DATA] Other Prefer Not To Say" at bounding box center [749, 206] width 278 height 24
select select "[DEMOGRAPHIC_DATA]"
click at [610, 194] on select "Select [DEMOGRAPHIC_DATA] [DEMOGRAPHIC_DATA] Other Prefer Not To Say" at bounding box center [749, 206] width 278 height 24
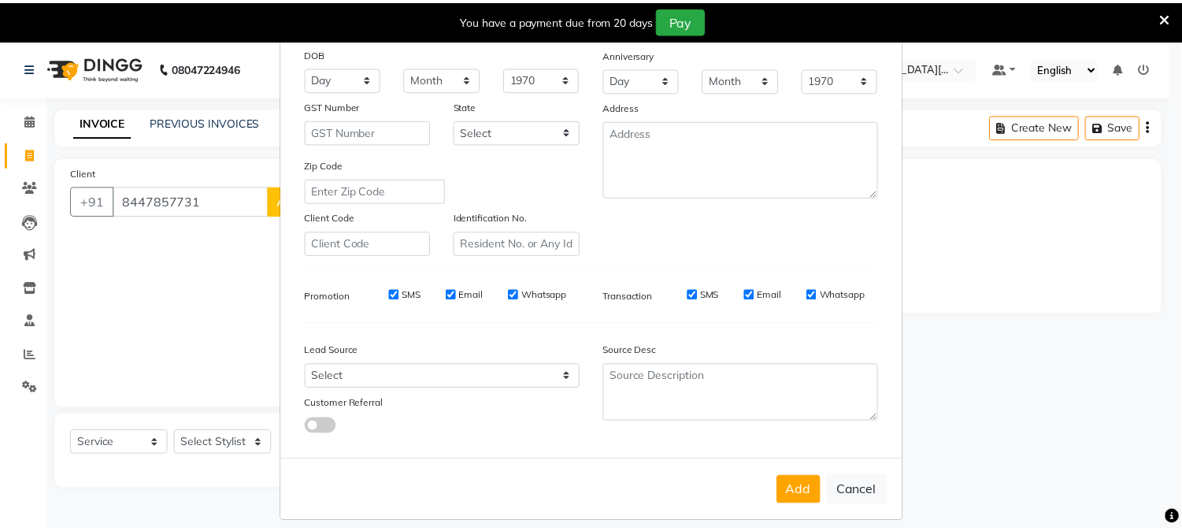
scroll to position [197, 0]
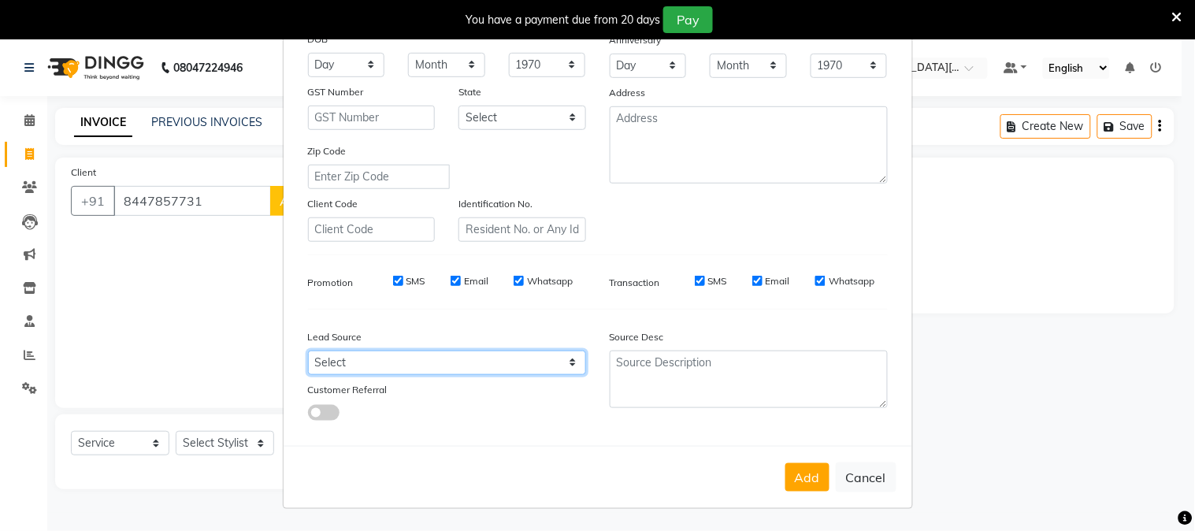
drag, startPoint x: 394, startPoint y: 357, endPoint x: 381, endPoint y: 358, distance: 12.6
click at [394, 357] on select "Select Walk-in Referral Internet Friend Word of Mouth Advertisement Facebook Ju…" at bounding box center [447, 362] width 278 height 24
select select "32608"
click at [308, 350] on select "Select Walk-in Referral Internet Friend Word of Mouth Advertisement Facebook Ju…" at bounding box center [447, 362] width 278 height 24
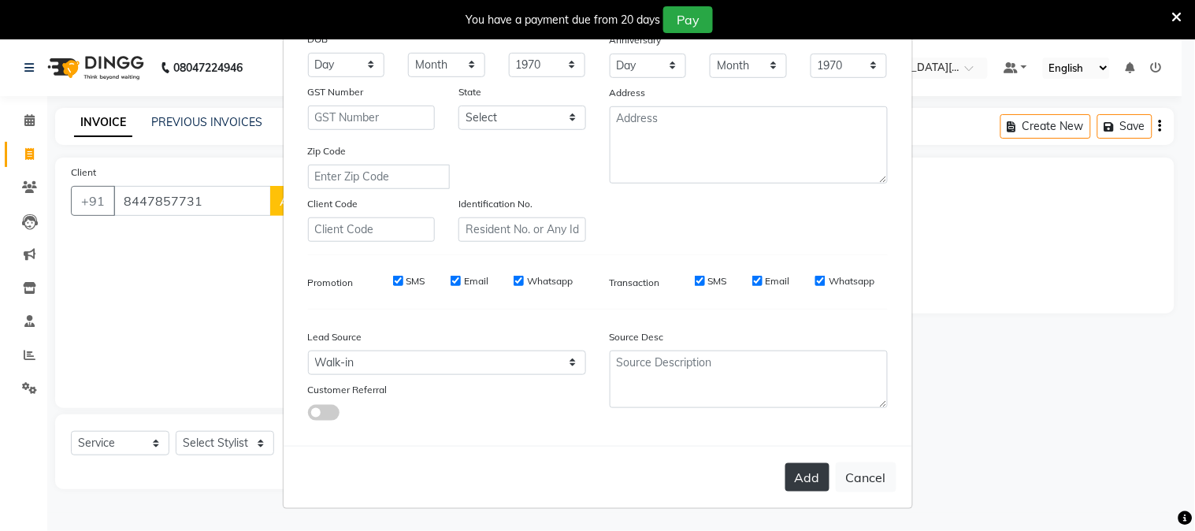
click at [805, 483] on button "Add" at bounding box center [807, 477] width 44 height 28
select select
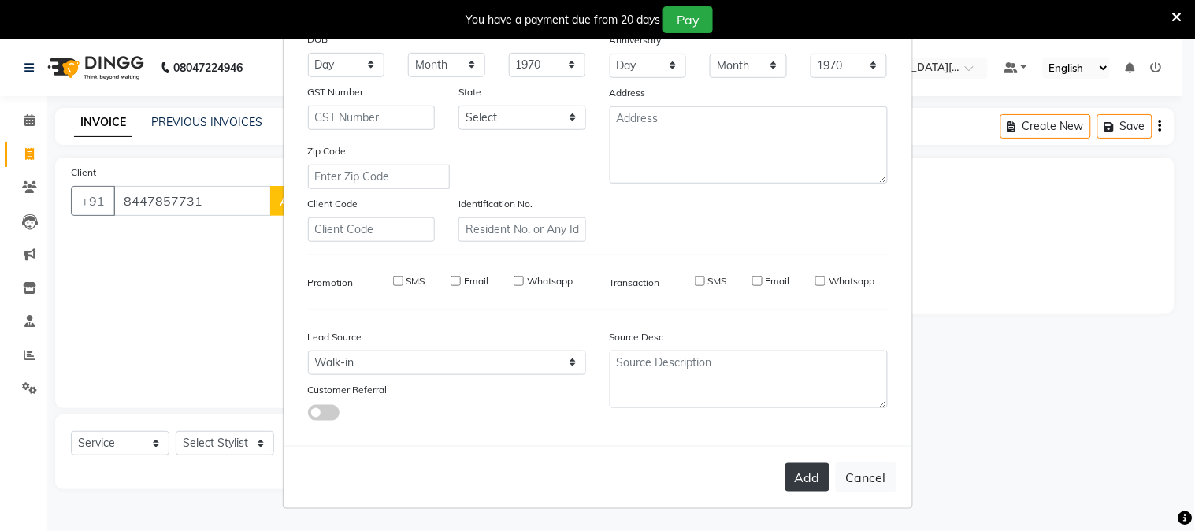
select select
checkbox input "false"
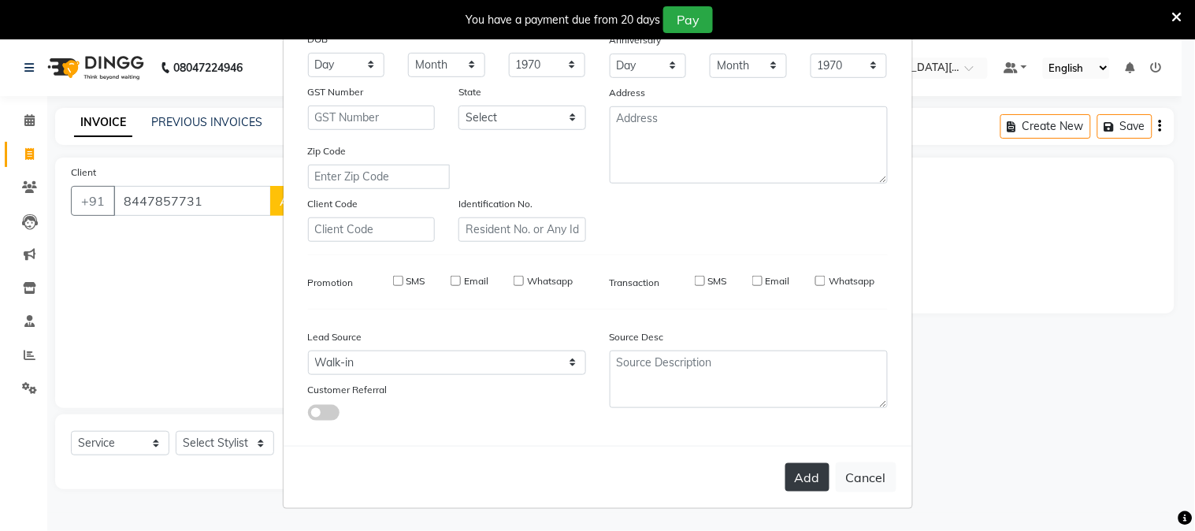
checkbox input "false"
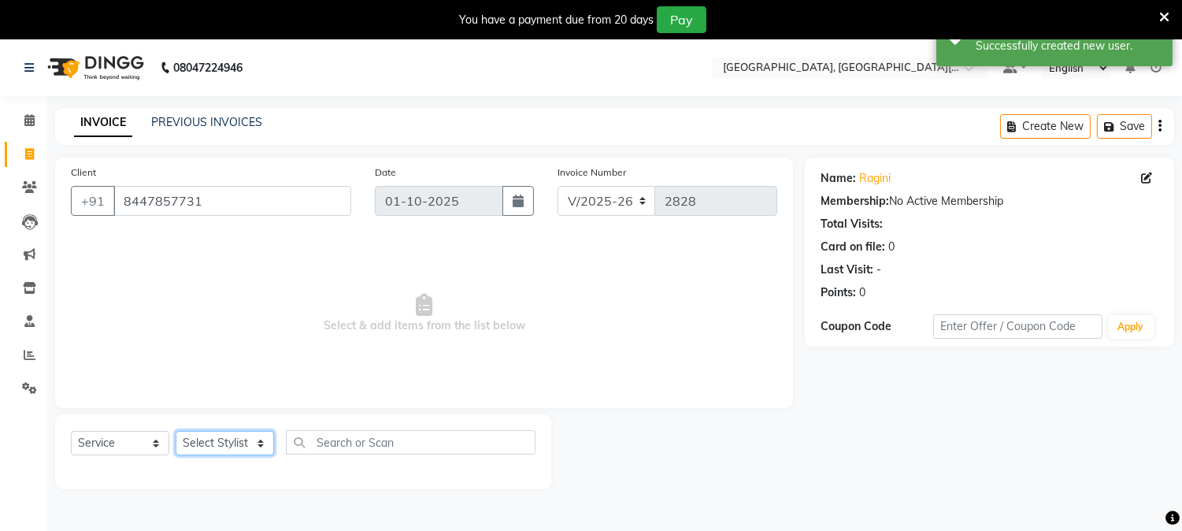
click at [231, 435] on select "Select Stylist [PERSON_NAME] [PERSON_NAME] GAURAV gulshan [PERSON_NAME] Manager…" at bounding box center [225, 443] width 98 height 24
select select "29621"
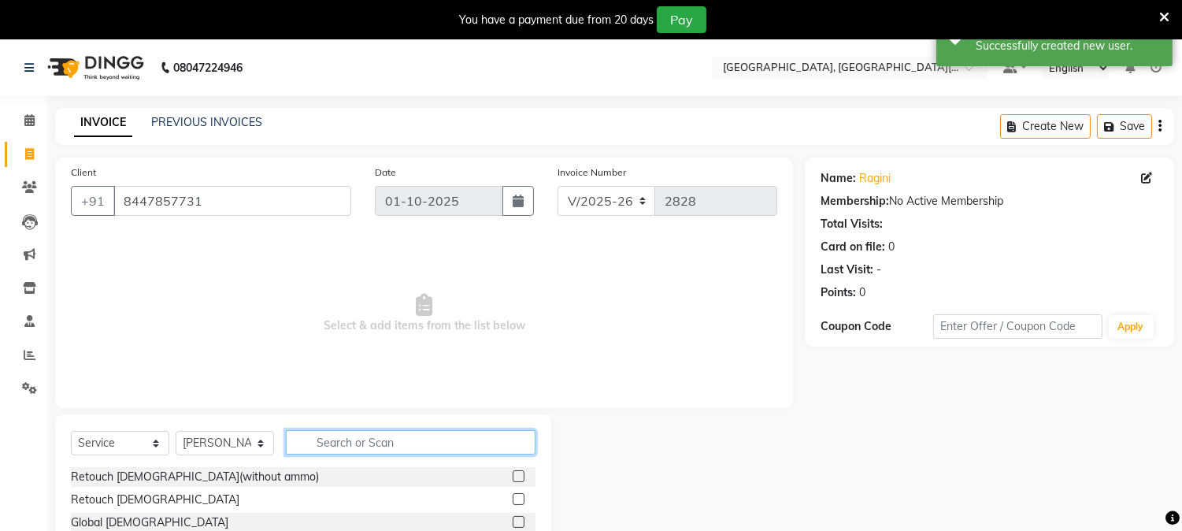
click at [384, 442] on input "text" at bounding box center [411, 442] width 250 height 24
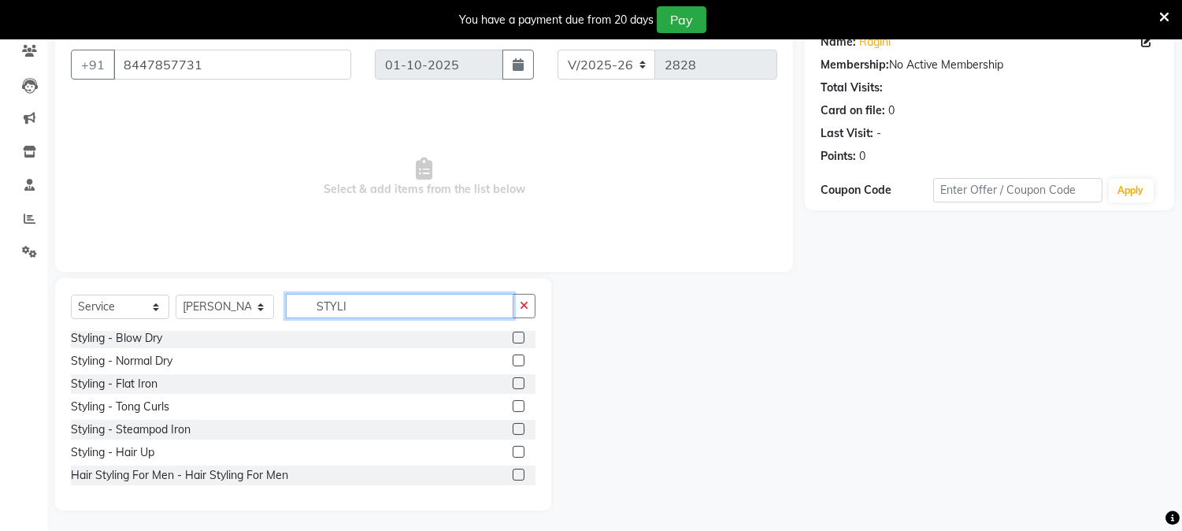
scroll to position [139, 0]
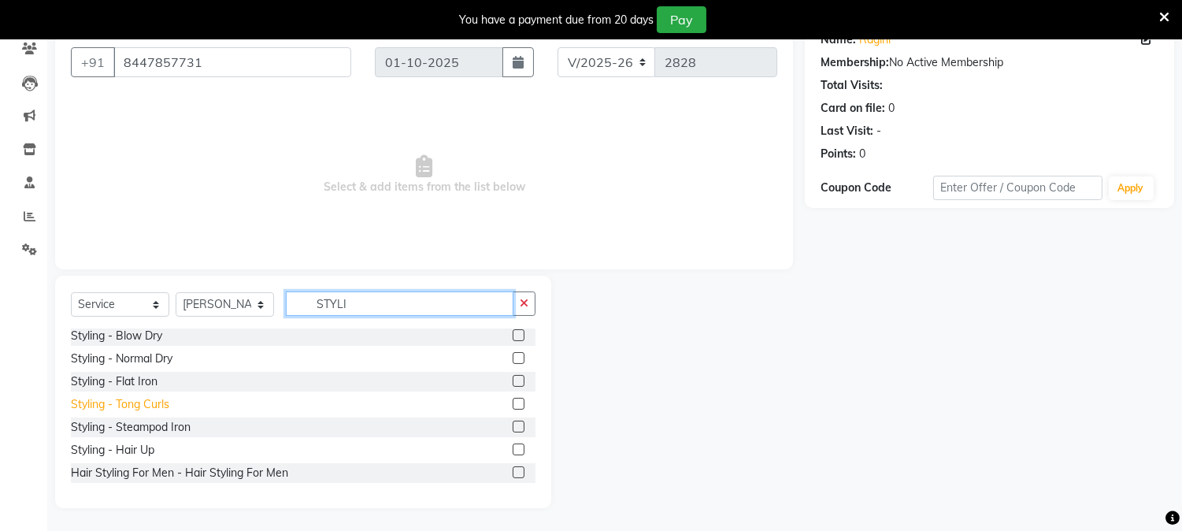
type input "STYLI"
click at [122, 402] on div "Styling - Tong Curls" at bounding box center [120, 404] width 98 height 17
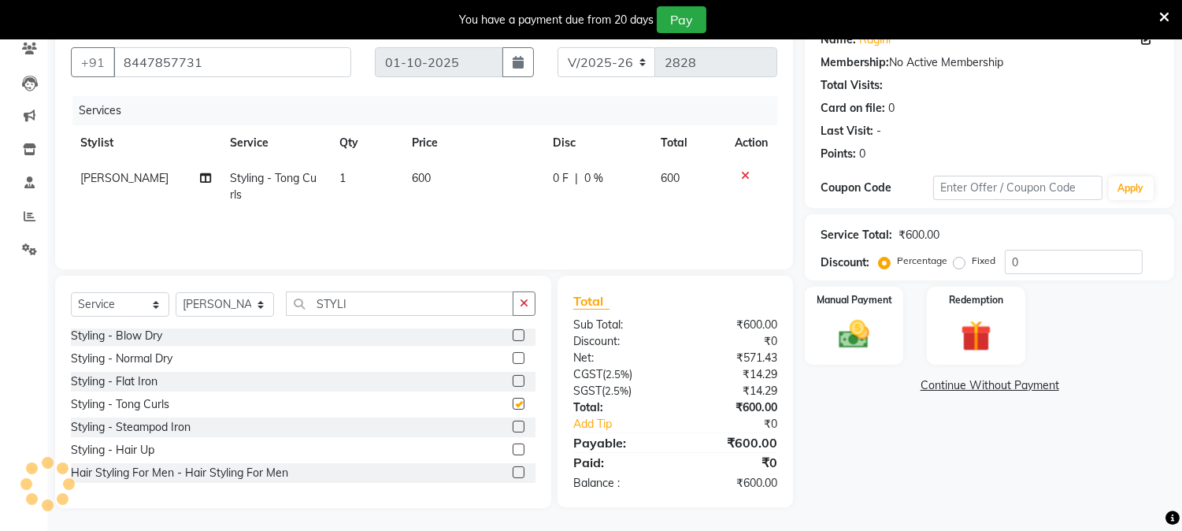
checkbox input "false"
click at [458, 186] on td "600" at bounding box center [472, 187] width 141 height 52
select select "29621"
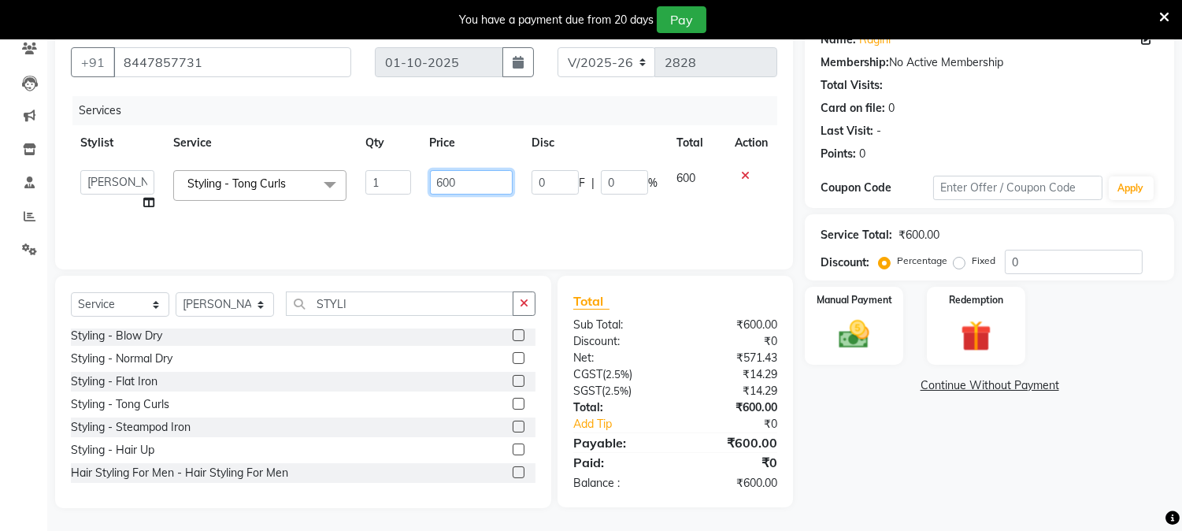
click at [482, 183] on input "600" at bounding box center [471, 182] width 83 height 24
drag, startPoint x: 482, startPoint y: 183, endPoint x: 352, endPoint y: 156, distance: 132.7
click at [352, 156] on table "Stylist Service Qty Price Disc Total Action azad farhana fiza jahan GAURAV guls…" at bounding box center [424, 172] width 706 height 95
type input "1000"
click at [872, 445] on div "Name: Ragini Membership: No Active Membership Total Visits: Card on file: 0 Las…" at bounding box center [995, 263] width 381 height 489
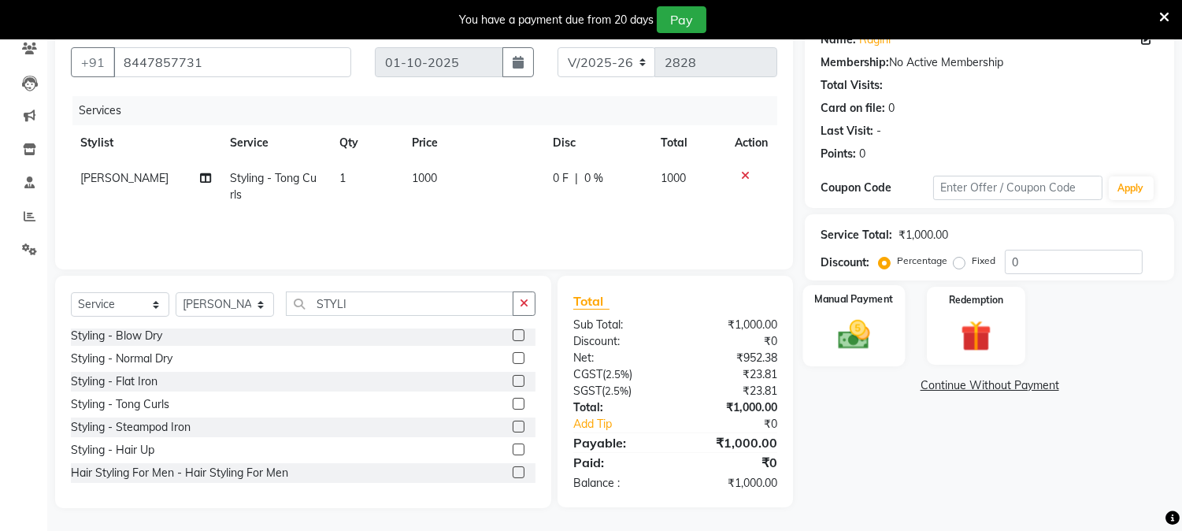
click at [866, 328] on img at bounding box center [854, 335] width 52 height 37
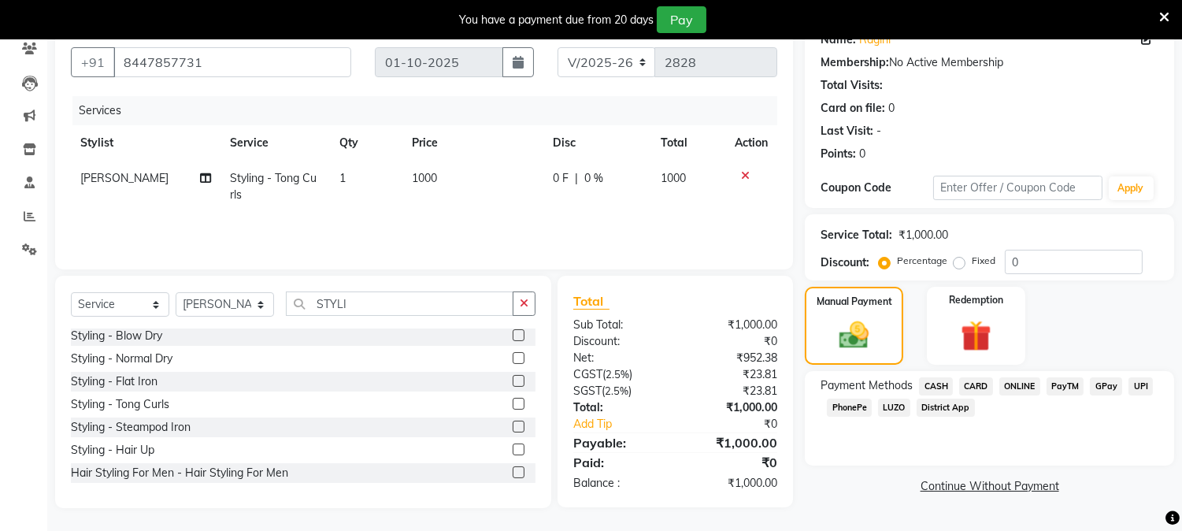
click at [977, 381] on span "CARD" at bounding box center [976, 386] width 34 height 18
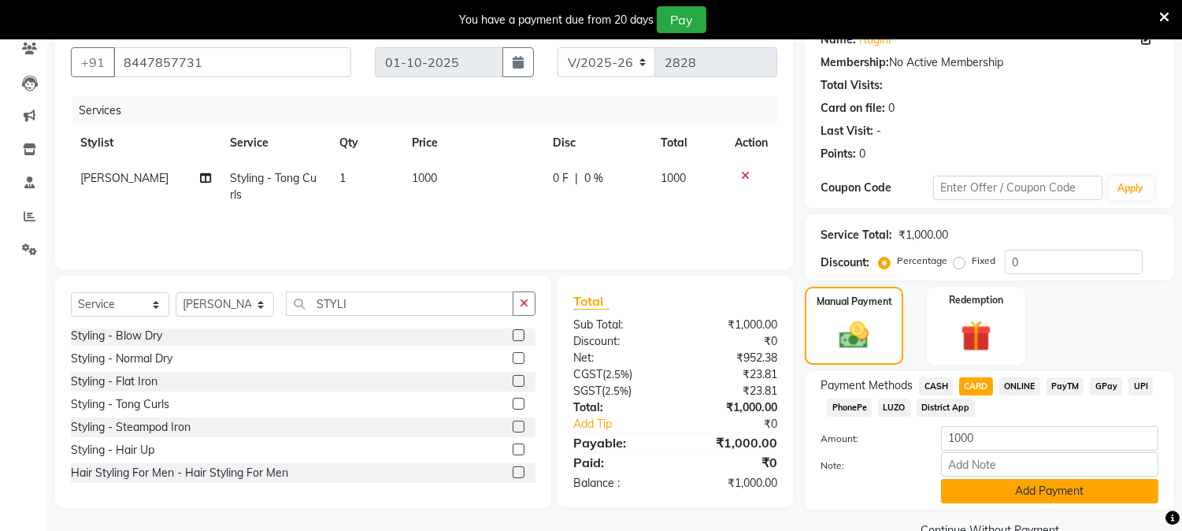
click at [1056, 495] on button "Add Payment" at bounding box center [1049, 491] width 217 height 24
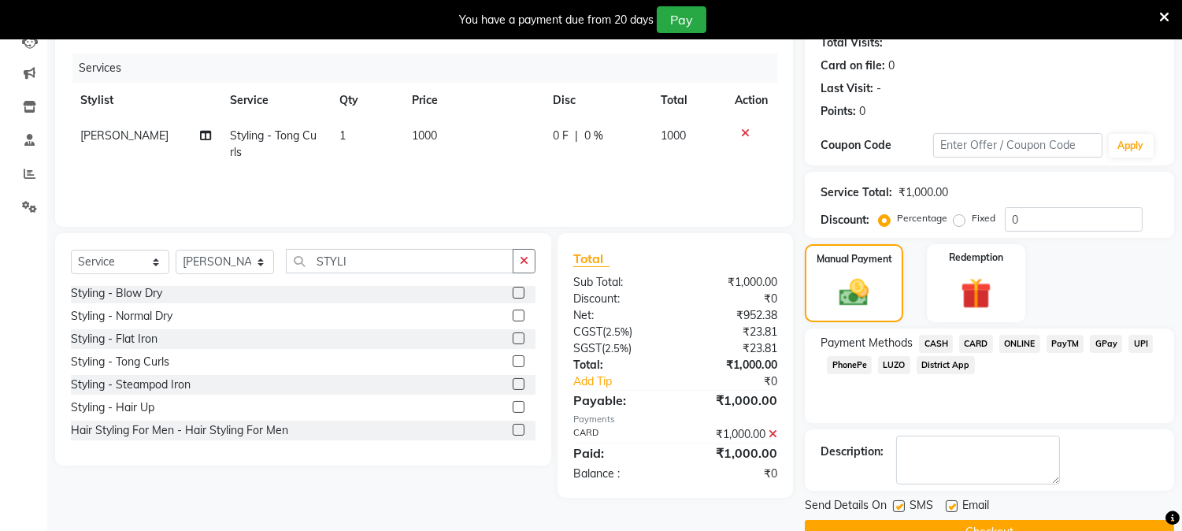
scroll to position [217, 0]
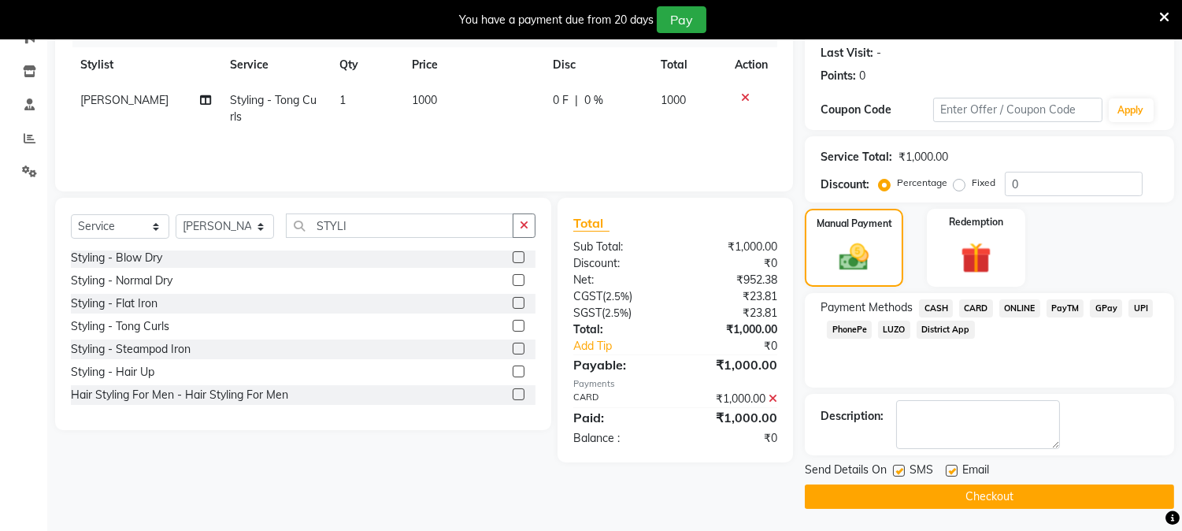
click at [1019, 493] on button "Checkout" at bounding box center [989, 496] width 369 height 24
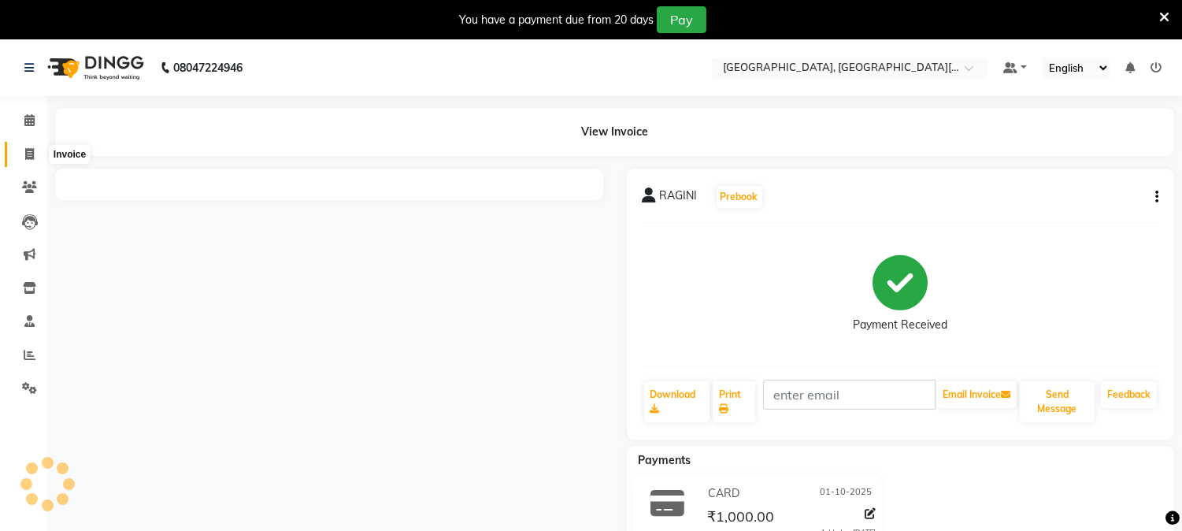
click at [34, 152] on span at bounding box center [30, 155] width 28 height 18
select select "service"
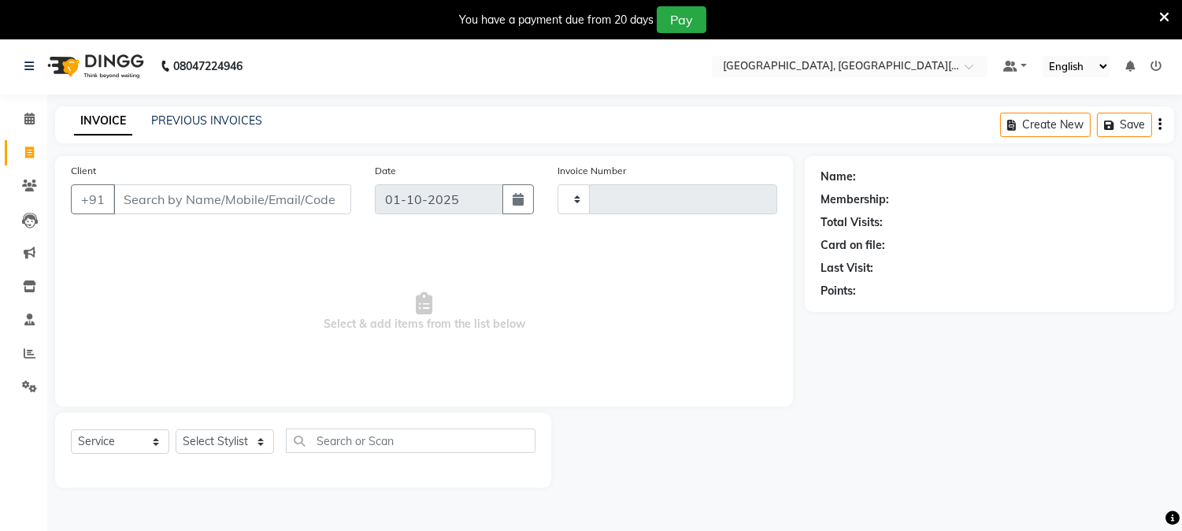
type input "2829"
select select "4884"
